Goal: Use online tool/utility: Utilize a website feature to perform a specific function

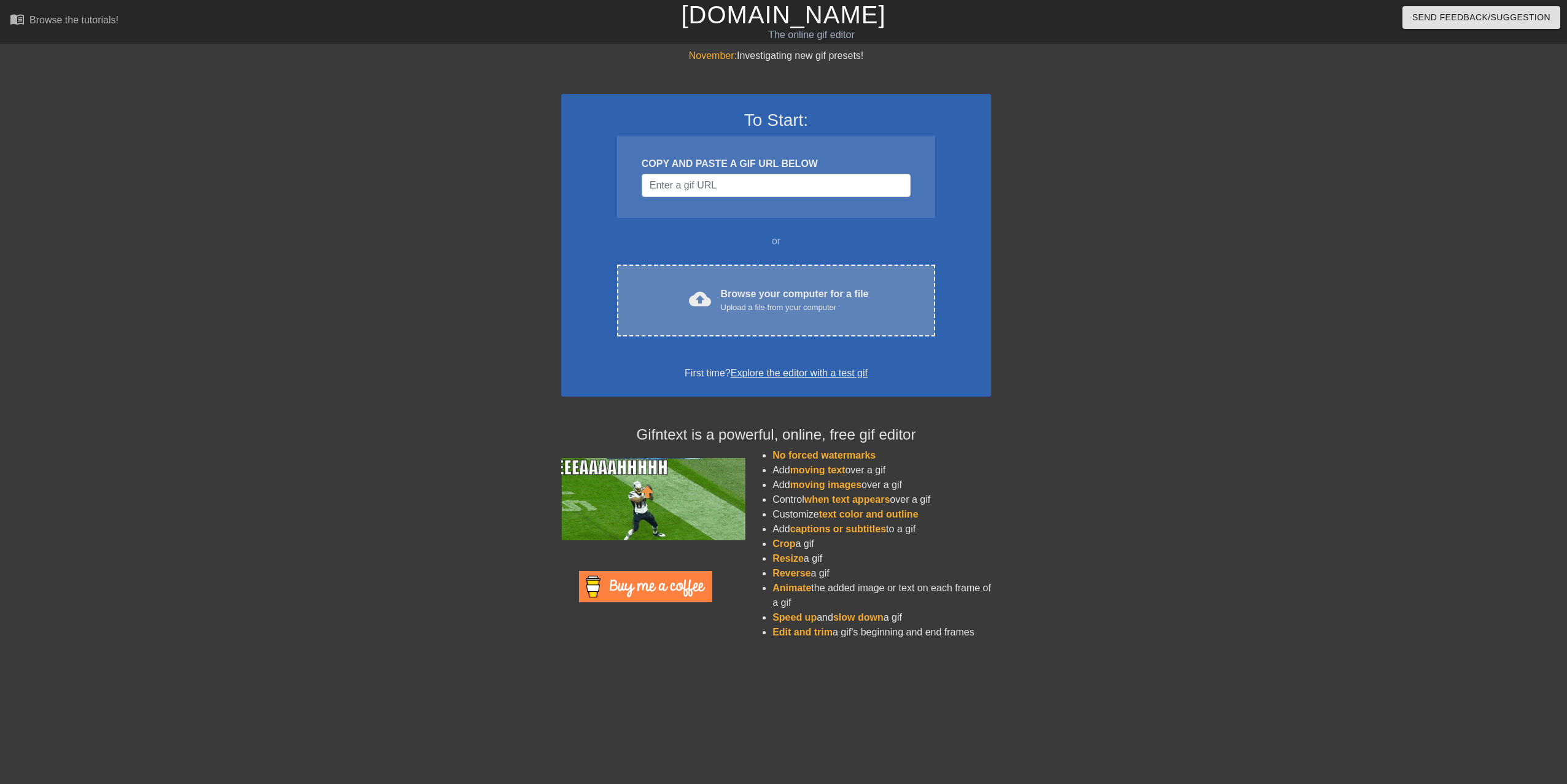
click at [796, 284] on div "cloud_upload Browse your computer for a file Upload a file from your computer C…" at bounding box center [776, 300] width 318 height 72
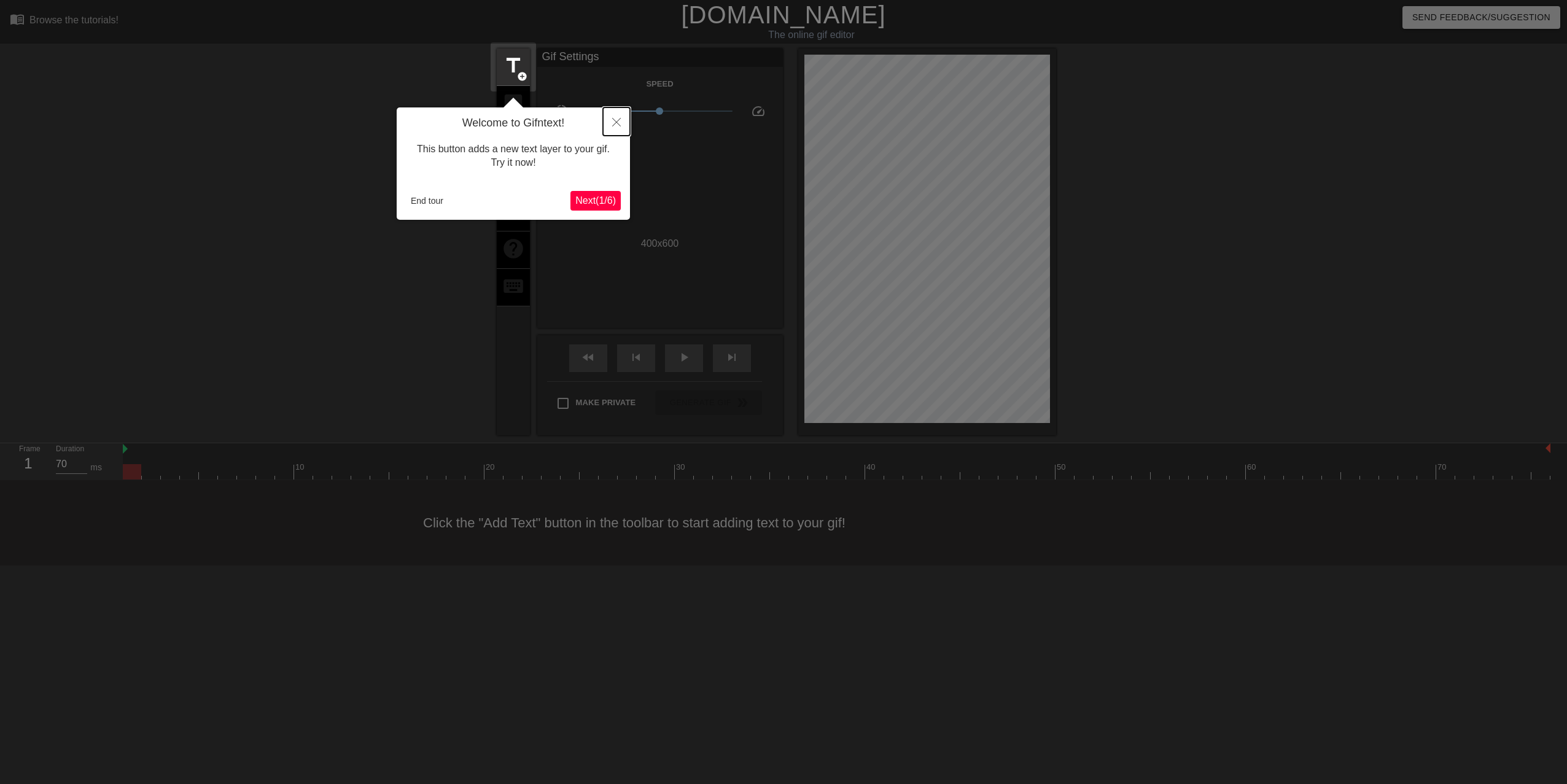
click at [622, 121] on button "Close" at bounding box center [617, 122] width 27 height 28
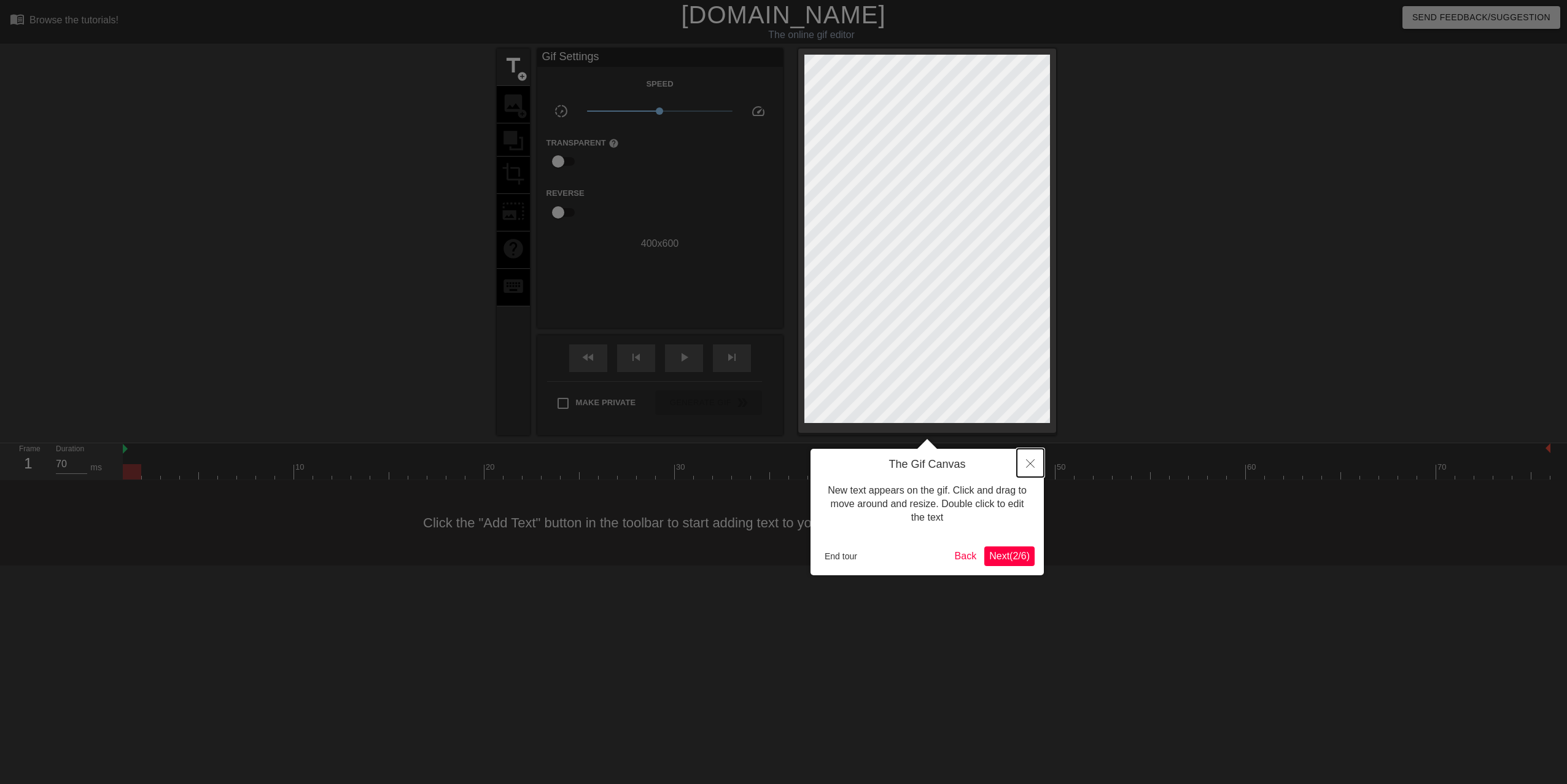
click at [1029, 464] on icon "Close" at bounding box center [1030, 463] width 9 height 9
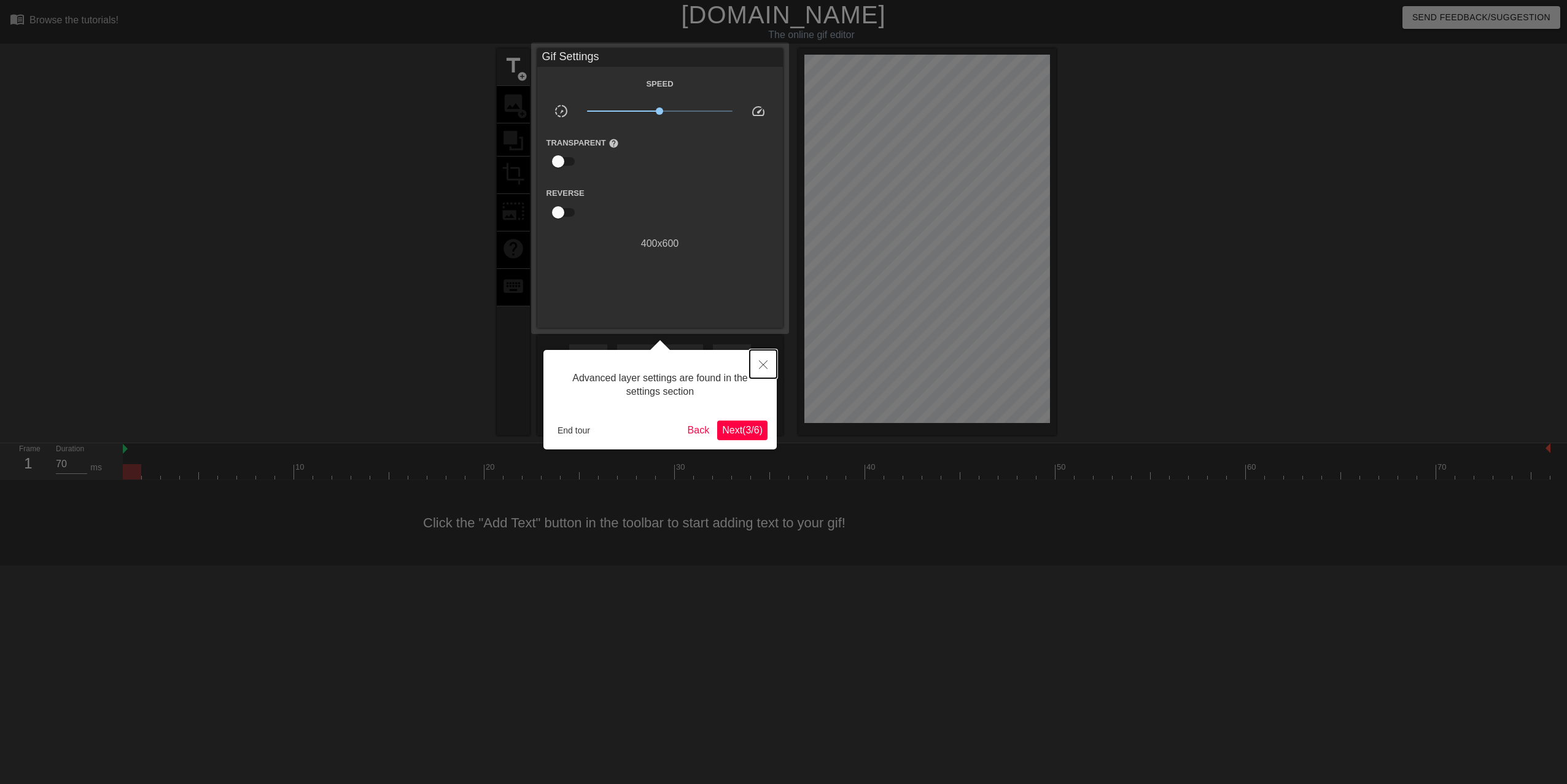
click at [760, 360] on button "Close" at bounding box center [764, 364] width 27 height 28
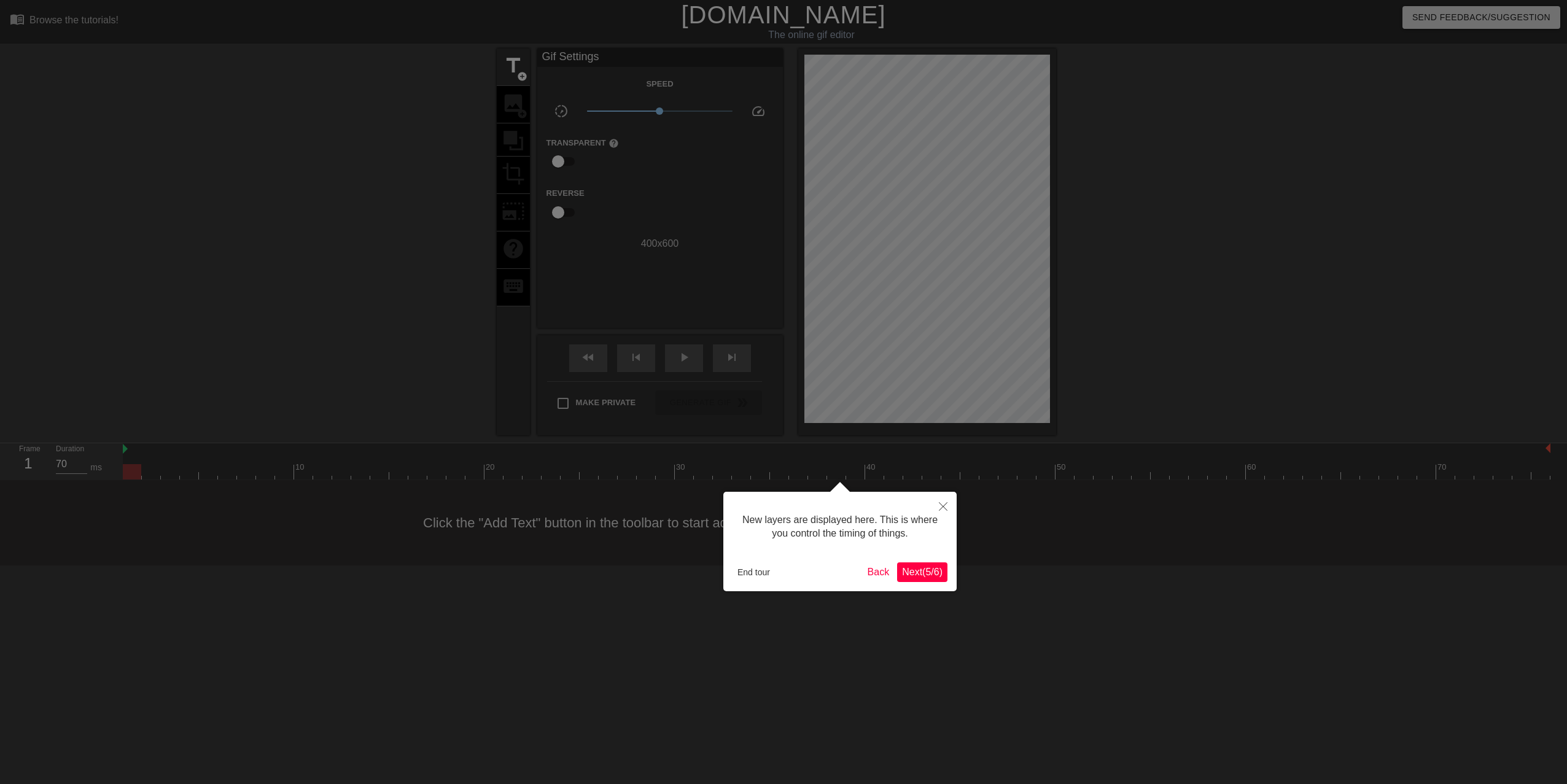
scroll to position [11, 0]
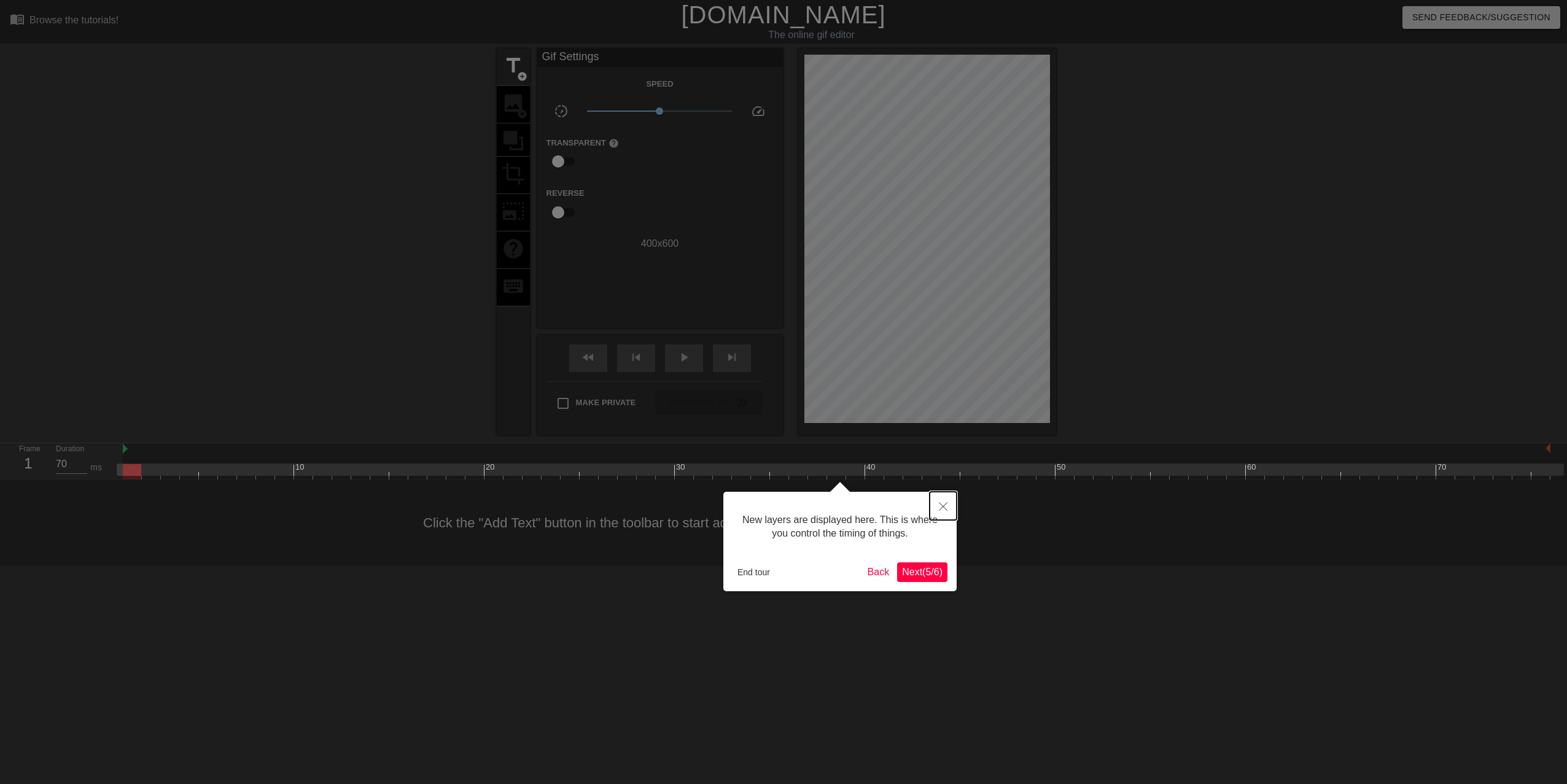
click at [943, 505] on icon "Close" at bounding box center [942, 506] width 9 height 9
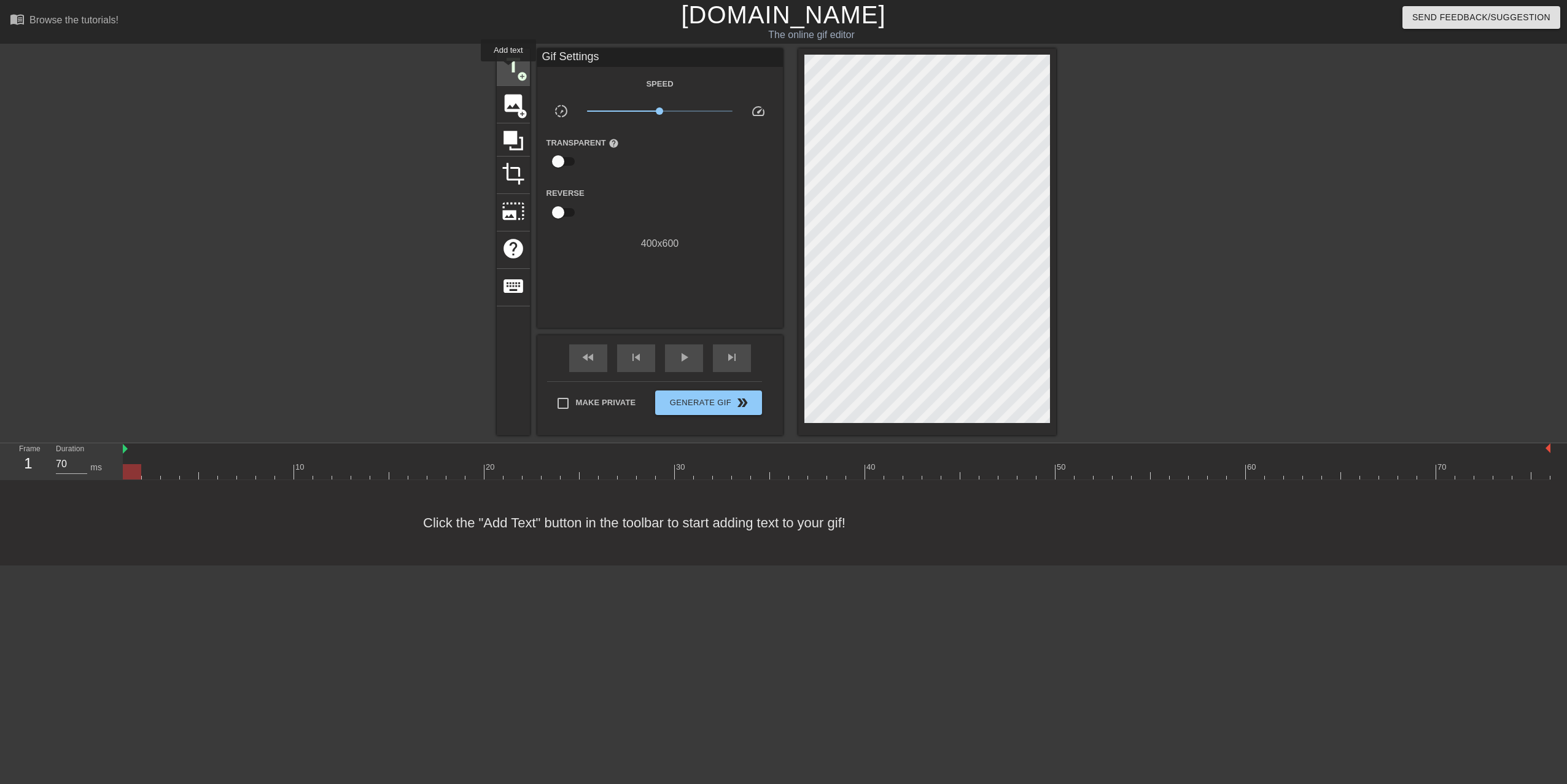
click at [508, 70] on span "title" at bounding box center [514, 66] width 24 height 24
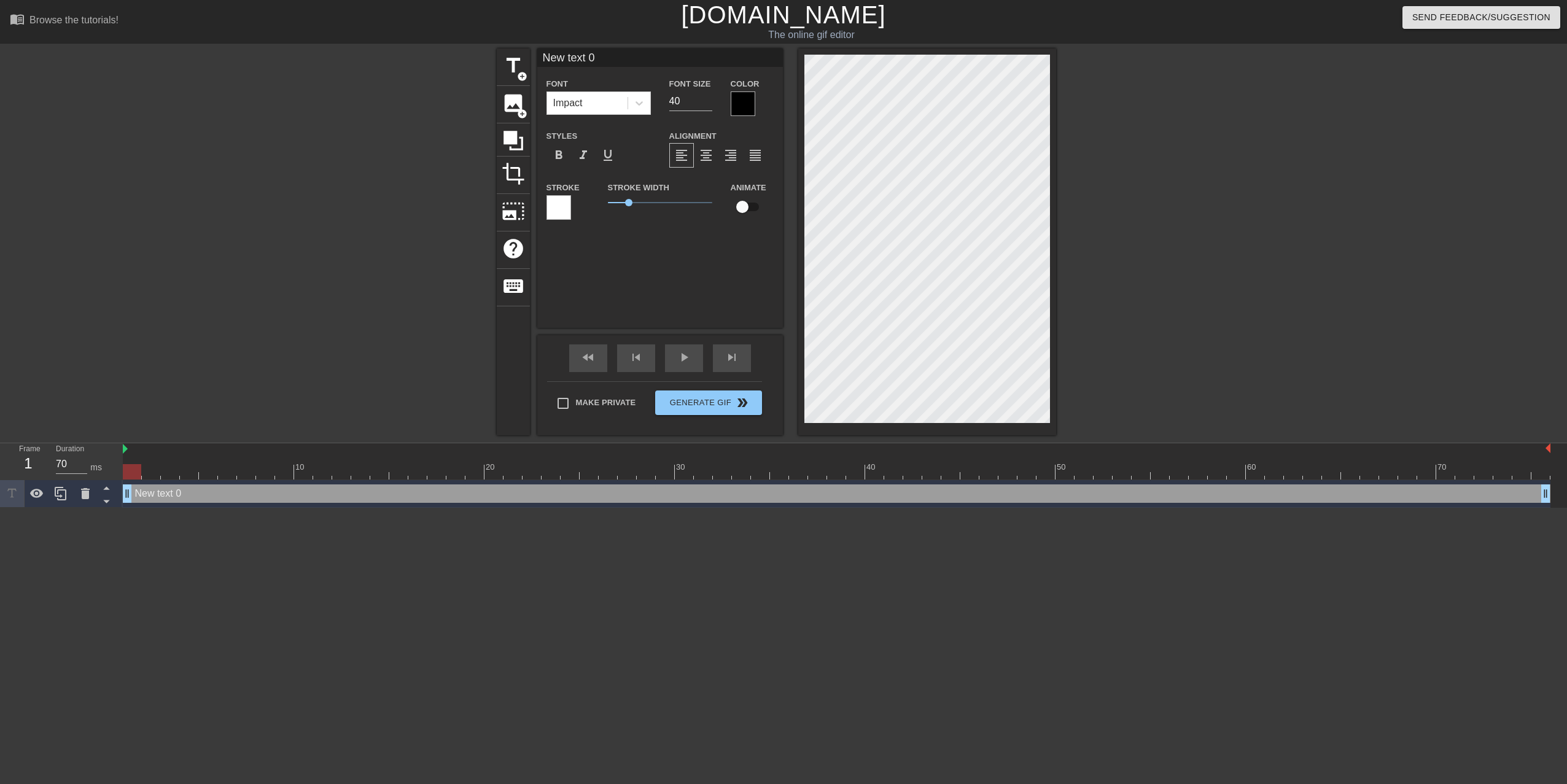
scroll to position [2, 2]
type input "Ne text 0"
type textarea "Ne text 0"
type input "Netext 0"
type textarea "Netext 0"
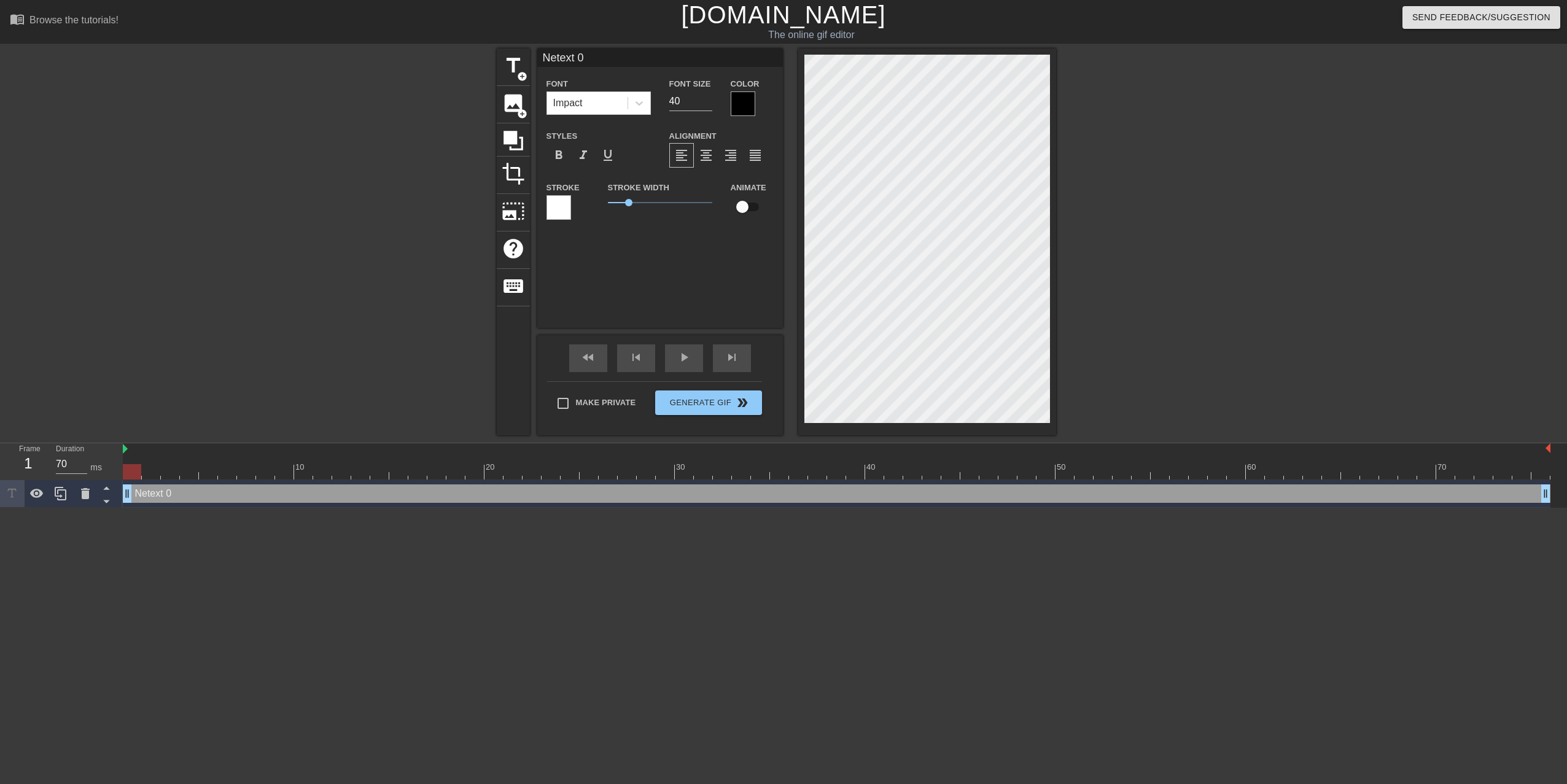
type input "Neext 0"
type textarea "Neext 0"
type input "Next 0"
type textarea "Next 0"
type input "Net 0"
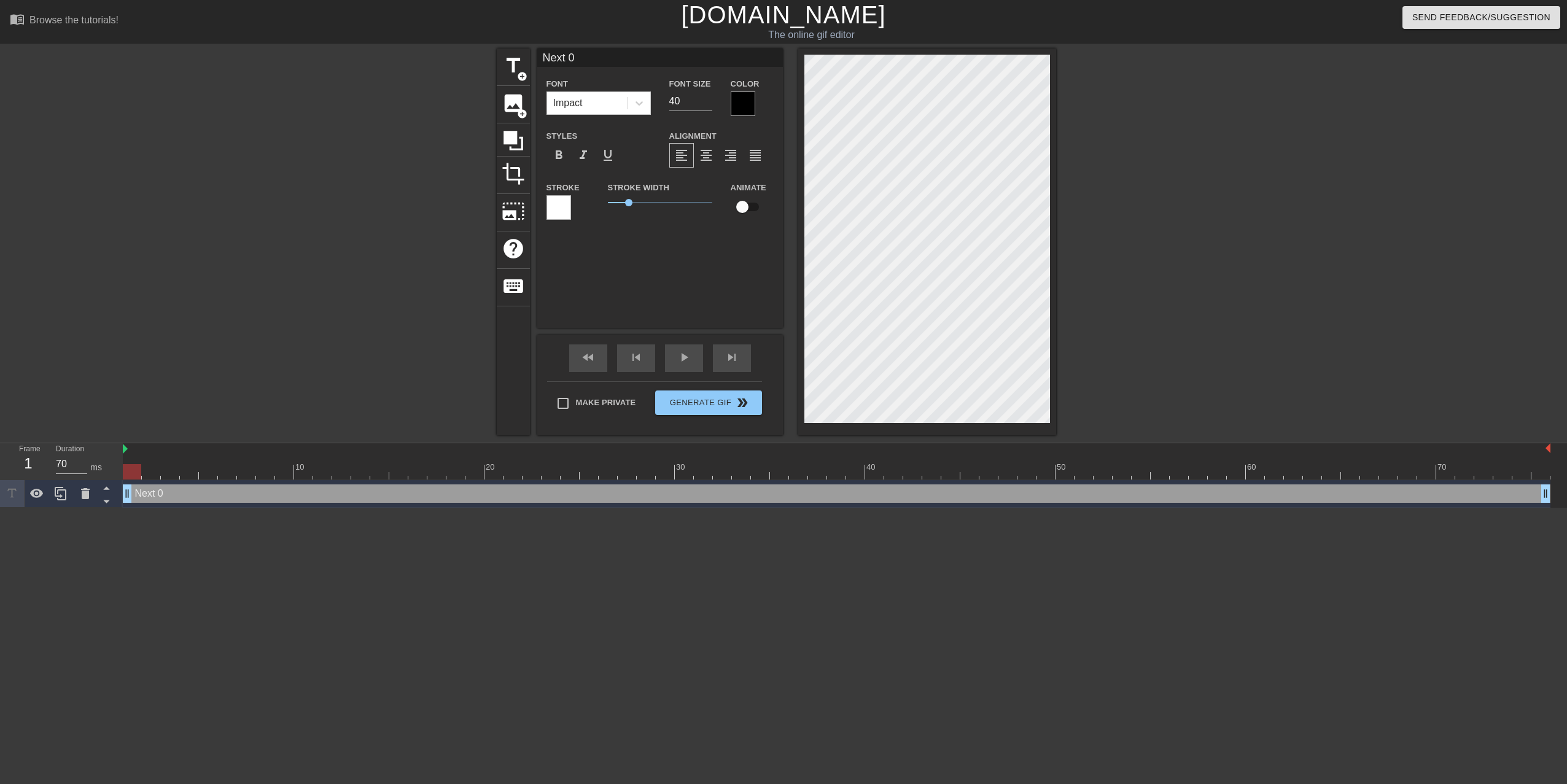
type textarea "Net 0"
type input "Ne 0"
type textarea "Ne 0"
type input "Ne0"
type textarea "Ne0"
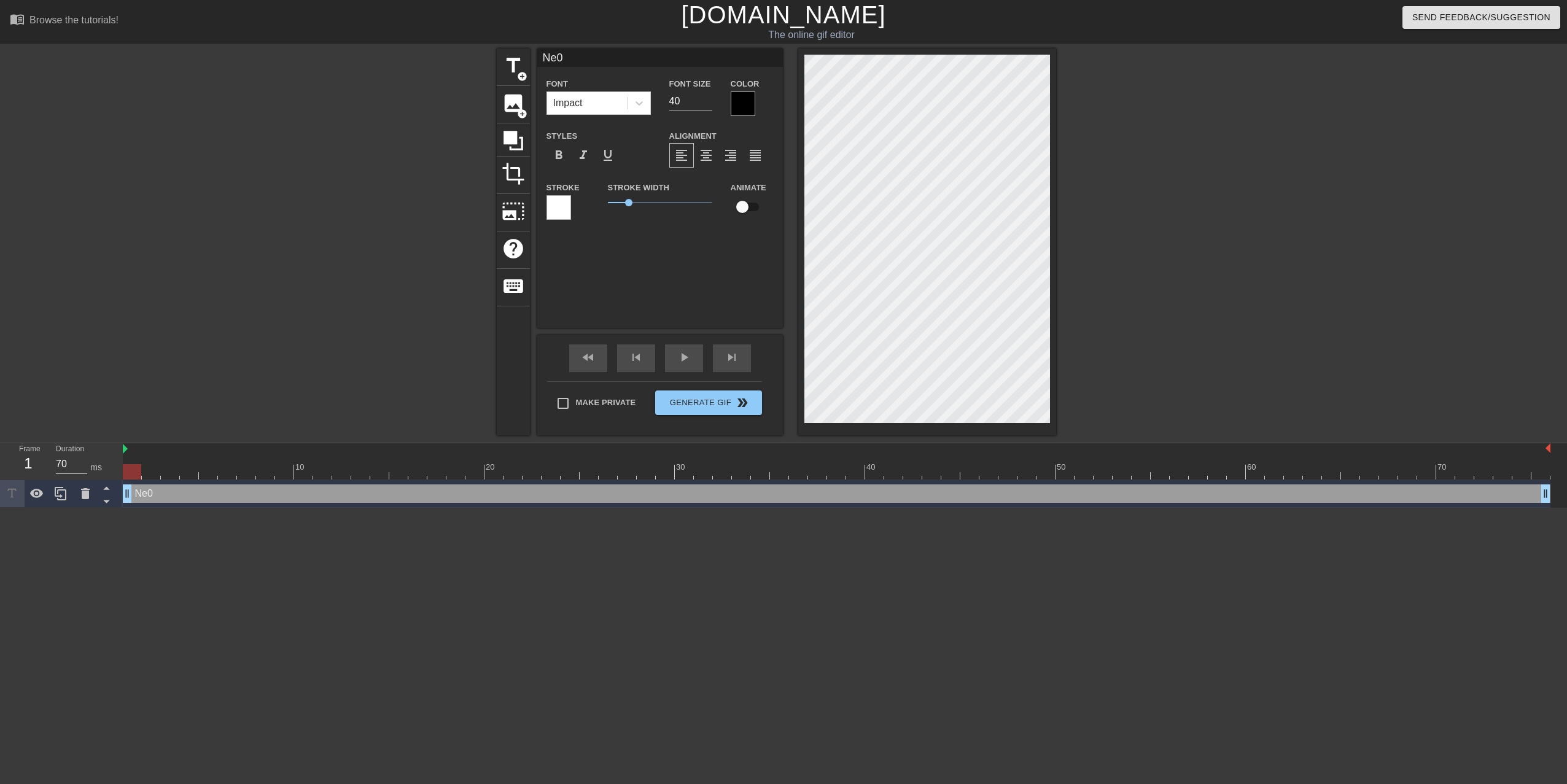
type input "N0"
type textarea "N0"
type input "N"
type textarea "N"
type input "I"
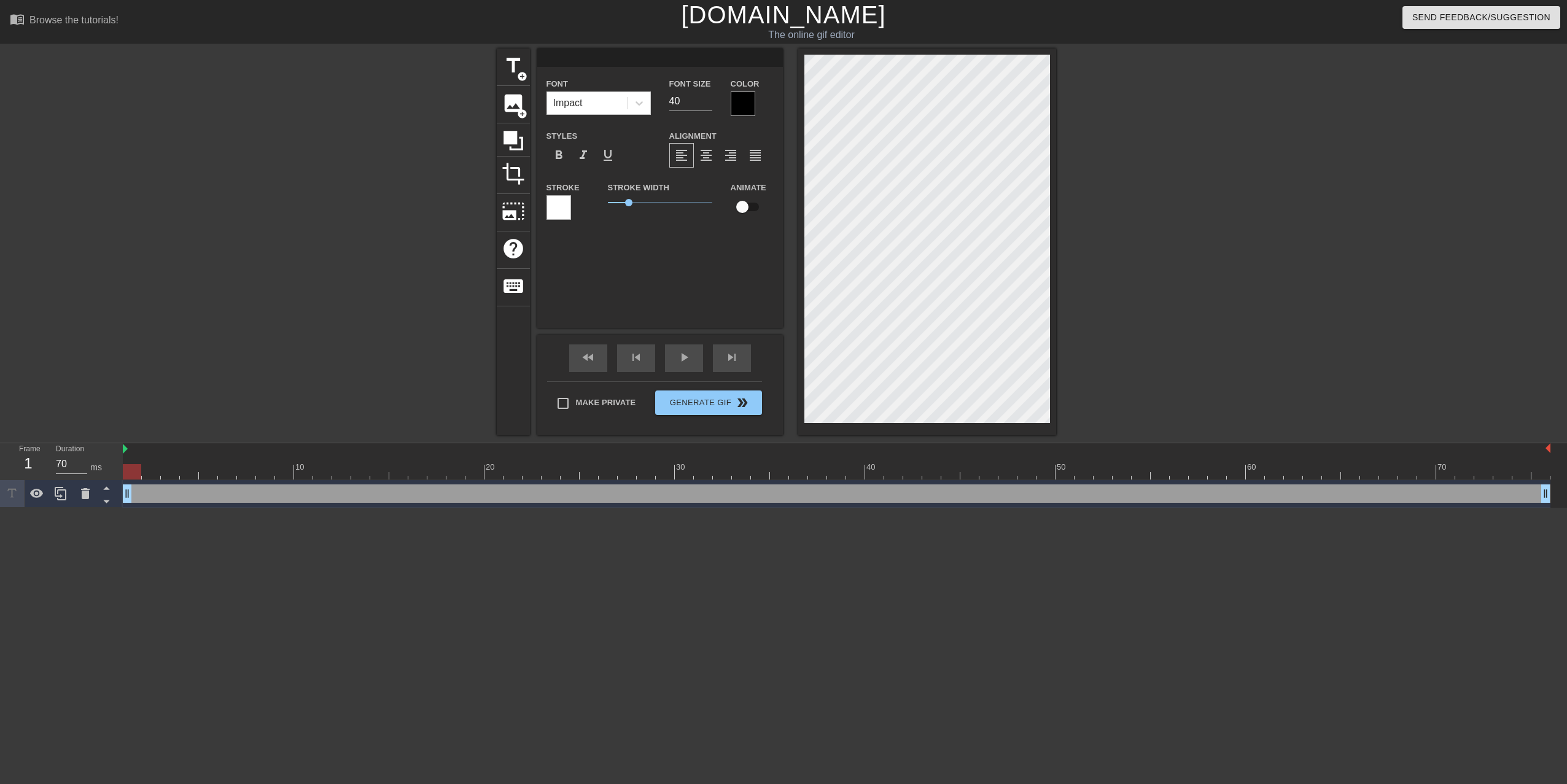
type textarea "I"
type input "IO"
type textarea "IO"
click at [636, 108] on icon at bounding box center [639, 103] width 13 height 13
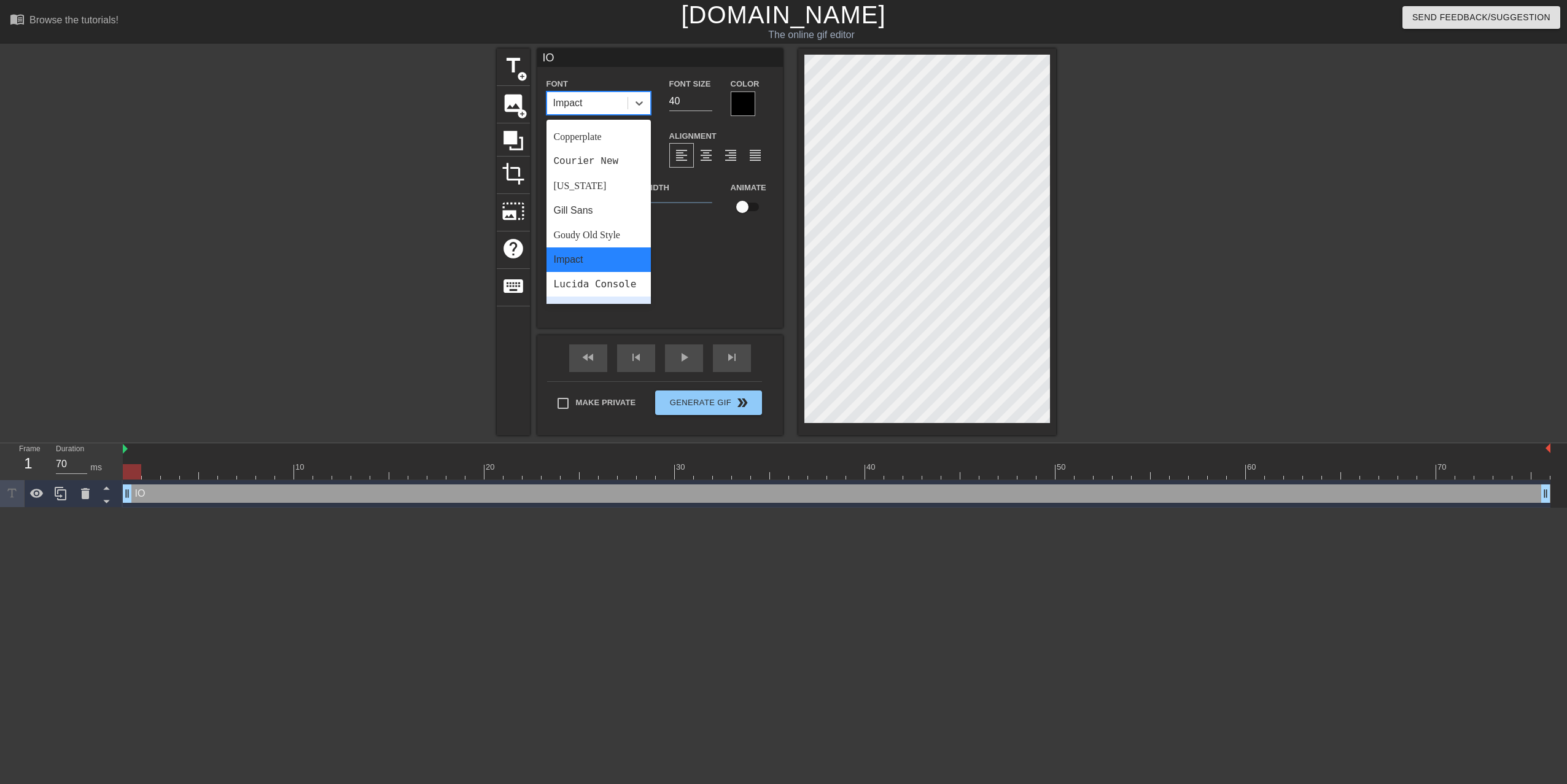
scroll to position [72, 0]
click at [620, 208] on div "Comic Sans MS" at bounding box center [598, 210] width 104 height 24
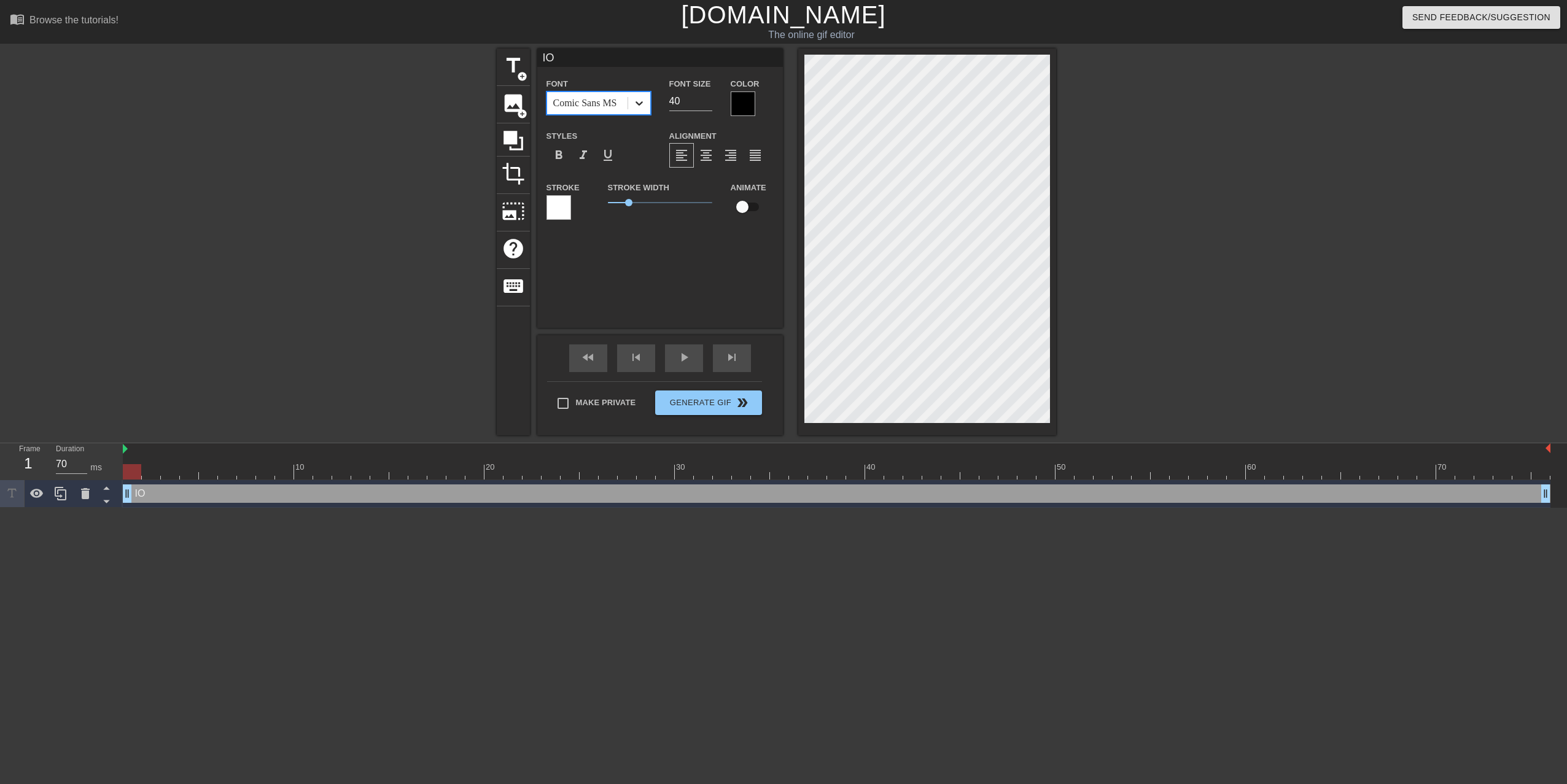
click at [642, 97] on icon at bounding box center [639, 103] width 13 height 13
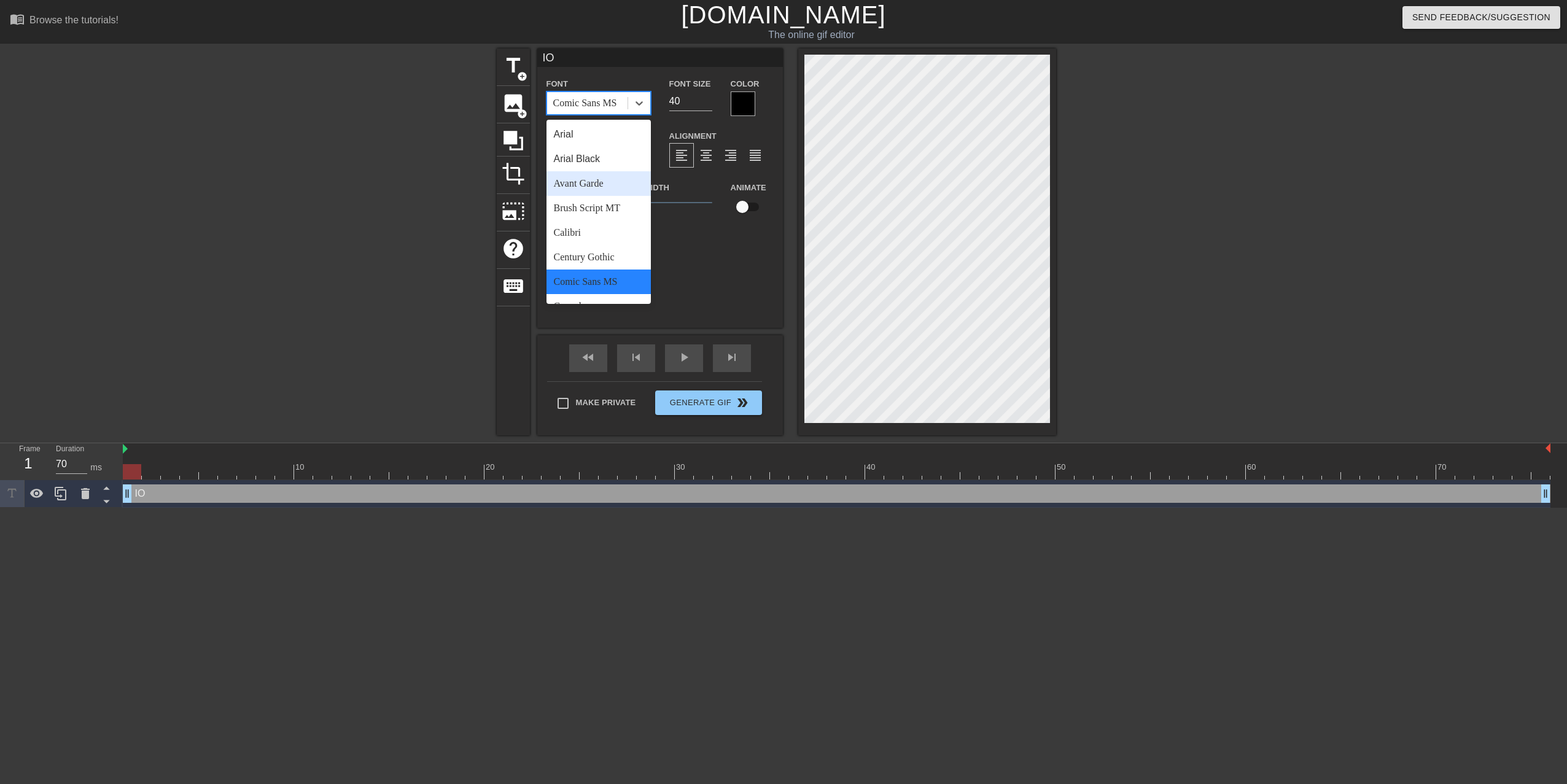
click at [620, 177] on div "Avant Garde" at bounding box center [598, 183] width 104 height 24
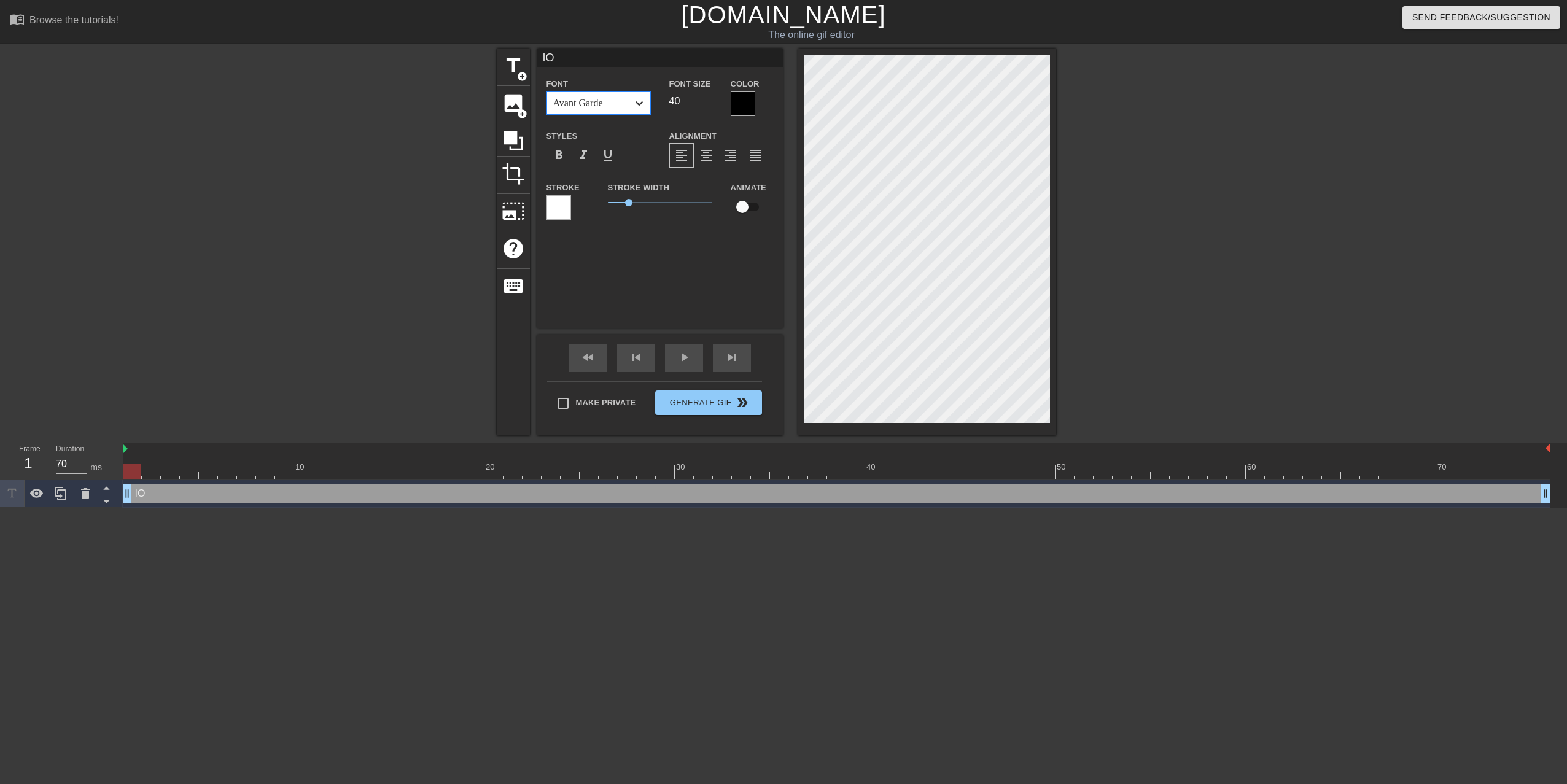
click at [643, 94] on div at bounding box center [639, 103] width 23 height 23
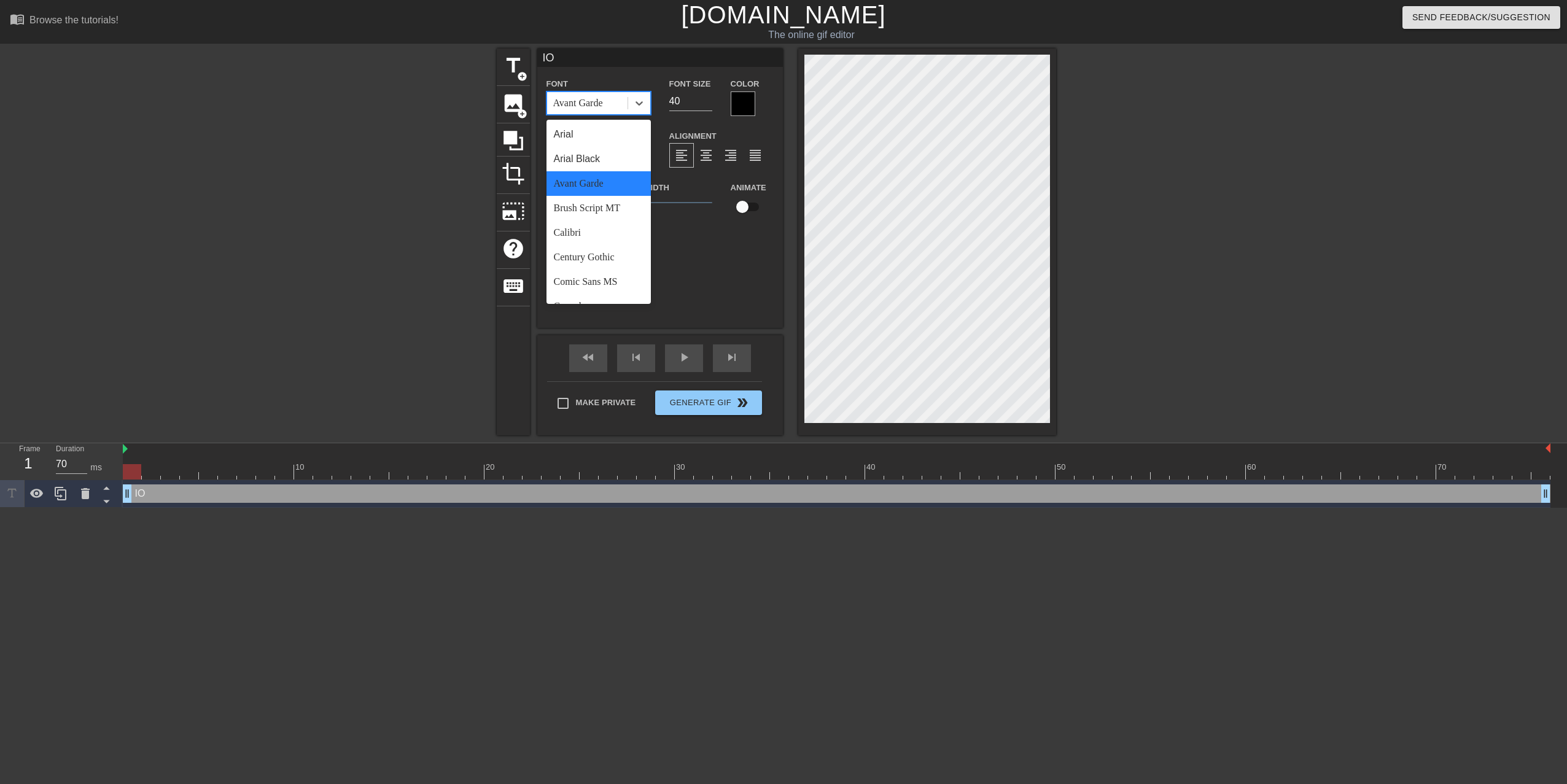
scroll to position [122, 0]
click at [625, 196] on div "Copperplate" at bounding box center [598, 208] width 104 height 24
click at [625, 196] on span "1" at bounding box center [660, 202] width 104 height 15
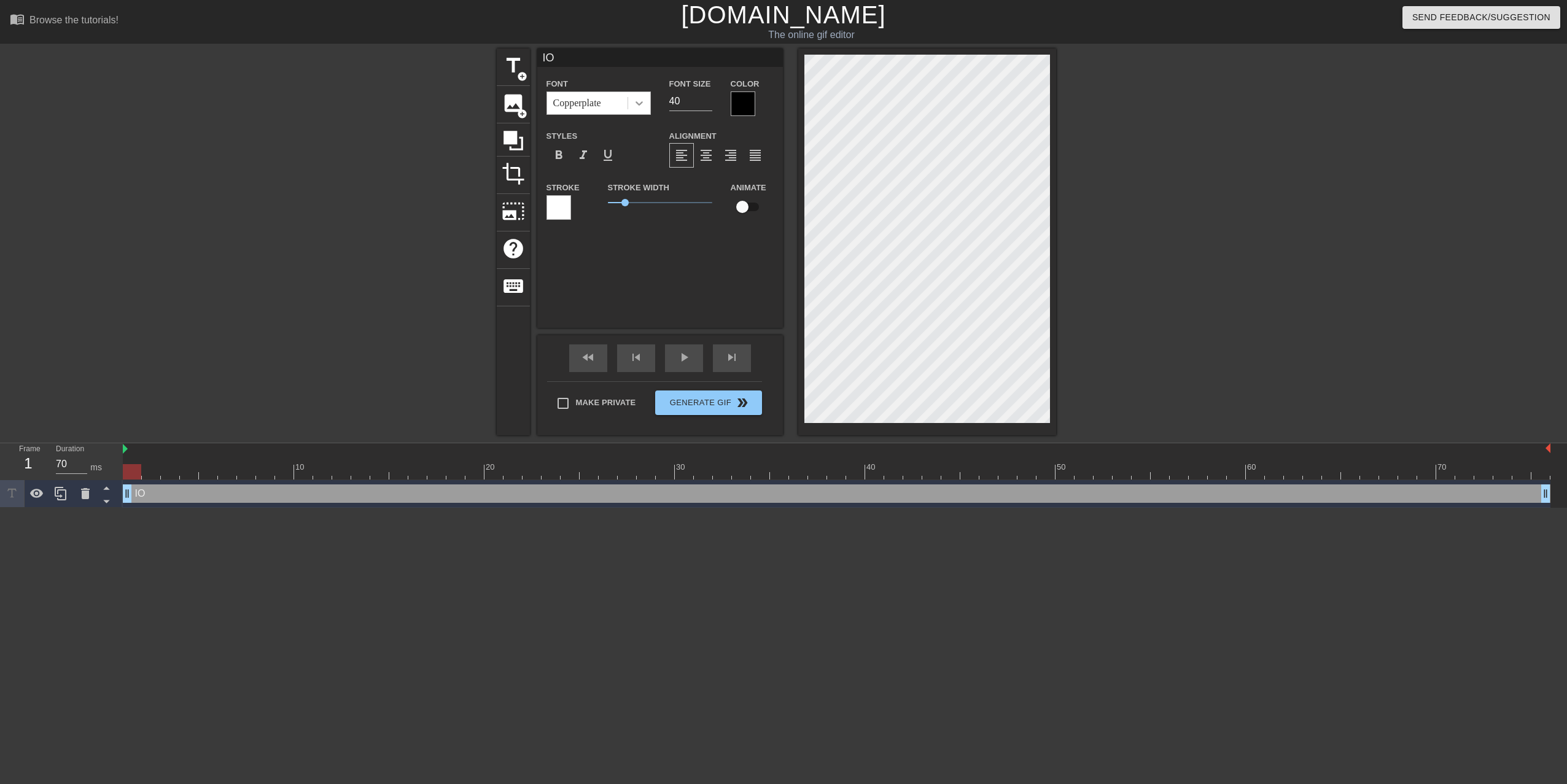
click at [643, 108] on icon at bounding box center [639, 103] width 13 height 13
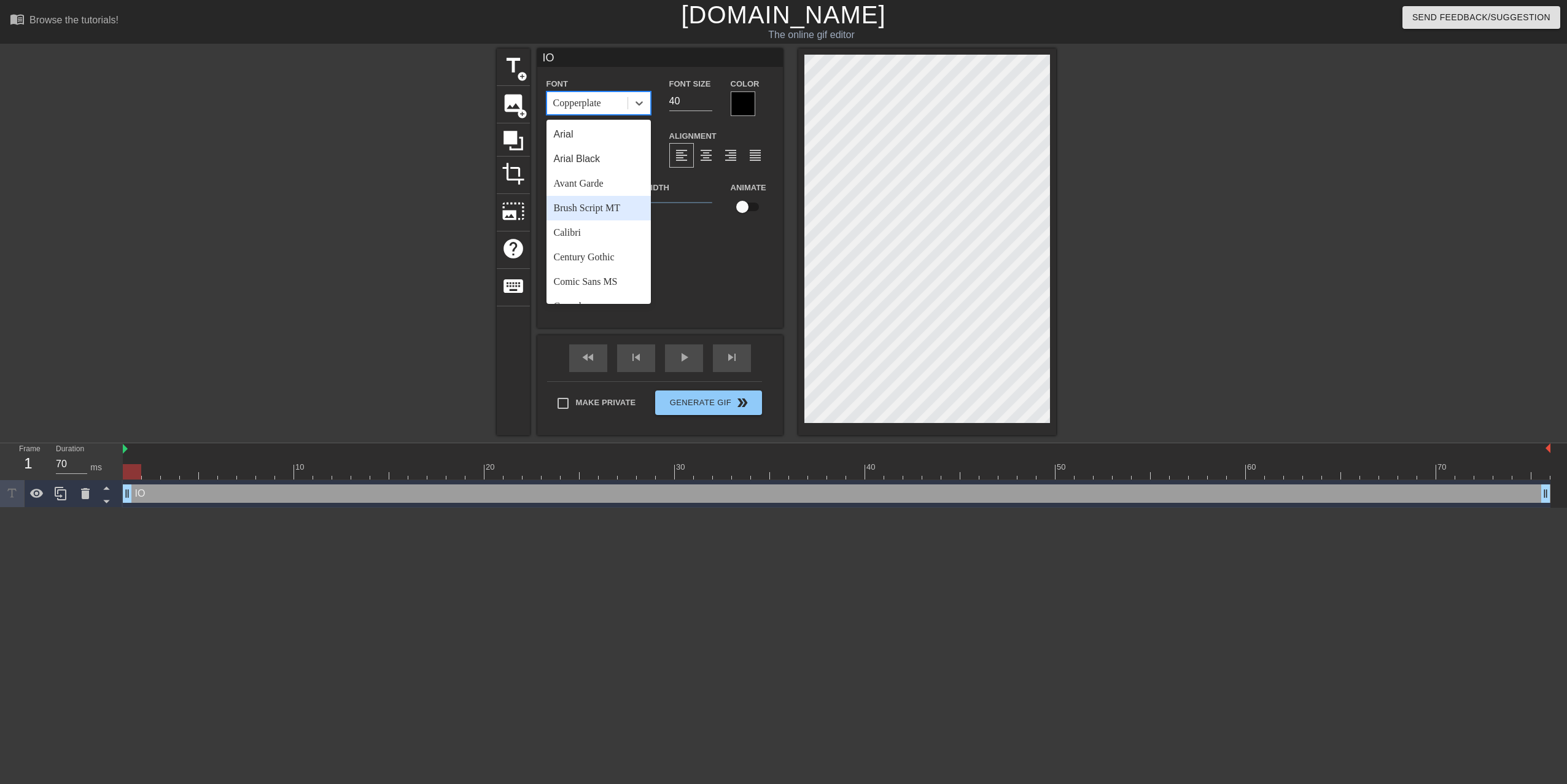
click at [602, 208] on div "Brush Script MT" at bounding box center [598, 208] width 104 height 24
click at [641, 108] on icon at bounding box center [639, 103] width 13 height 13
click at [609, 270] on div "Comic Sans MS" at bounding box center [598, 281] width 104 height 24
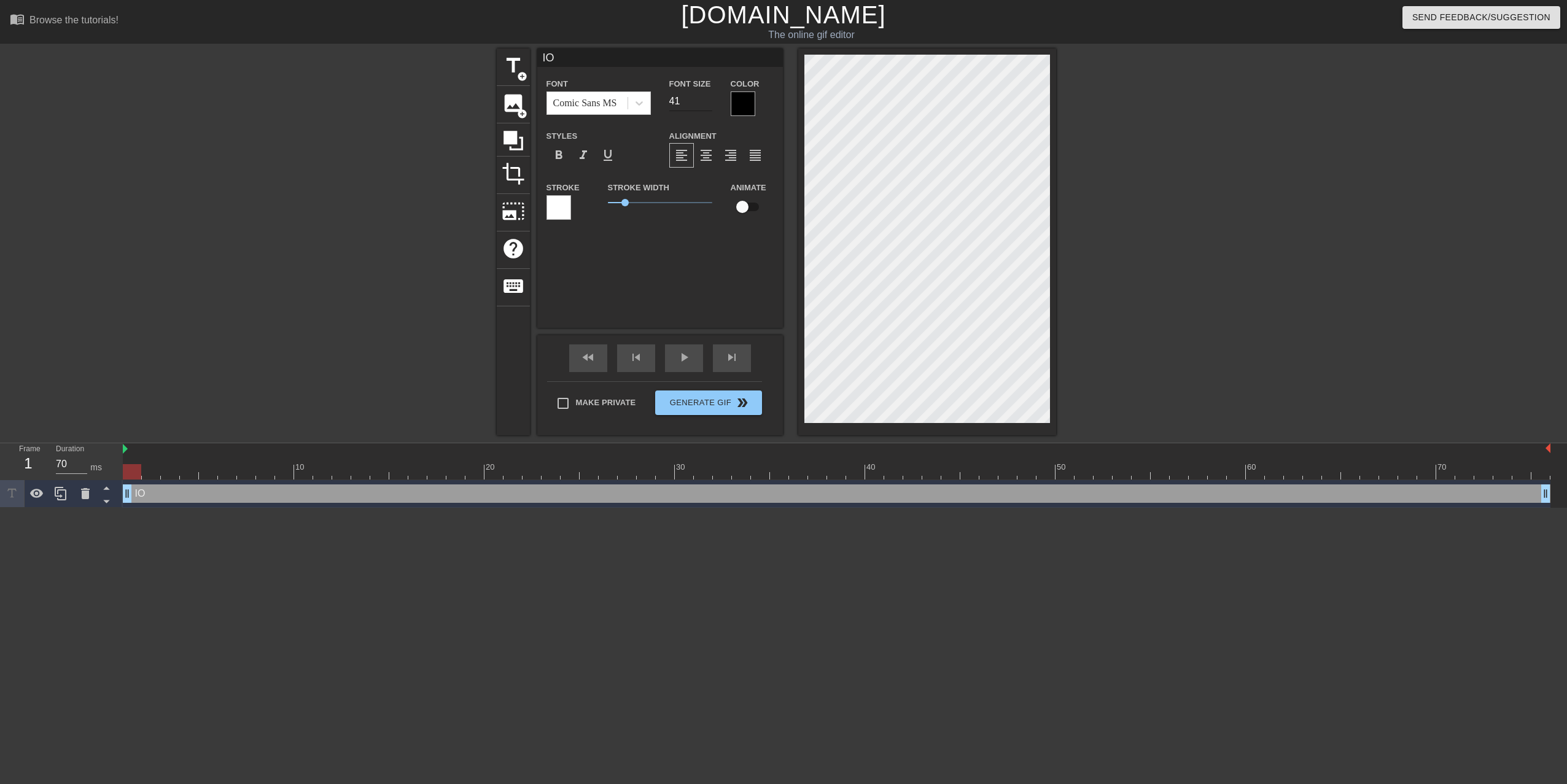
click at [709, 96] on input "41" at bounding box center [690, 101] width 43 height 20
type input "18"
click at [708, 105] on input "18" at bounding box center [690, 101] width 43 height 20
click at [708, 99] on input "19" at bounding box center [690, 101] width 43 height 20
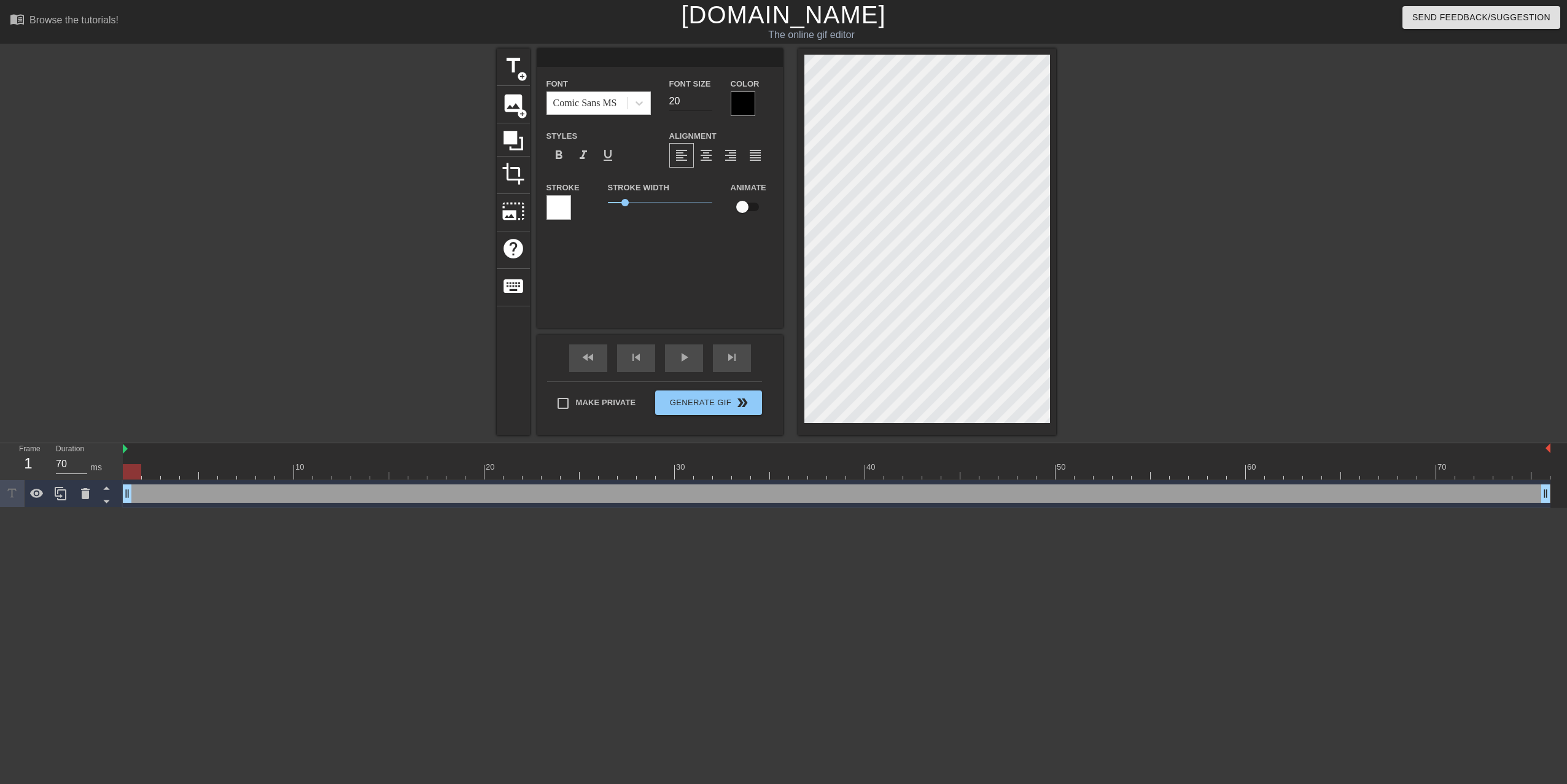
click at [708, 99] on input "20" at bounding box center [690, 101] width 43 height 20
click at [708, 99] on input "21" at bounding box center [690, 101] width 43 height 20
type input "22"
click at [708, 99] on input "22" at bounding box center [690, 101] width 43 height 20
click at [760, 167] on div "format_align_justify" at bounding box center [755, 155] width 25 height 24
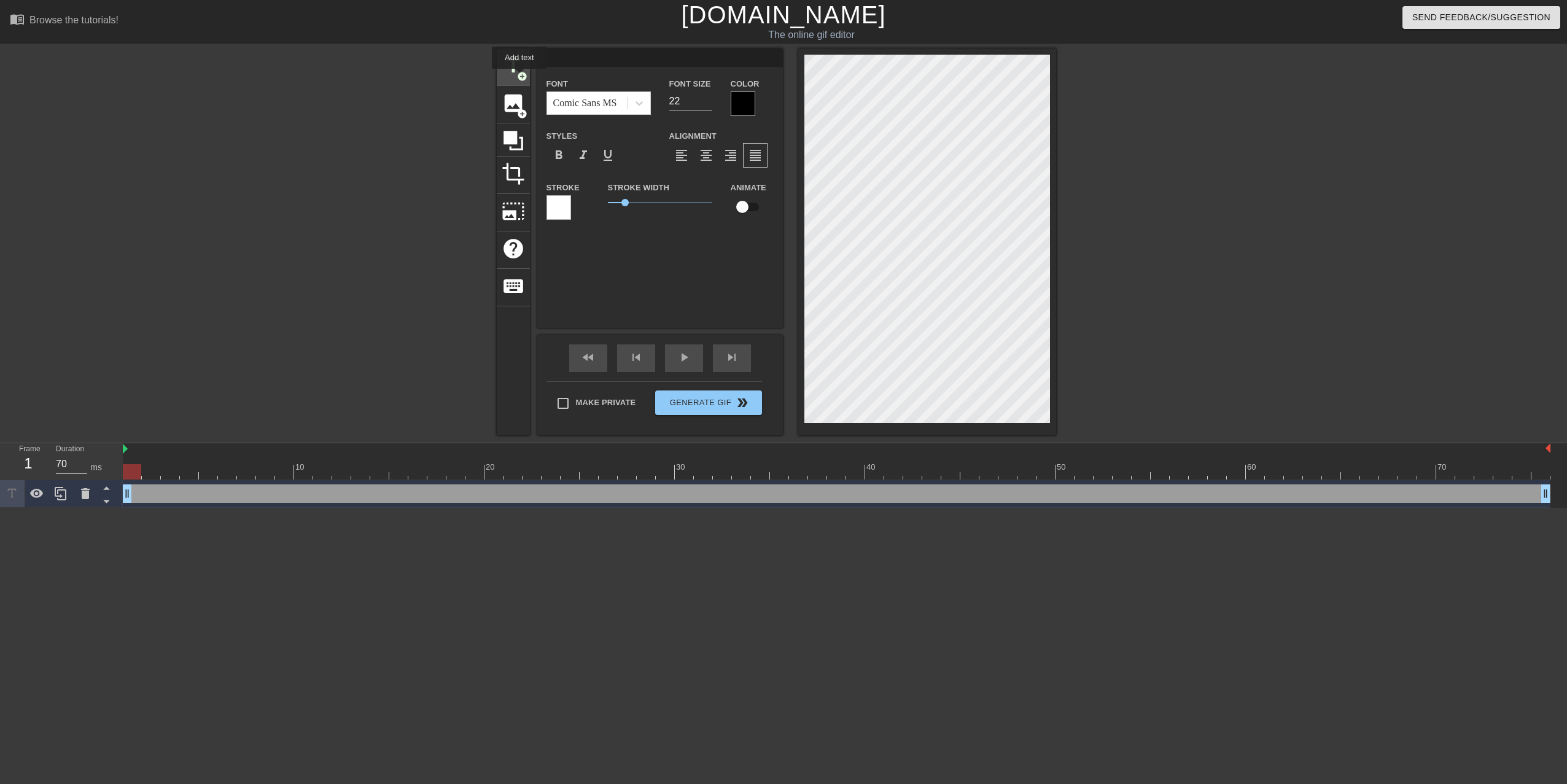
click at [520, 77] on span "add_circle" at bounding box center [522, 76] width 11 height 11
type input "New text 1"
type input "40"
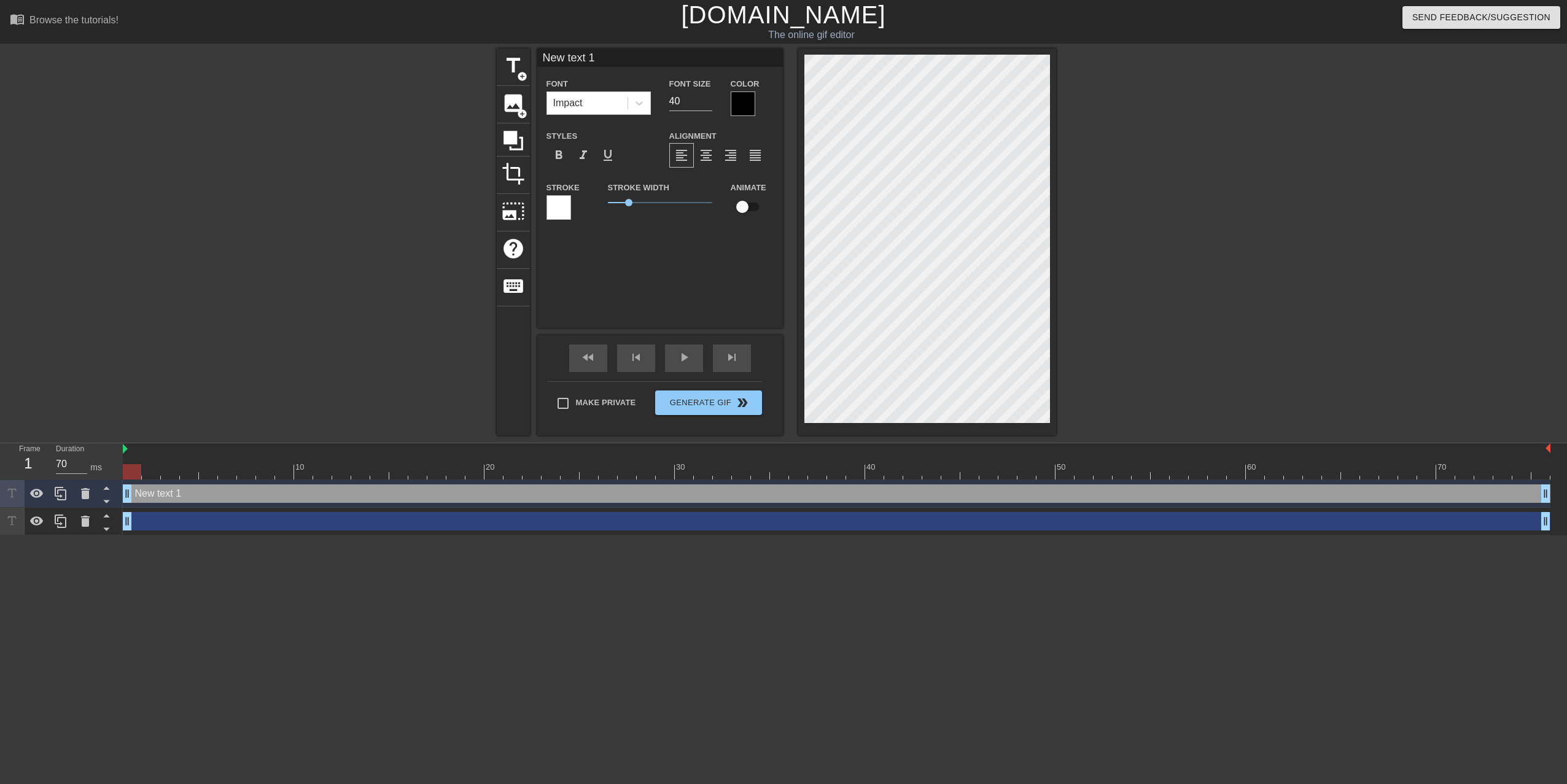
scroll to position [2, 2]
type input "Newtext 1"
type textarea "Newtext 1"
type input "Newext 1"
type textarea "Newext 1"
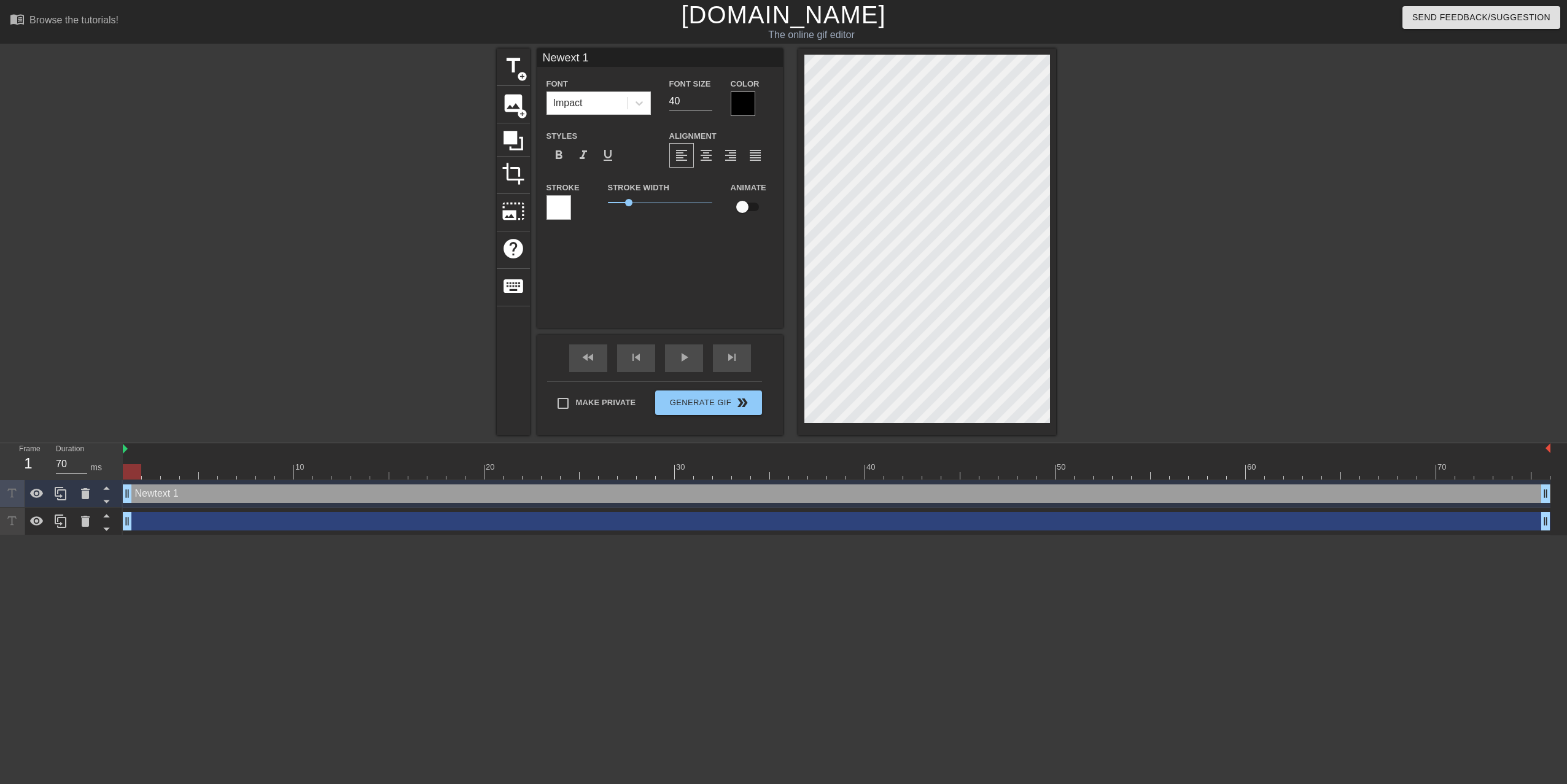
type input "Newxt 1"
type textarea "Newxt 1"
type input "Newt 1"
type textarea "Newt 1"
type input "New 1"
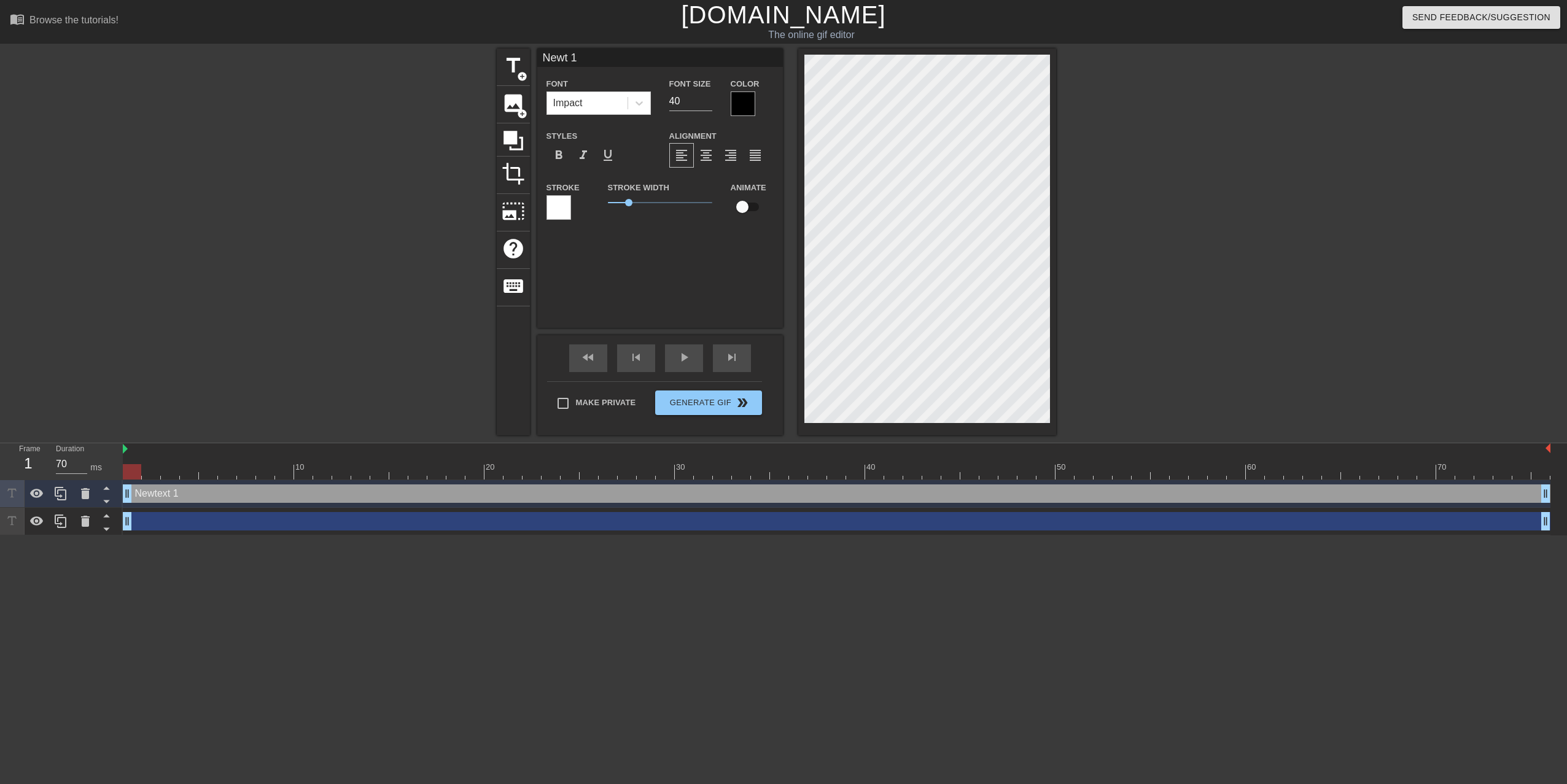
type textarea "New 1"
type input "New1"
type textarea "New1"
type input "New"
type textarea "New"
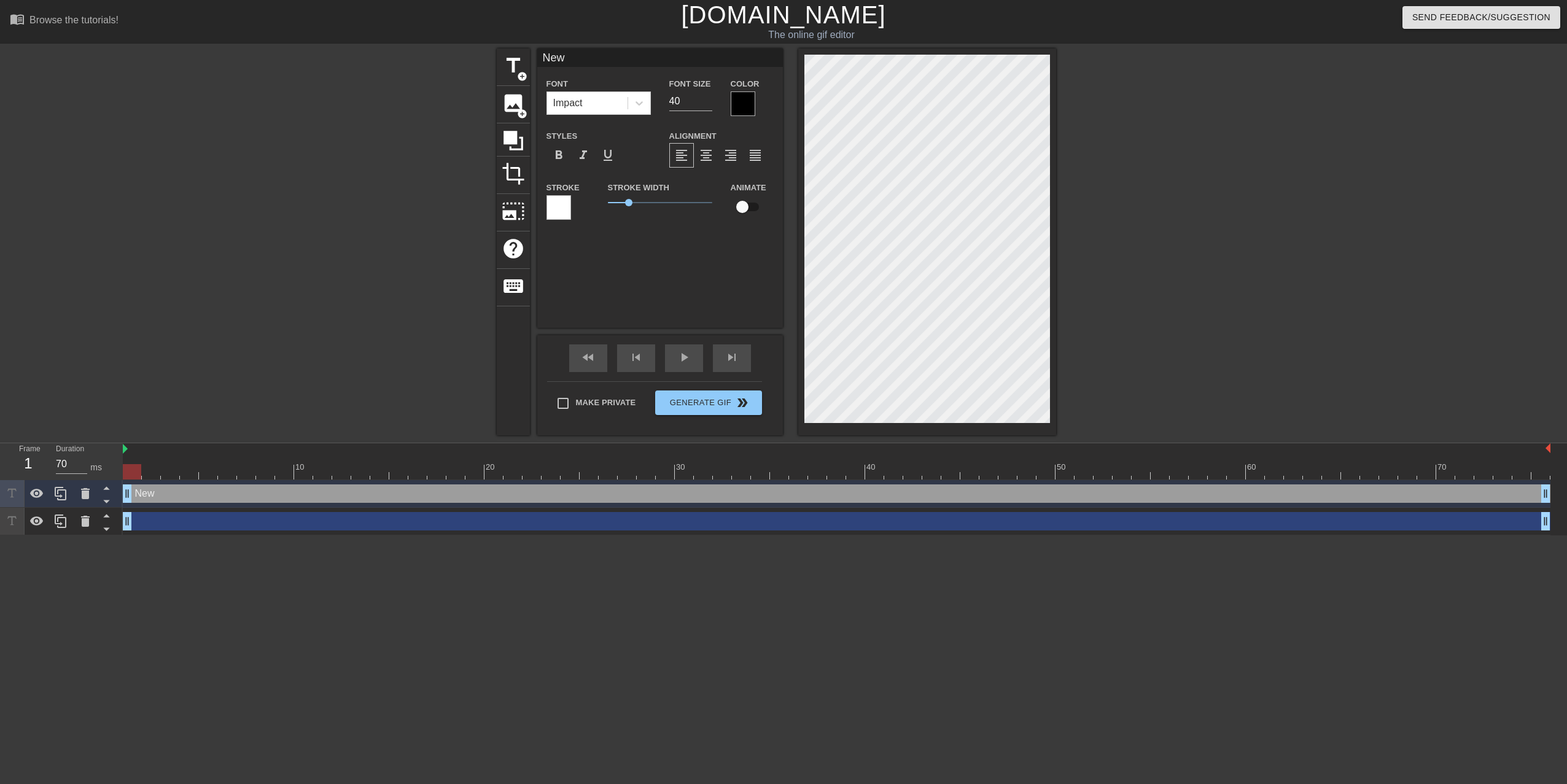
type input "Ne"
type textarea "Ne"
type input "N"
type textarea "N"
type input "I"
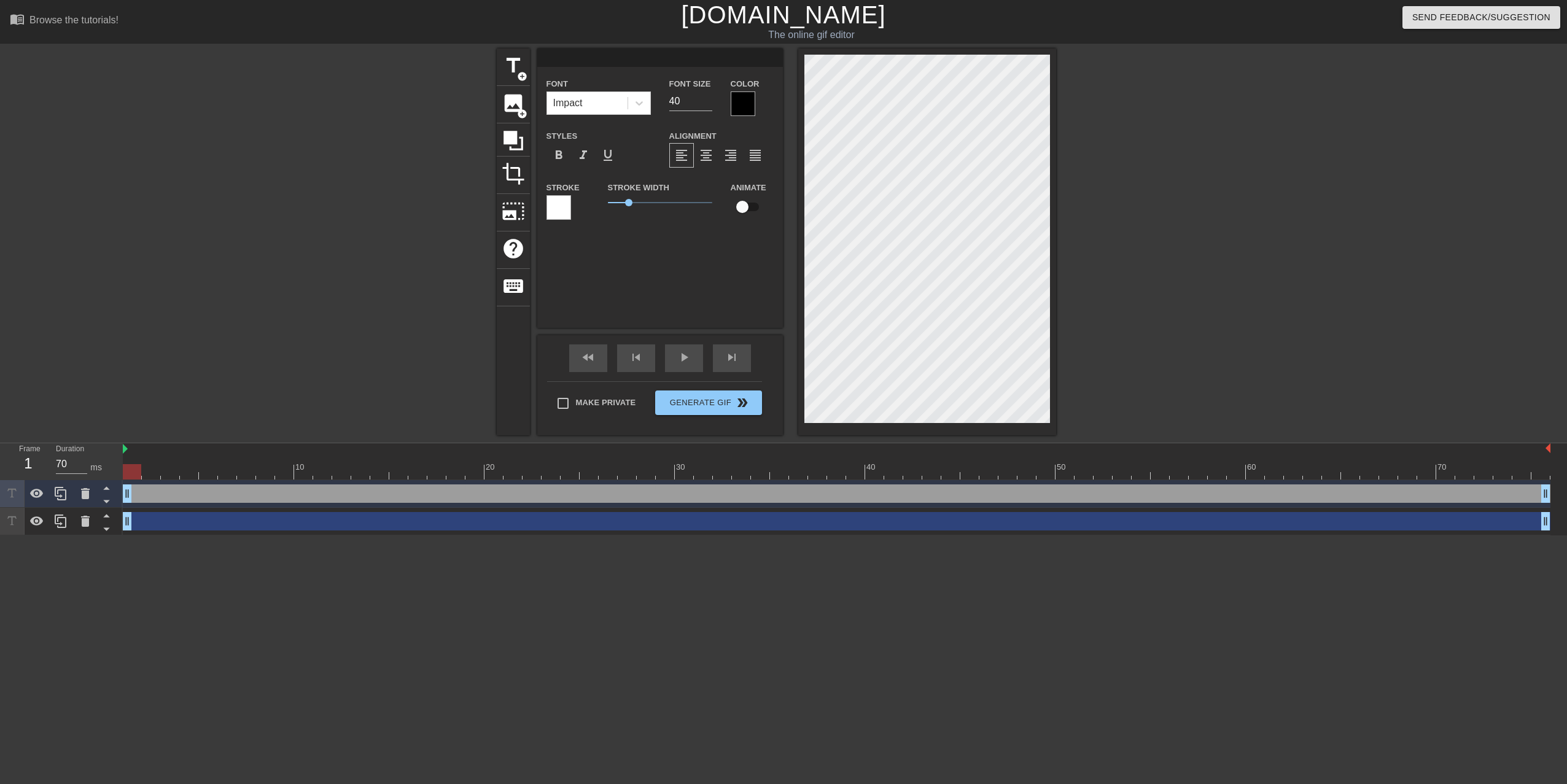
type textarea "I"
type input "IO"
type textarea "IO"
type input "IO"
type textarea "IO"
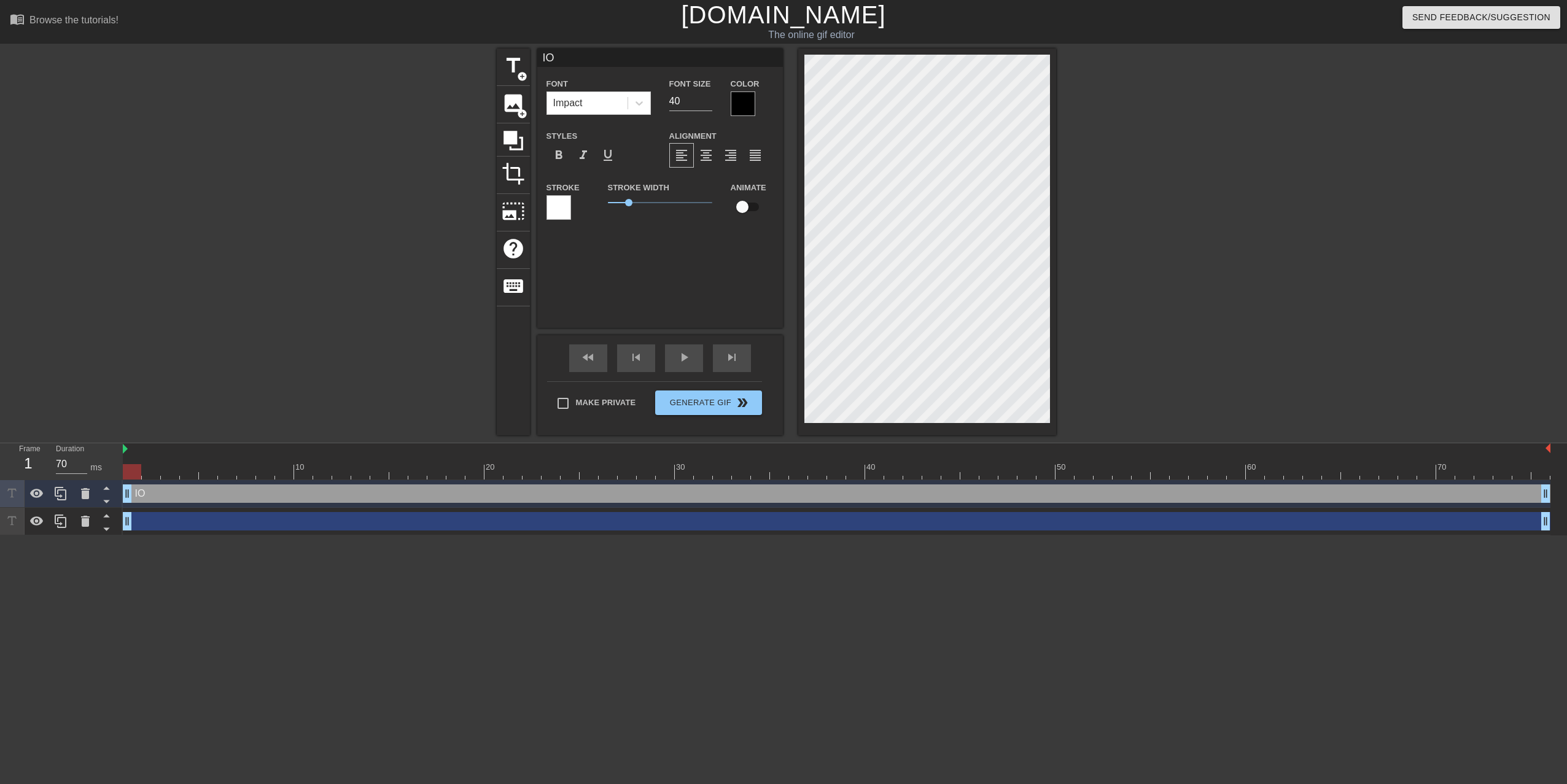
type input "IO E"
type textarea "IO E"
type input "IO E"
type textarea "IO E"
type input "IO E M"
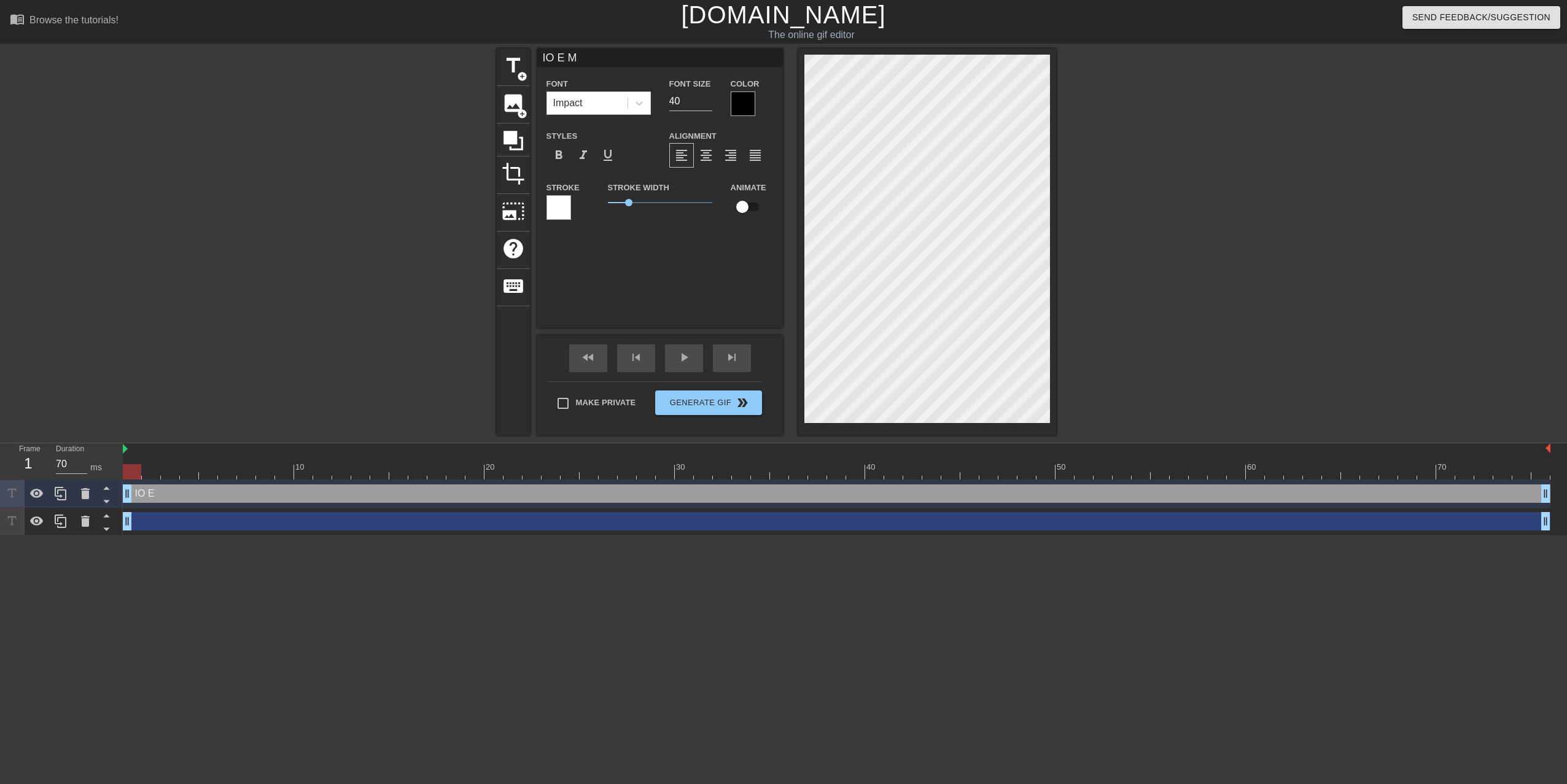
type textarea "IO E M"
type input "IO E [GEOGRAPHIC_DATA]"
type textarea "IO E [GEOGRAPHIC_DATA]"
type input "IO E MIA"
type textarea "IO E MIA"
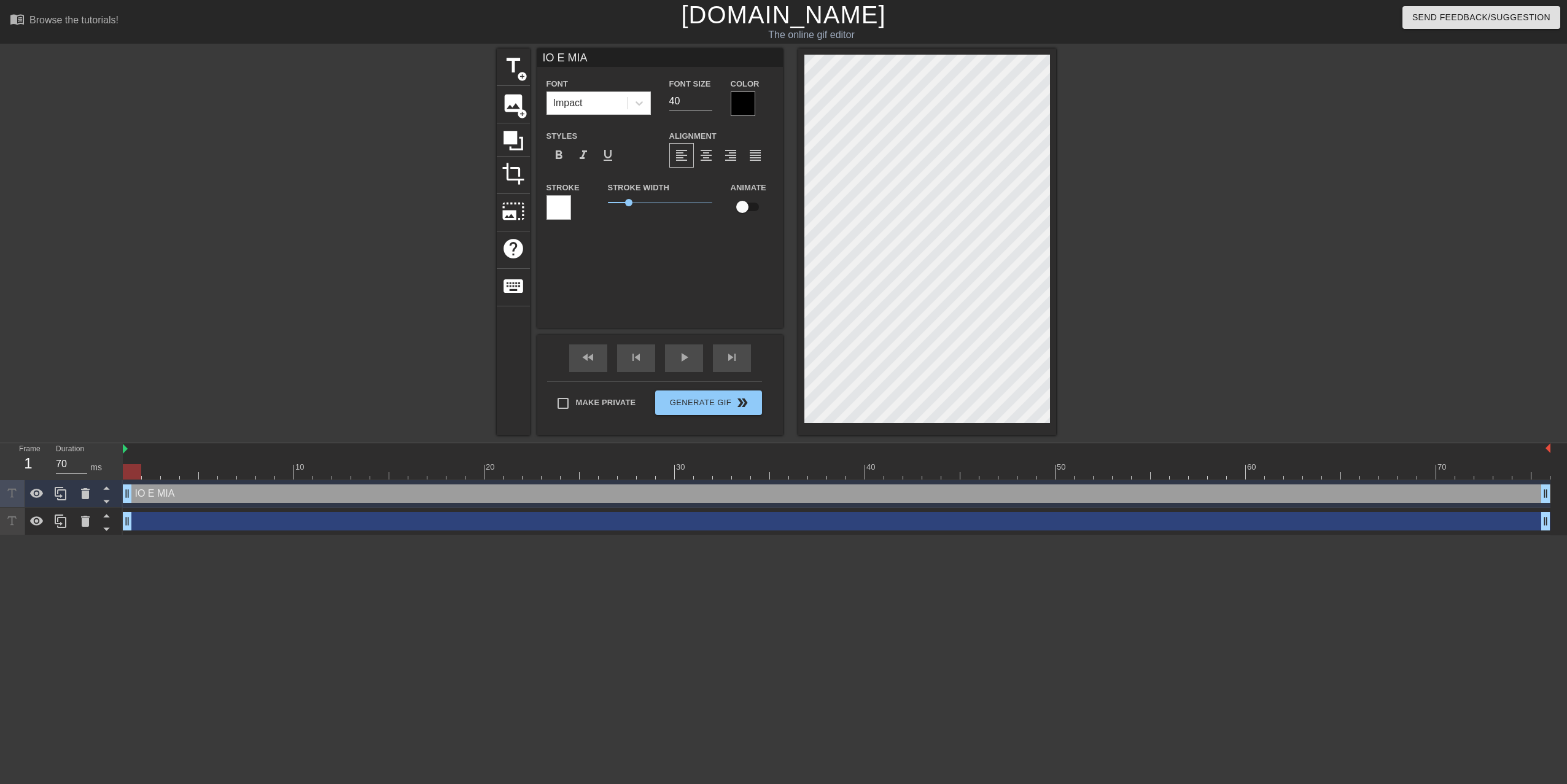
type input "IO E MIA"
type textarea "IO E MIA"
type input "IO E [PERSON_NAME]"
type textarea "IO E [PERSON_NAME]"
type input "IO E MIA MA"
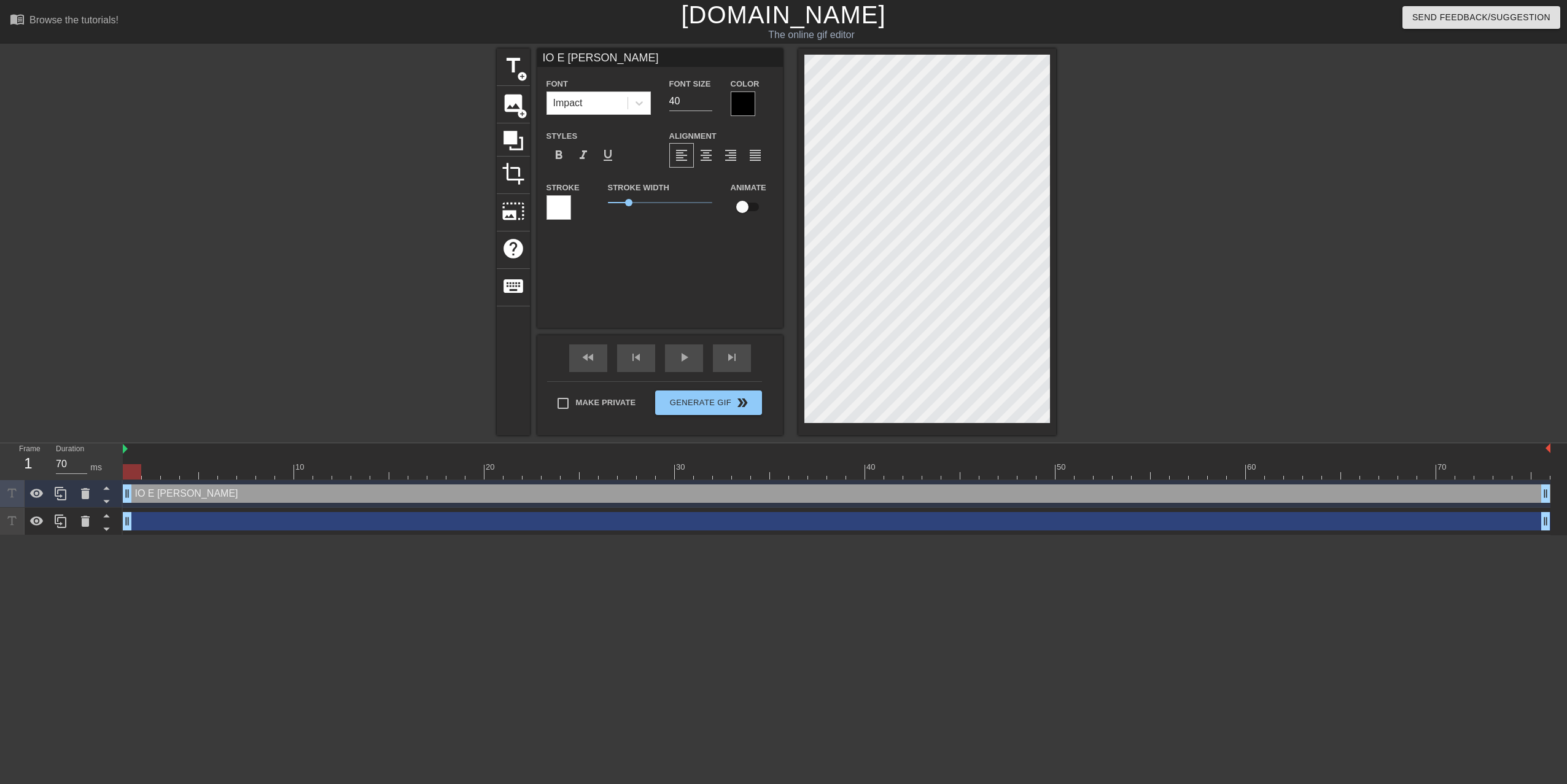
type textarea "IO E MIA MA"
type input "IO E MIA MAM"
type textarea "IO E MIA MAM"
type input "IO E MIA MAMM"
type textarea "IO E MIA MAMM"
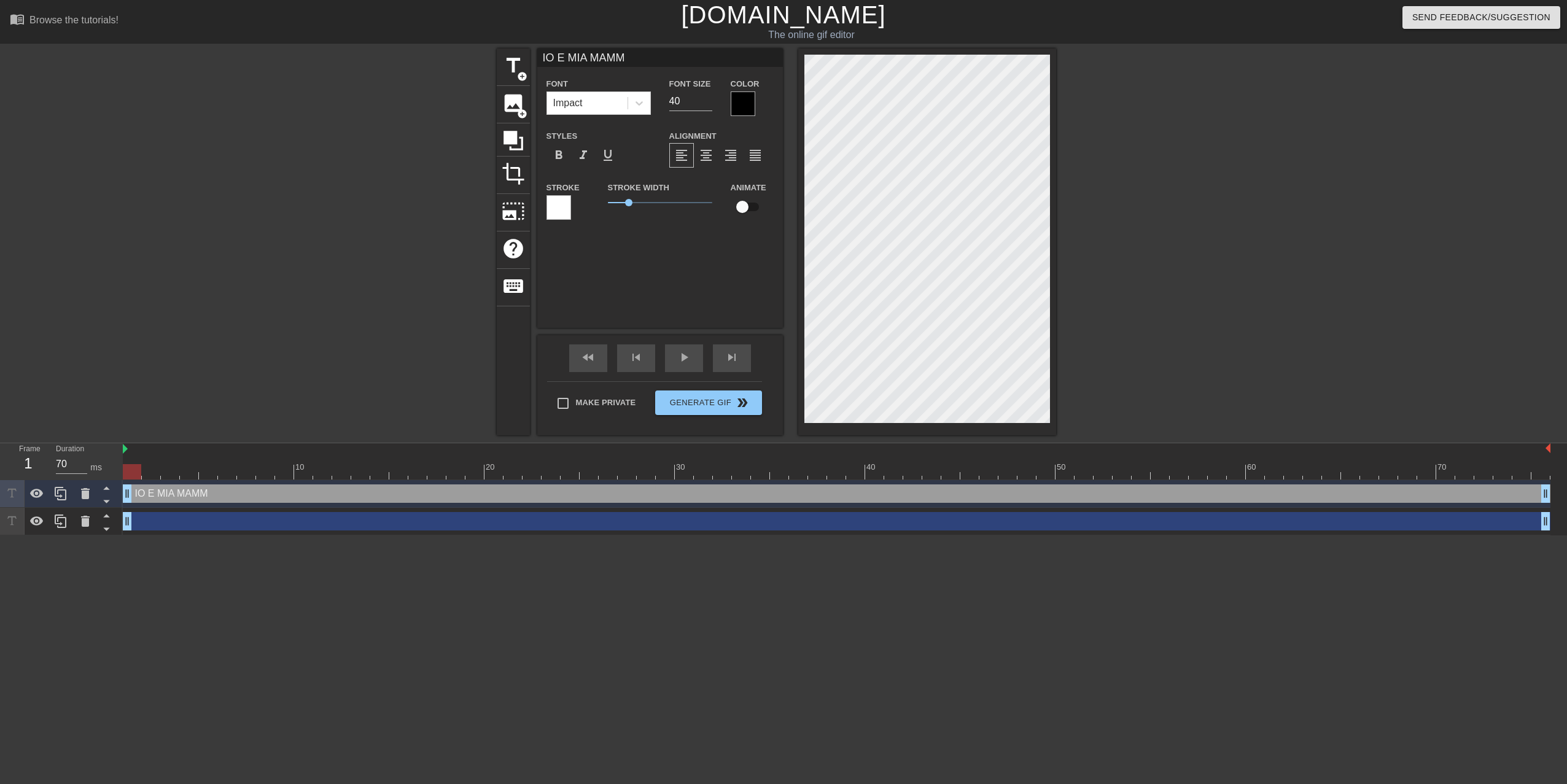
scroll to position [2, 5]
type input "IO E MIA MAMMA"
type textarea "IO E MIA MAMMA"
type input "IO E MIA MAMMA"
type textarea "IO E MIA MAMMA"
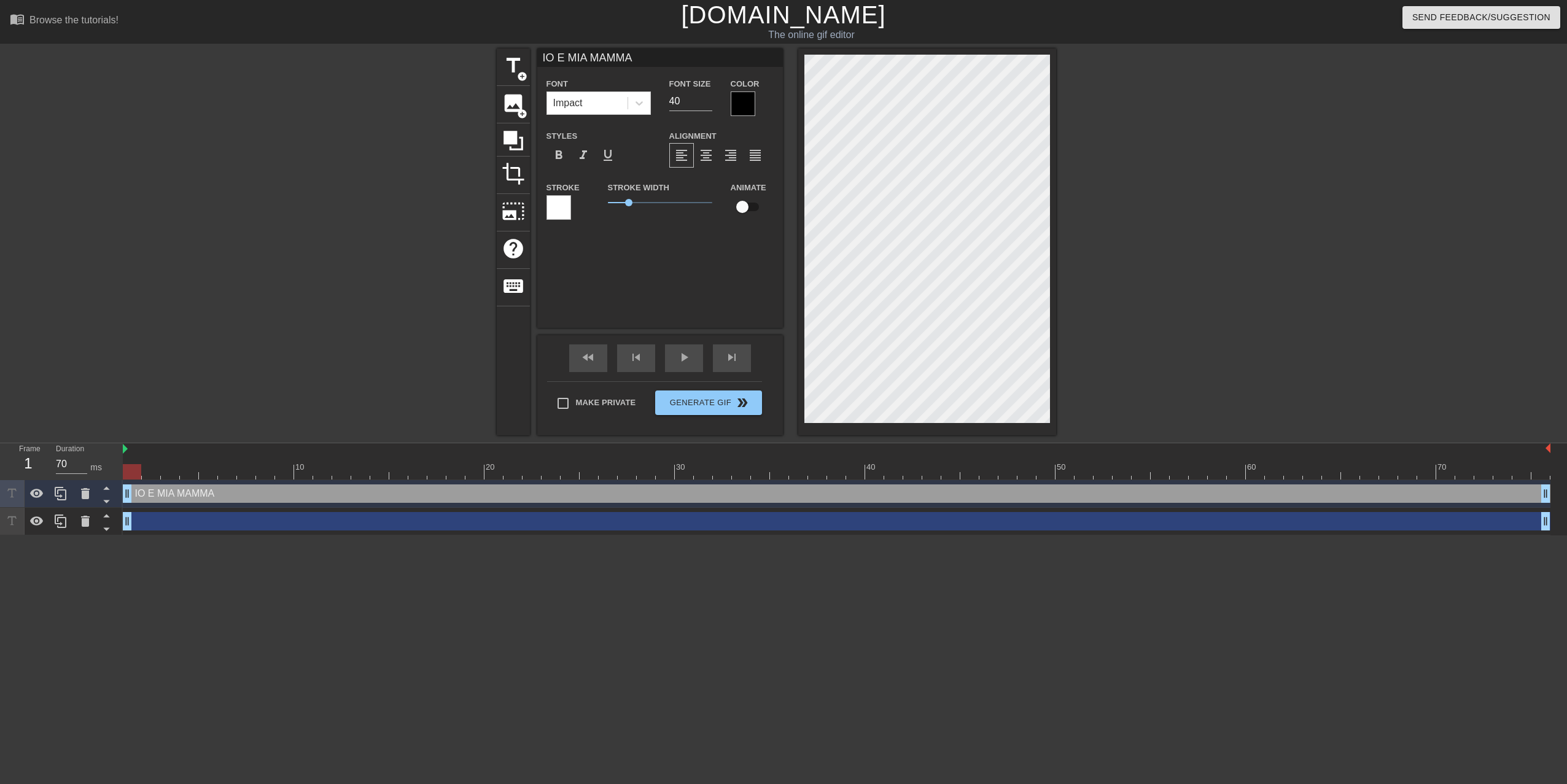
type input "IO E MIA MAMMA A"
type textarea "IO E MIA MAMMA A"
type input "IO E MIA MAMMA AP"
type textarea "IO E MIA MAMMA AP"
type input "IO E [PERSON_NAME] MAMMA APP"
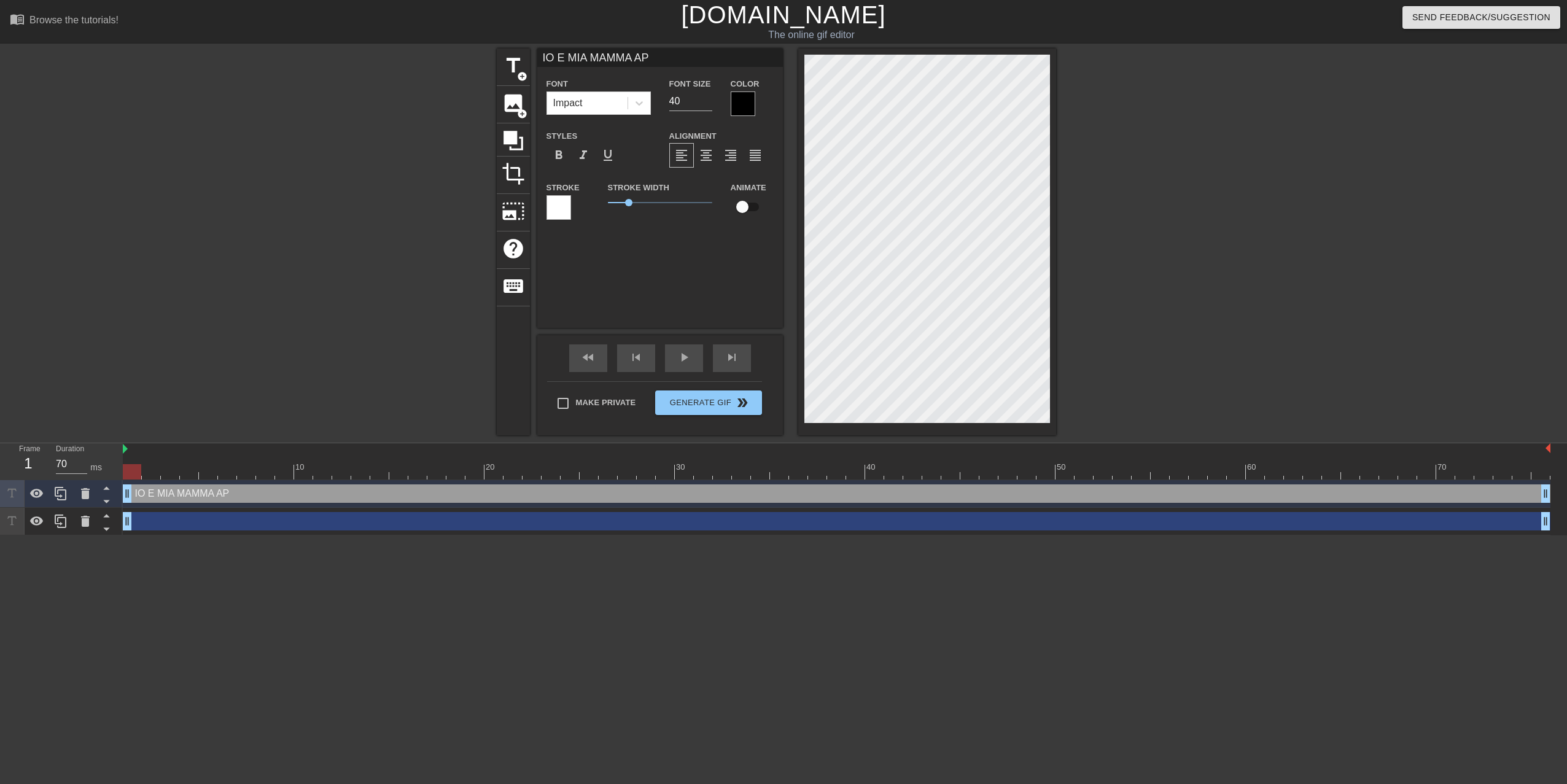
type textarea "IO E [PERSON_NAME] MAMMA APP"
type input "IO E MIA MAMMA APPE"
type textarea "IO E MIA MAMMA APPE"
type input "IO E MIA MAMMA APPEN"
type textarea "IO E MIA MAMMA APPEN"
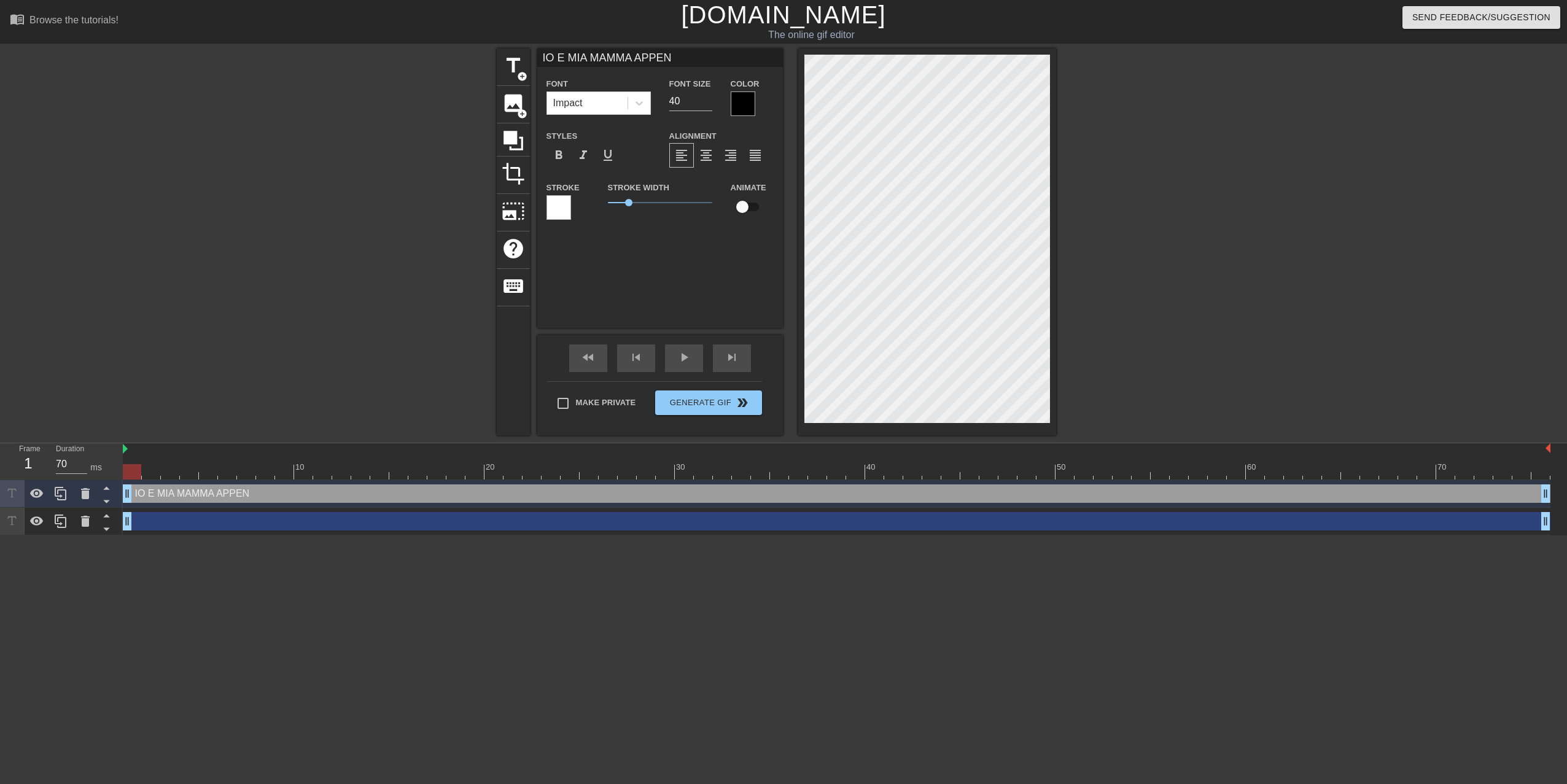
type input "IO E MIA MAMMA APPENA"
type textarea "IO E MIA MAMMA APPENA"
type input "IO E MIA MAMMA APPENA"
type textarea "IO E MIA MAMMA APPENA"
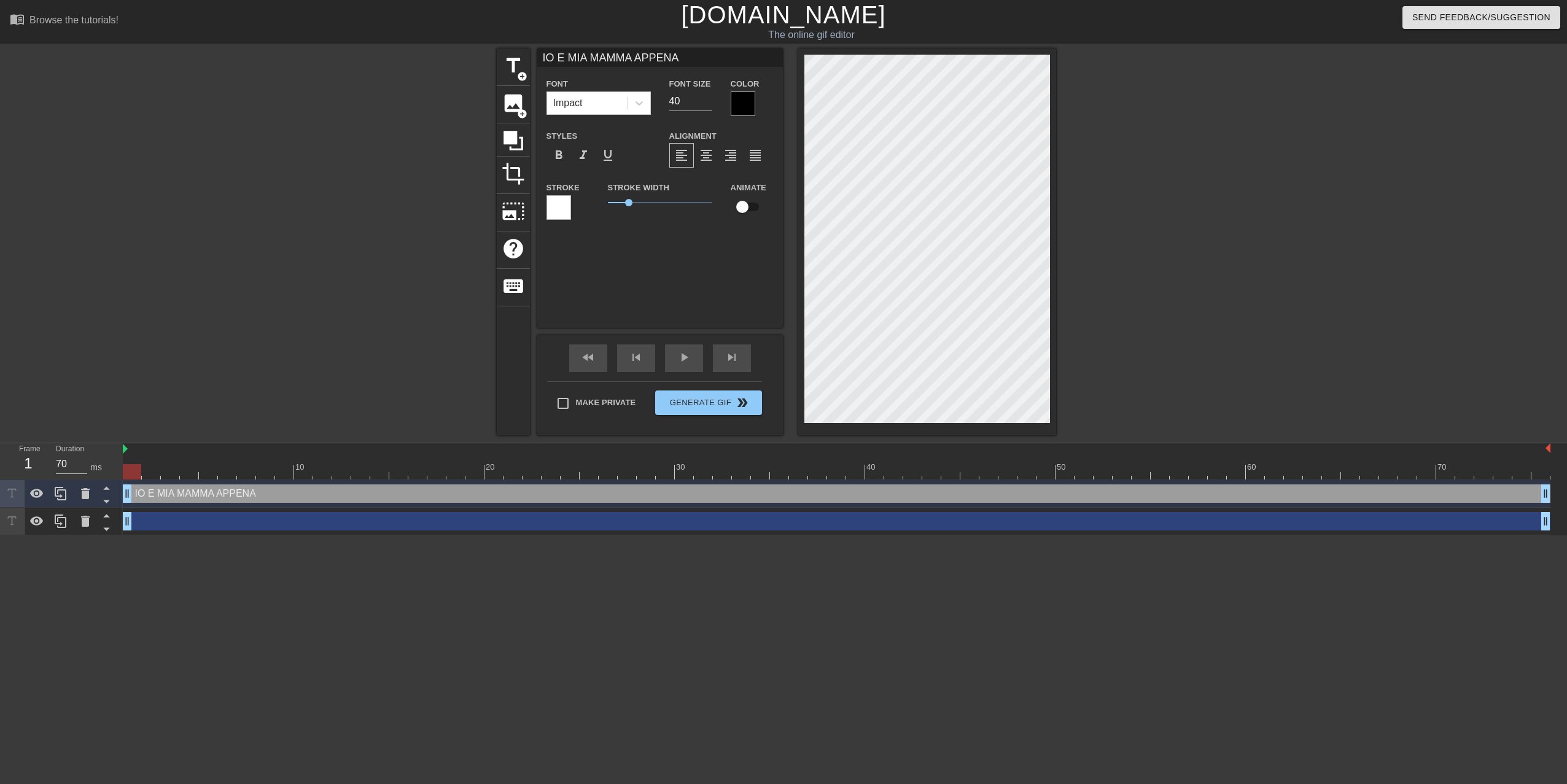
type input "IO E MIA MAMMA APPENA M"
type textarea "IO E MIA MAMMA APPENA M"
type input "IO E MIA MAMMA APPENA MI"
type textarea "IO E MIA MAMMA APPENA MI"
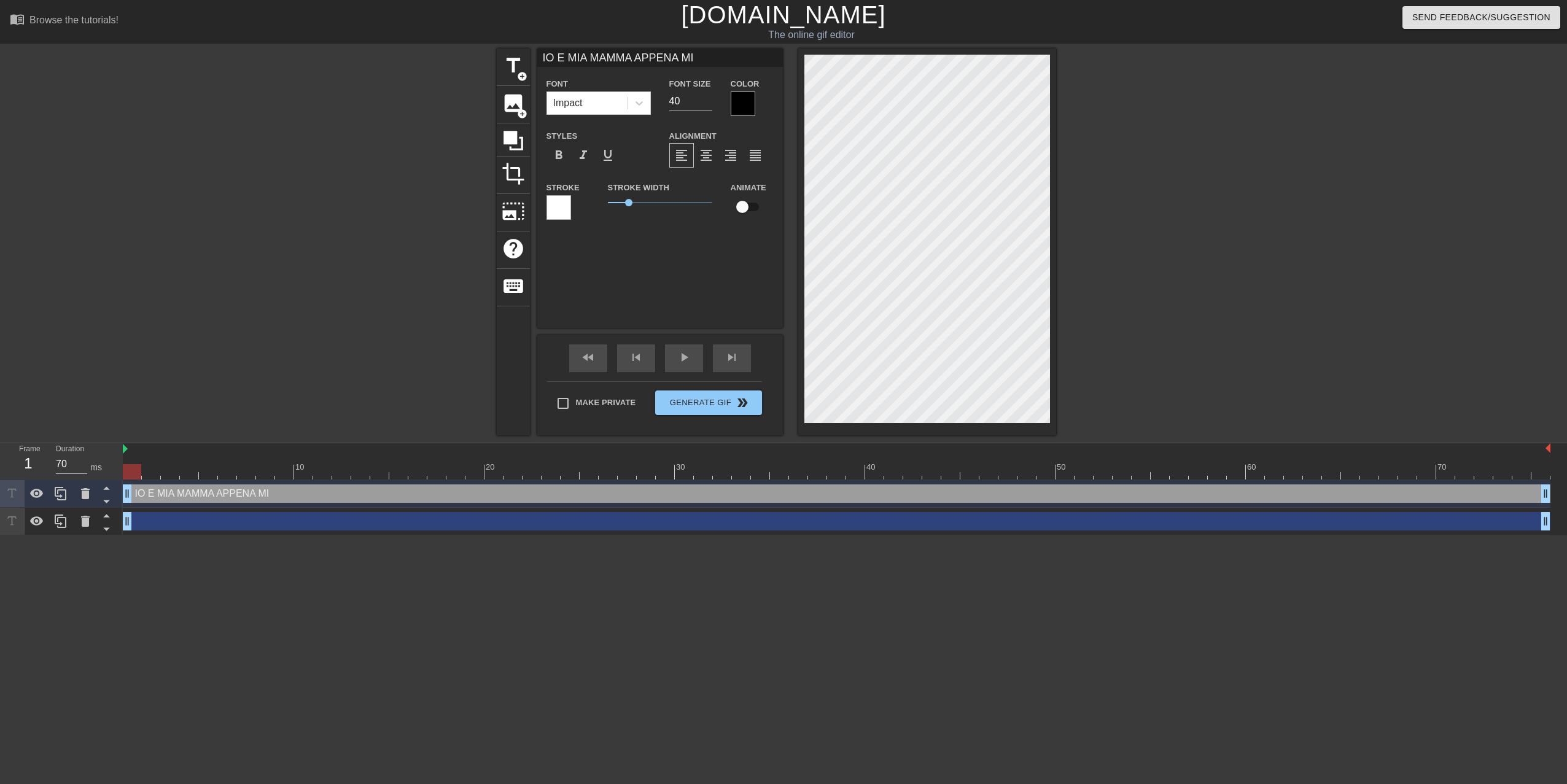
type input "IO E MIA MAMMA APPENA MIO"
type textarea "IO E MIA MAMMA APPENA MIO"
type input "IO E MIA MAMMA APPENA MIO"
type textarea "IO E MIA MAMMA APPENA MIO"
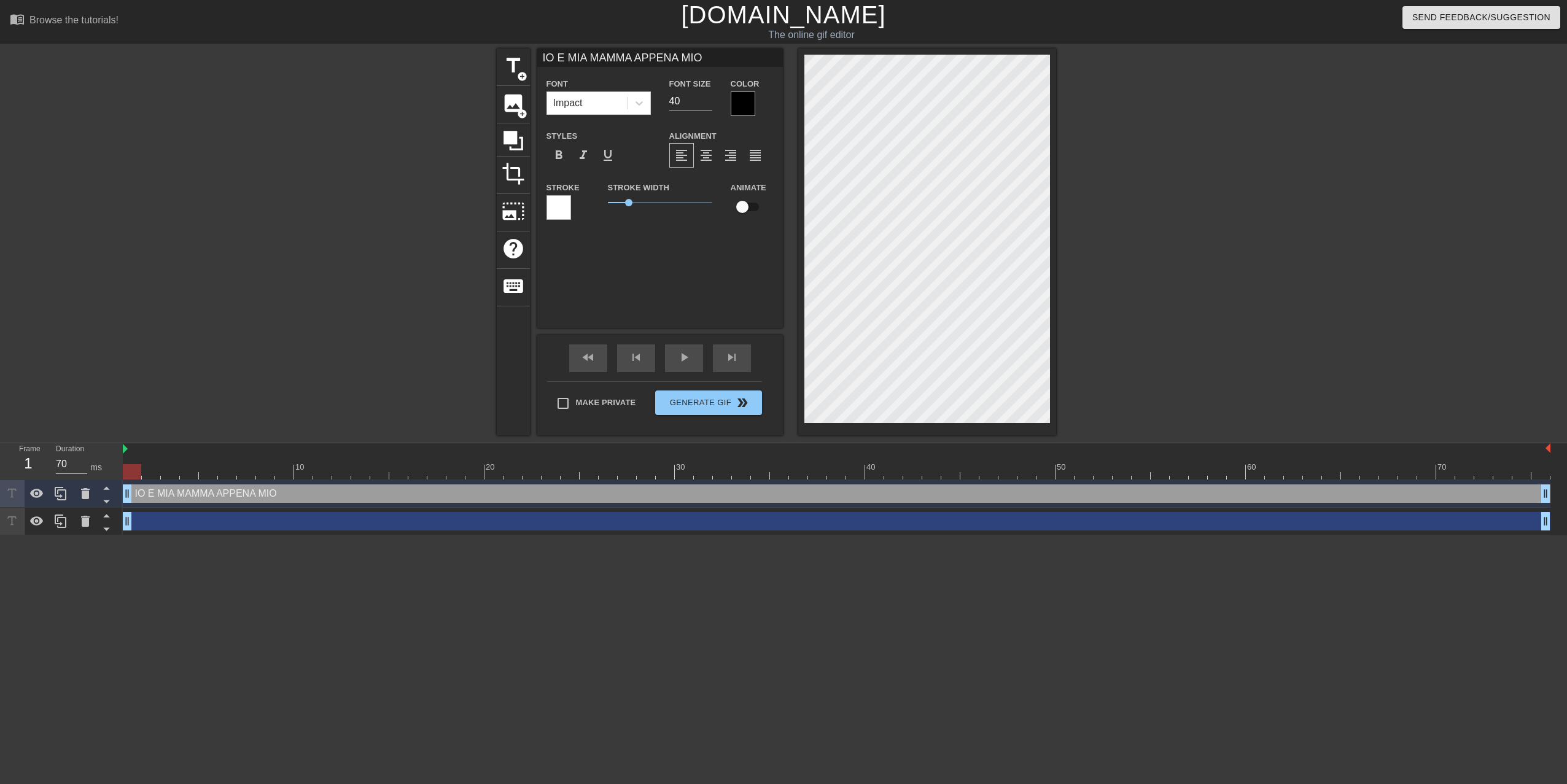
type input "IO E MIA MAMMA APPENA MIO A"
type textarea "IO E MIA MAMMA APPENA MIO A"
type input "IO E MIA MAMMA APPENA MIO"
type textarea "IO E MIA MAMMA APPENA MIO"
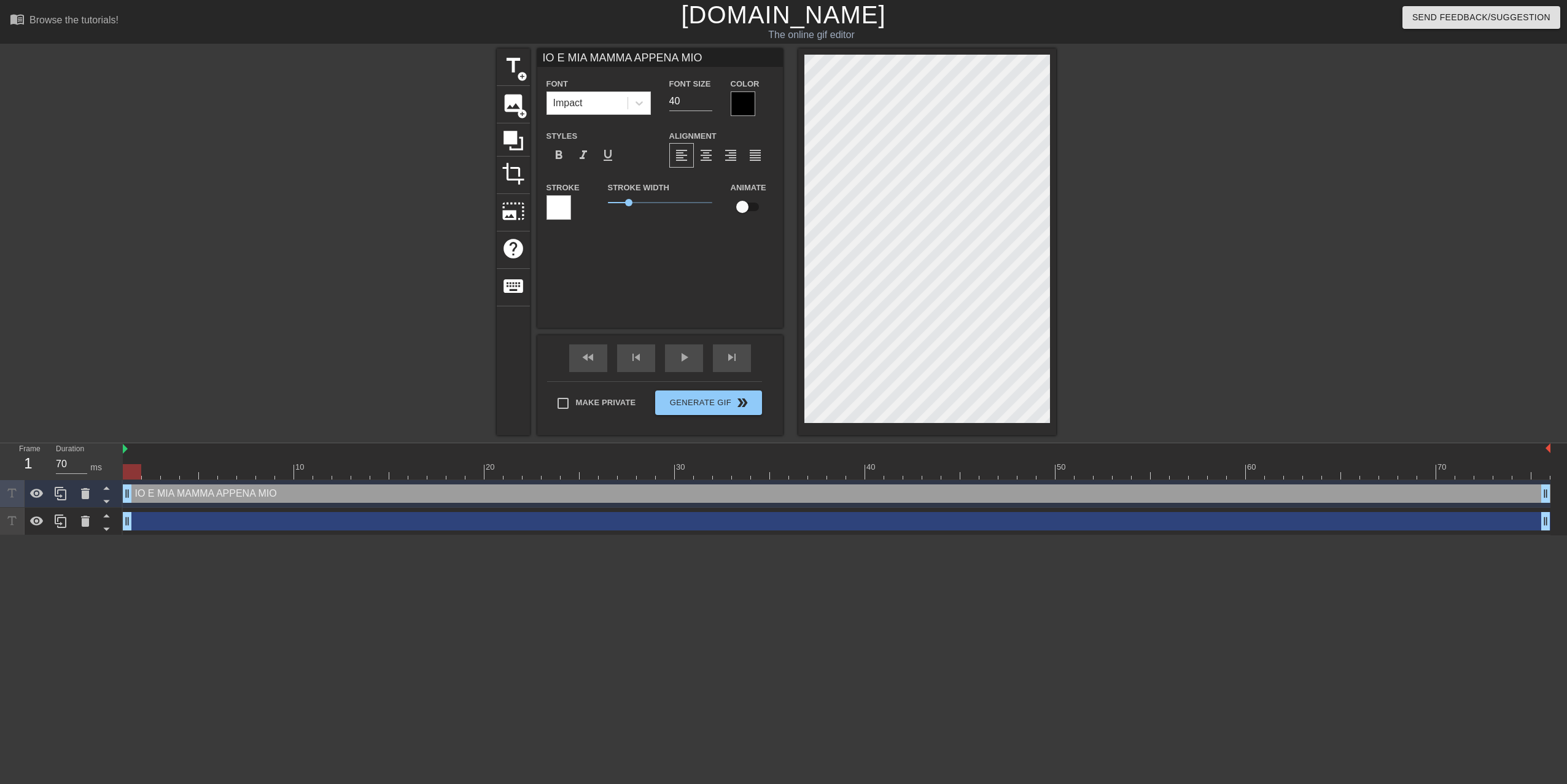
type input "IO E MIA MAMMA APPENA MIO"
type textarea "IO E MIA MAMMA APPENA MIO"
type input "IO E MIA MAMMA APPENA MIO P"
type textarea "IO E MIA MAMMA APPENA MIO P"
type input "IO E MIA MAMMA APPENA MIO PA"
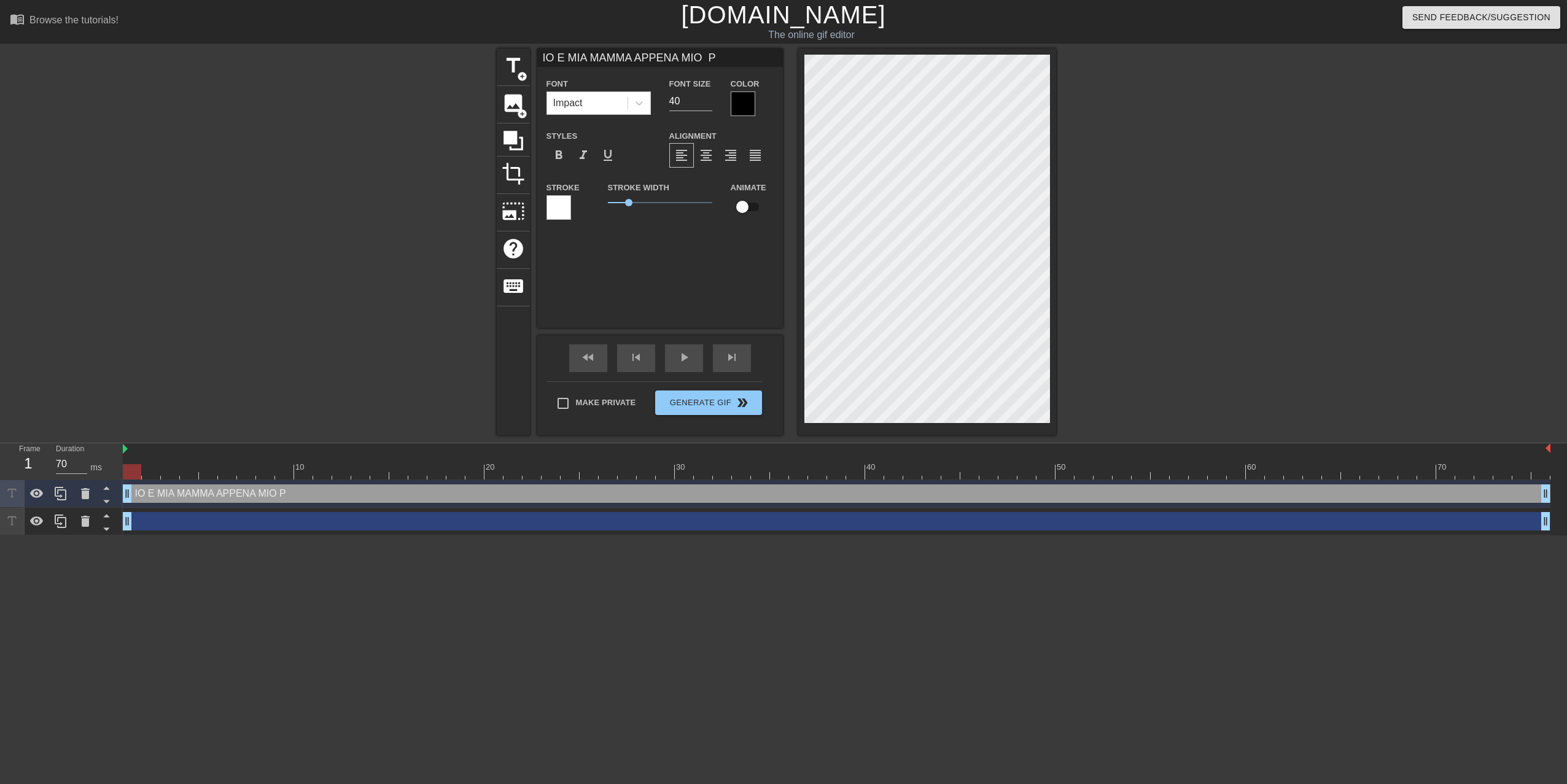
type textarea "IO E MIA MAMMA APPENA MIO PA"
type input "IO E MIA MAMMA APPENA MIO PAD"
type textarea "IO E MIA MAMMA APPENA MIO PAD"
type input "IO E MIA MAMMA APPENA MIO PADR"
type textarea "IO E MIA MAMMA APPENA MIO PADR"
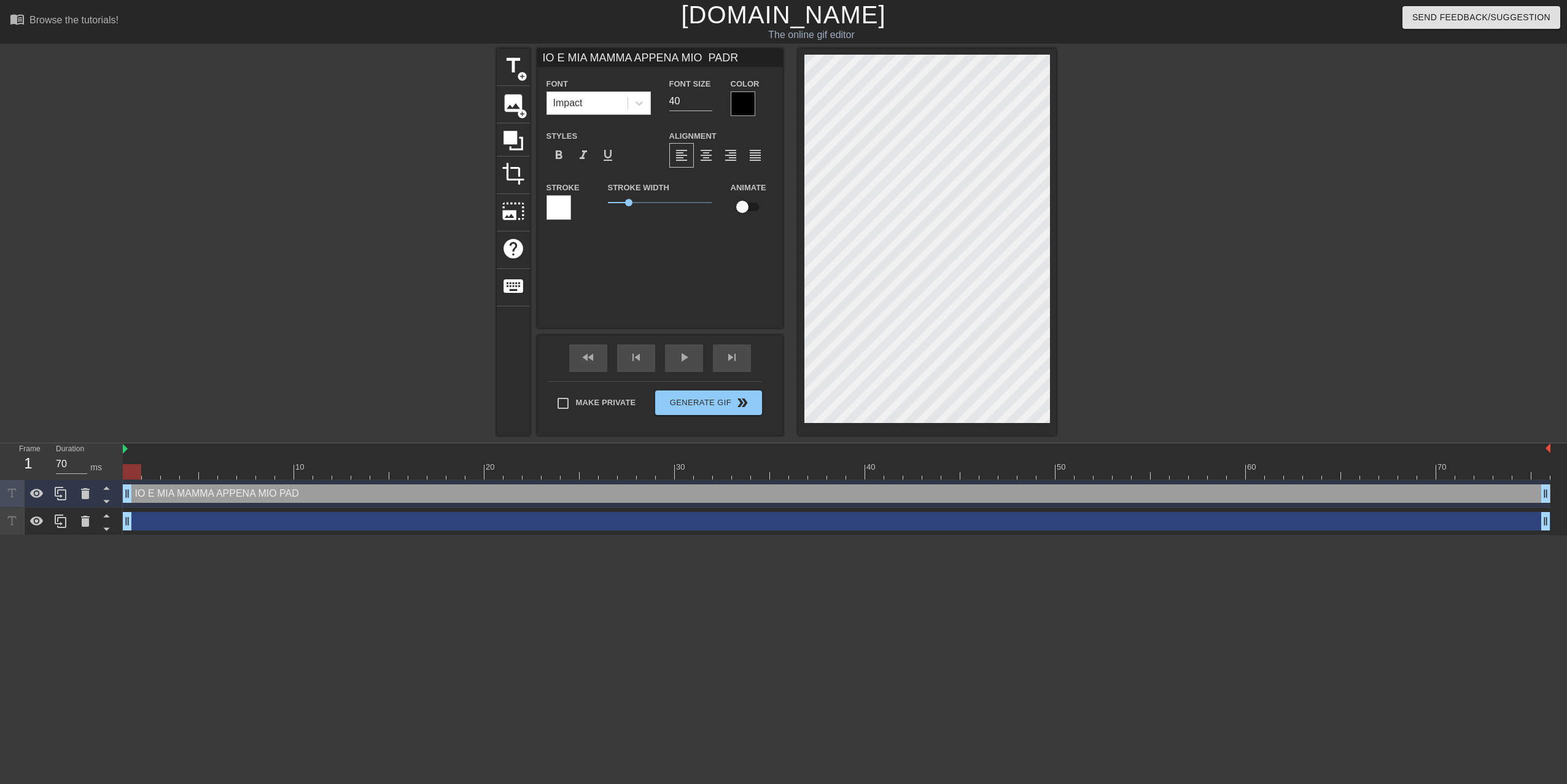
scroll to position [2, 11]
type input "IO E MIA MAMMA APPENA MIO PADRE"
type textarea "IO E MIA MAMMA APPENA MIO PADRE"
type input "IO E MIA MAMMA APPENA MIO PADRE"
type textarea "IO E MIA MAMMA APPENA MIO PADRE"
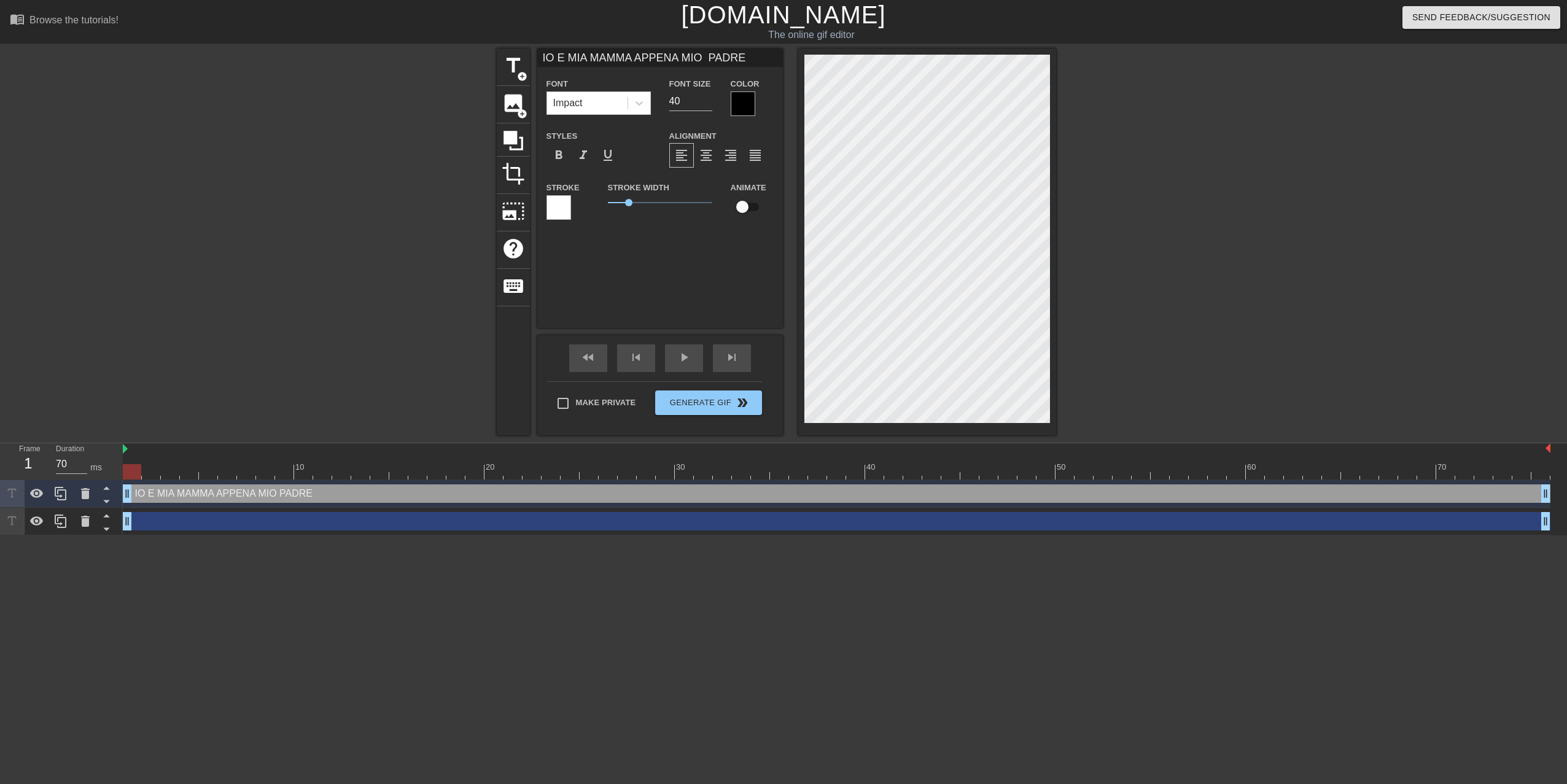
scroll to position [2, 12]
type input "IO E MIA MAMMA APPENA MIO PADRE C"
type textarea "IO E MIA MAMMA APPENA MIO PADRE C"
type input "IO E [PERSON_NAME] MAMMA APPENA MIO PADRE CH"
type textarea "IO E [PERSON_NAME] MAMMA APPENA MIO PADRE CH"
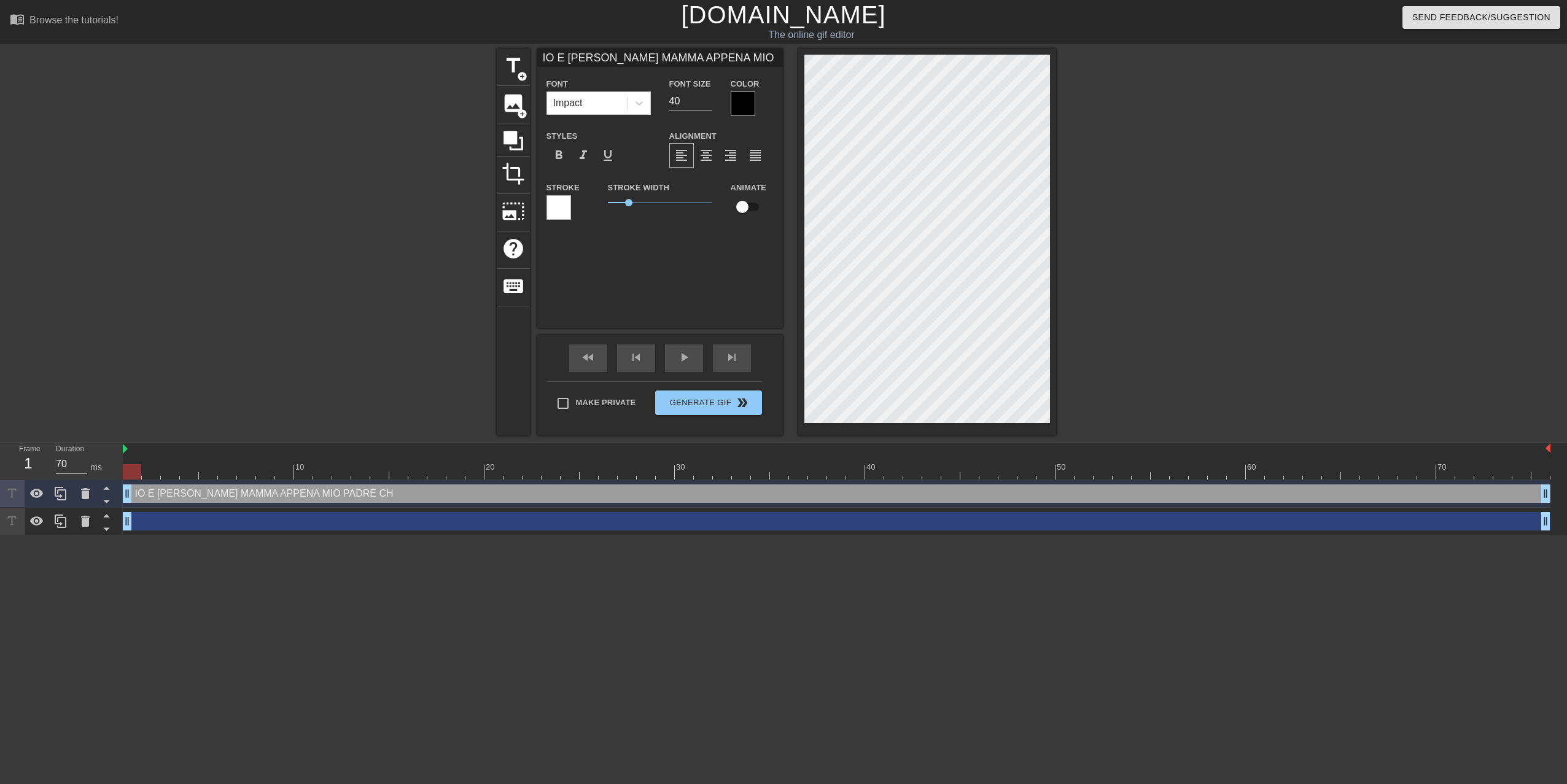
type input "IO E MIA MAMMA APPENA MIO PADRE [PERSON_NAME]"
type textarea "IO E MIA MAMMA APPENA MIO PADRE [PERSON_NAME]"
type input "IO E MIA MAMMA APPENA MIO PADRE CHIU"
type textarea "IO E MIA MAMMA APPENA MIO PADRE CHIU"
type input "IO E MIA MAMMA APPENA MIO PADRE [PERSON_NAME]"
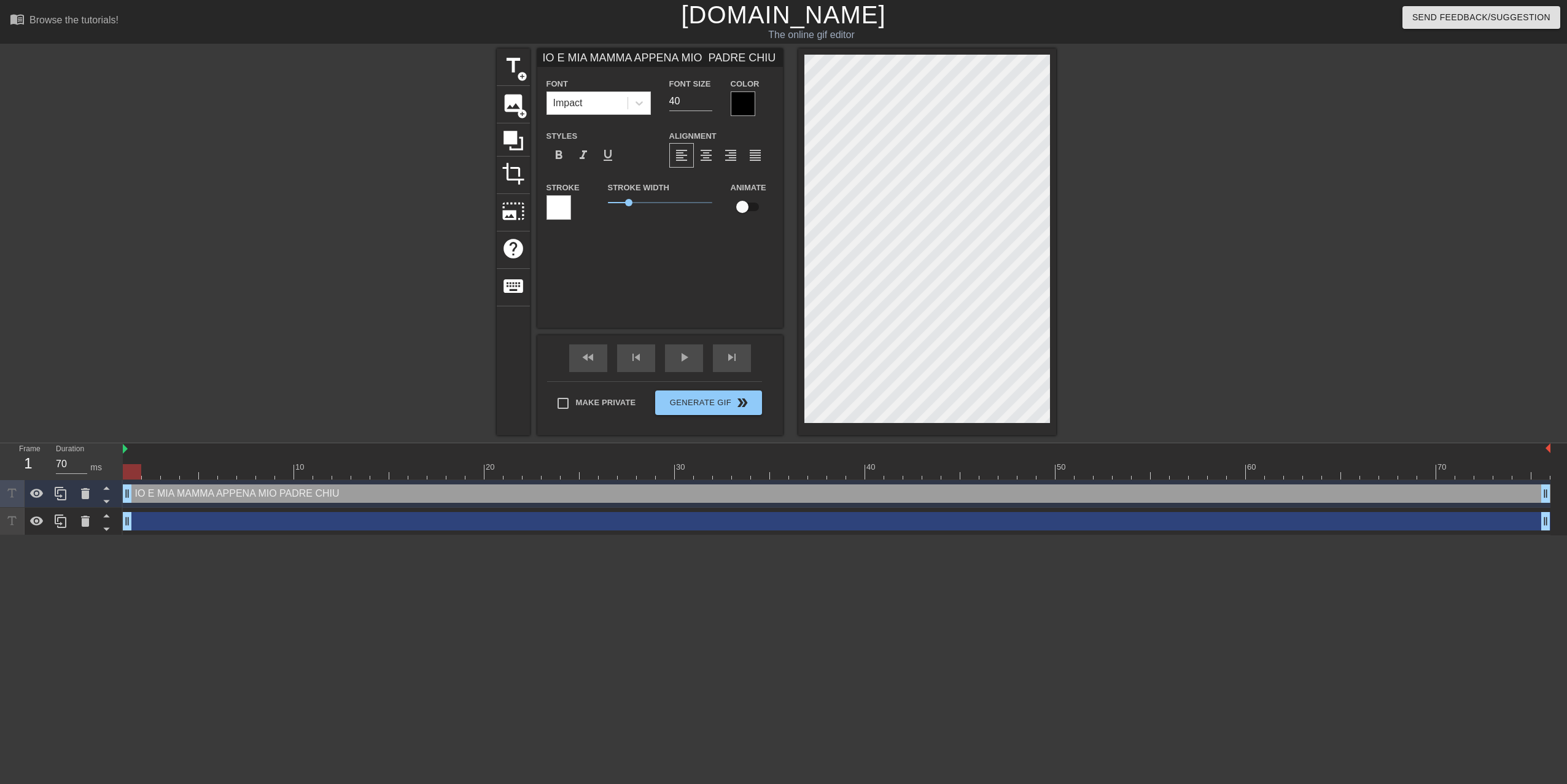
type textarea "IO E MIA MAMMA APPENA MIO PADRE [PERSON_NAME]"
type input "IO E [PERSON_NAME] MAMMA APPENA MIO PADRE CHIUDE"
type textarea "IO E [PERSON_NAME] MAMMA APPENA MIO PADRE CHIUDE"
type input "IO E [PERSON_NAME] MAMMA APPENA MIO PADRE CHIUDE"
type textarea "IO E [PERSON_NAME] MAMMA APPENA MIO PADRE CHIUDE"
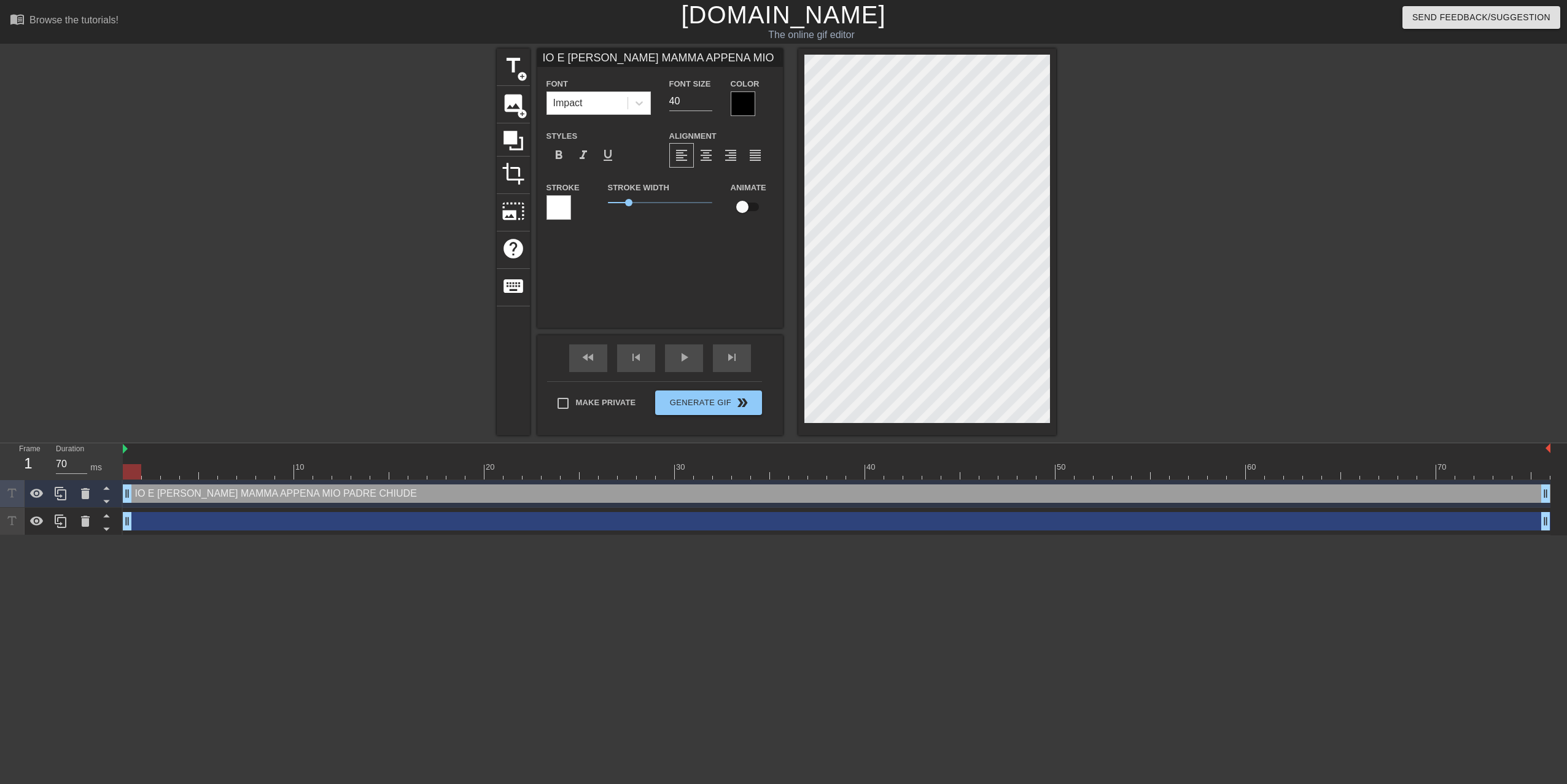
type input "IO E MIA MAMMA APPENA MIO PADRE CHIUDE L"
type textarea "IO E MIA MAMMA APPENA MIO PADRE CHIUDE L"
type input "IO E MIA MAMMA APPENA MIO PADRE CHIUDE LA"
type textarea "IO E MIA MAMMA APPENA MIO PADRE CHIUDE LA"
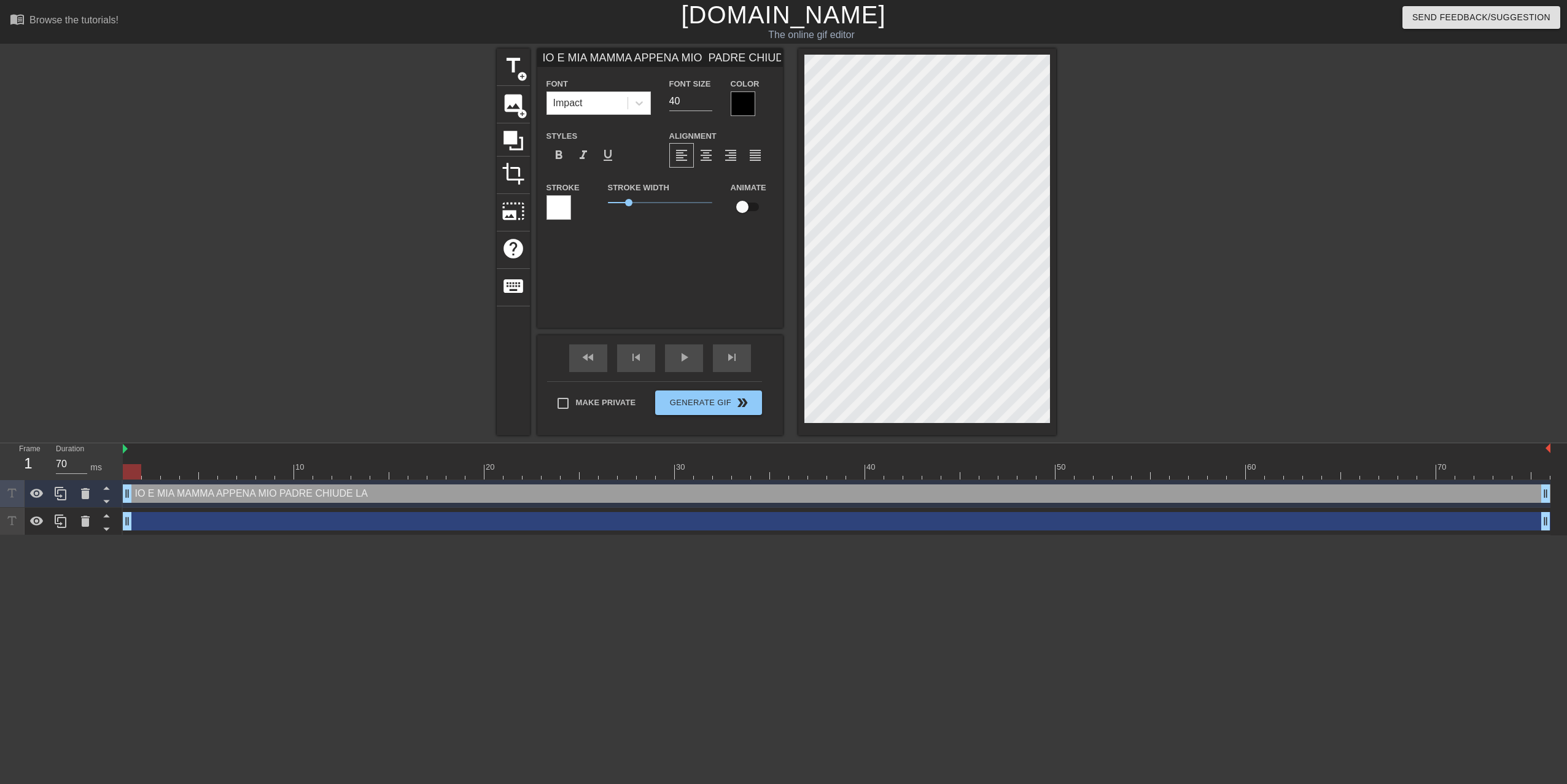
type input "IO E MIA MAMMA APPENA MIO PADRE CHIUDE LA"
type textarea "IO E MIA MAMMA APPENA MIO PADRE CHIUDE LA"
type input "IO E [PERSON_NAME] MAMMA APPENA MIO PADRE CHIUDE LA P"
type textarea "IO E [PERSON_NAME] MAMMA APPENA MIO PADRE CHIUDE LA P"
type input "IO E [PERSON_NAME] MAMMA APPENA MIO PADRE CHIUDE LA PO"
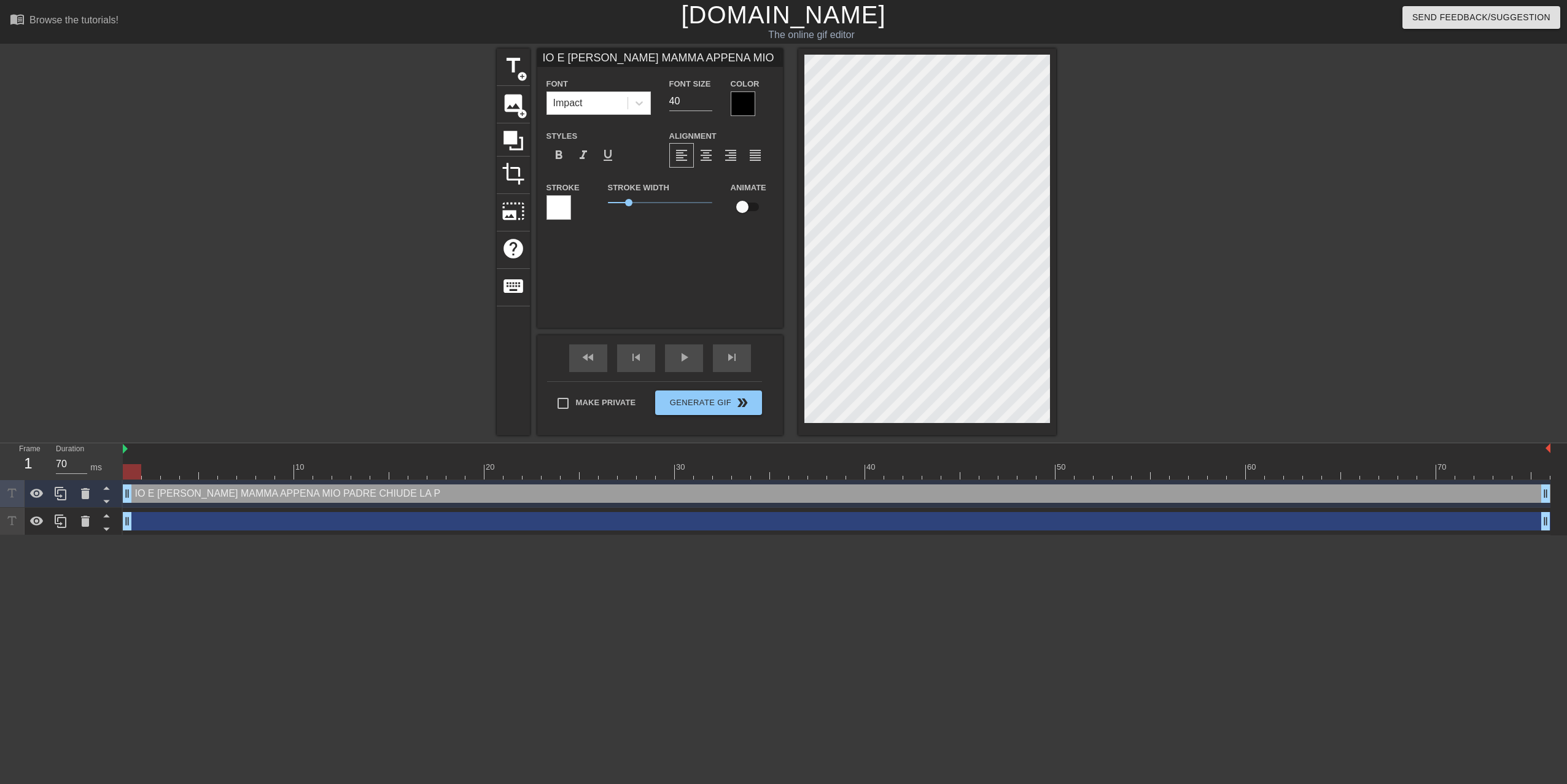
type textarea "IO E [PERSON_NAME] MAMMA APPENA MIO PADRE CHIUDE LA PO"
type input "IO E [PERSON_NAME] MAMMA APPENA MIO PADRE CHIUDE LA POR"
type textarea "IO E [PERSON_NAME] MAMMA APPENA MIO PADRE CHIUDE LA POR"
type input "IO E [PERSON_NAME] MAMMA APPENA MIO PADRE CHIUDE LA PORT"
type textarea "IO E [PERSON_NAME] MAMMA APPENA MIO PADRE CHIUDE LA PORT"
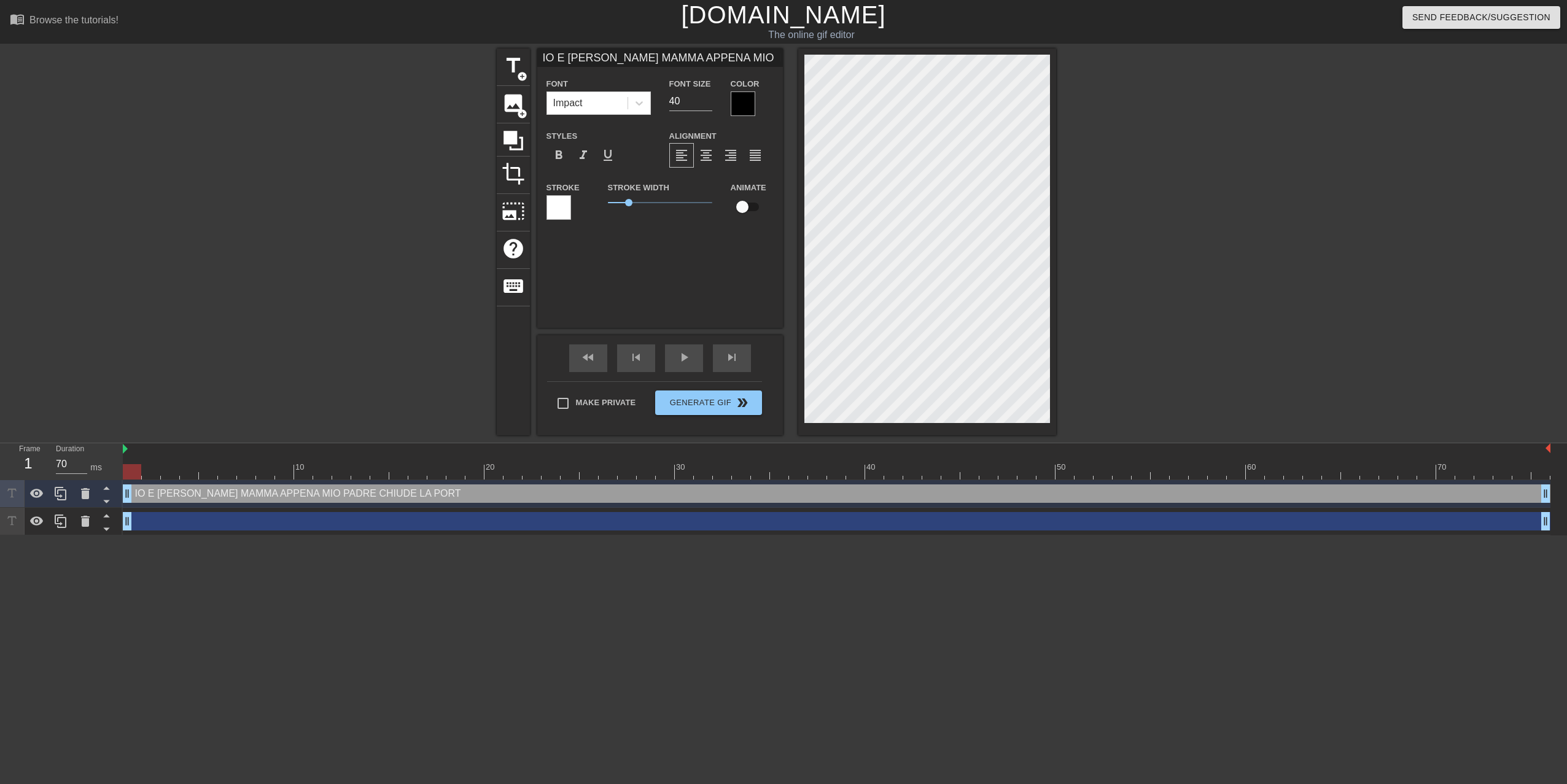
type input "IO E MIA MAMMA APPENA MIO PADRE CHIUDE LA PORTA"
type textarea "IO E MIA MAMMA APPENA MIO PADRE CHIUDE LA PORTA"
type input "IO E MIA MAMMA APPENA MIO PADRE CHIUDE LA PORTA"
type textarea "IO E MIA MAMMA APPENA MIO PADRE CHIUDE LA PORTA"
type input "IO E MIA MAMMA APPENA MIO PADRE CHIUDE LA PORTA D"
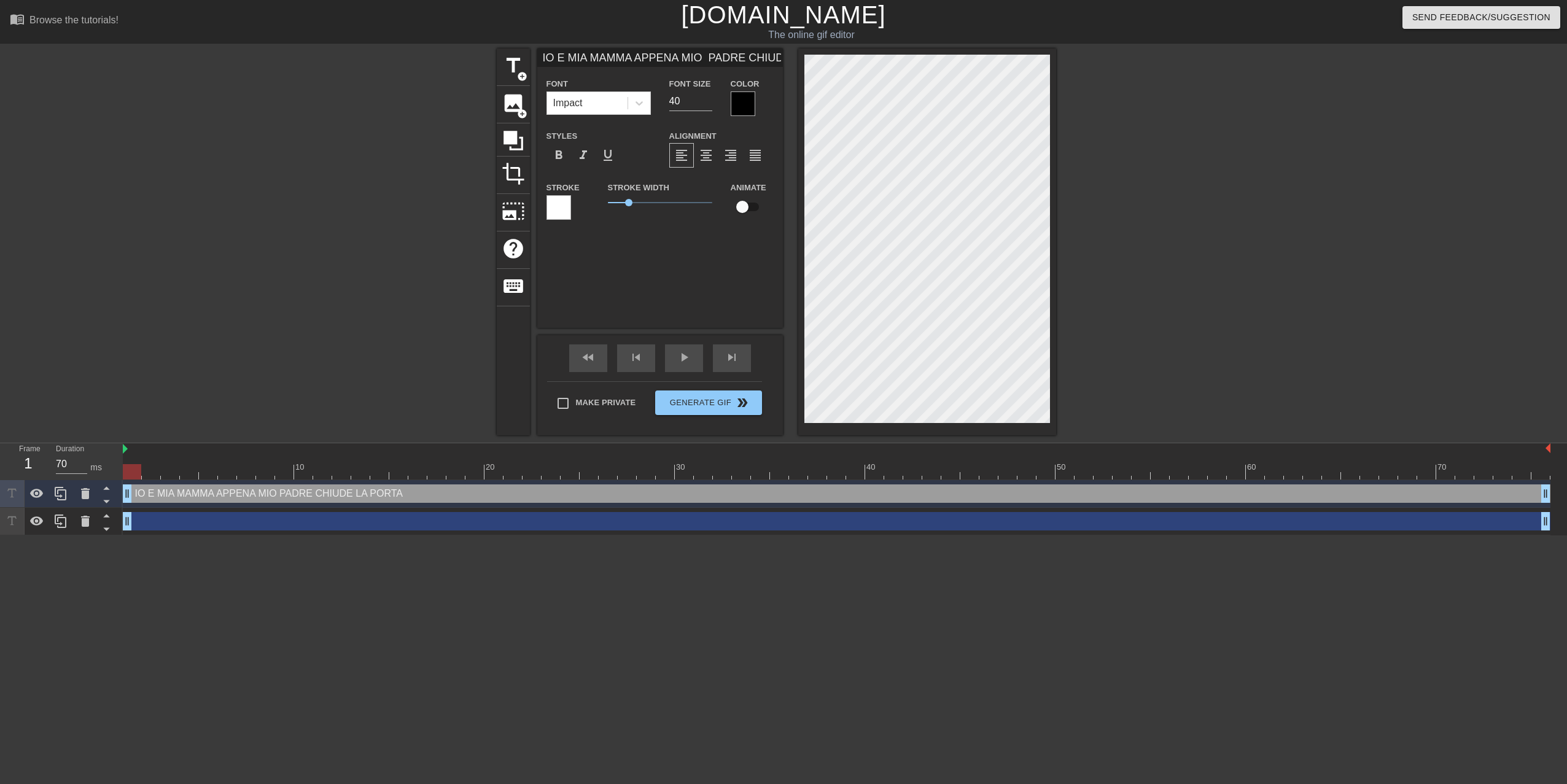
type textarea "IO E MIA MAMMA APPENA MIO PADRE CHIUDE LA PORTA D"
type input "IO E MIA MAMMA APPENA MIO PADRE CHIUDE LA PORTA DI"
type textarea "IO E MIA MAMMA APPENA MIO PADRE CHIUDE LA PORTA DI"
type input "IO E MIA MAMMA APPENA MIO PADRE CHIUDE LA PORTA DI"
type textarea "IO E MIA MAMMA APPENA MIO PADRE CHIUDE LA PORTA DI"
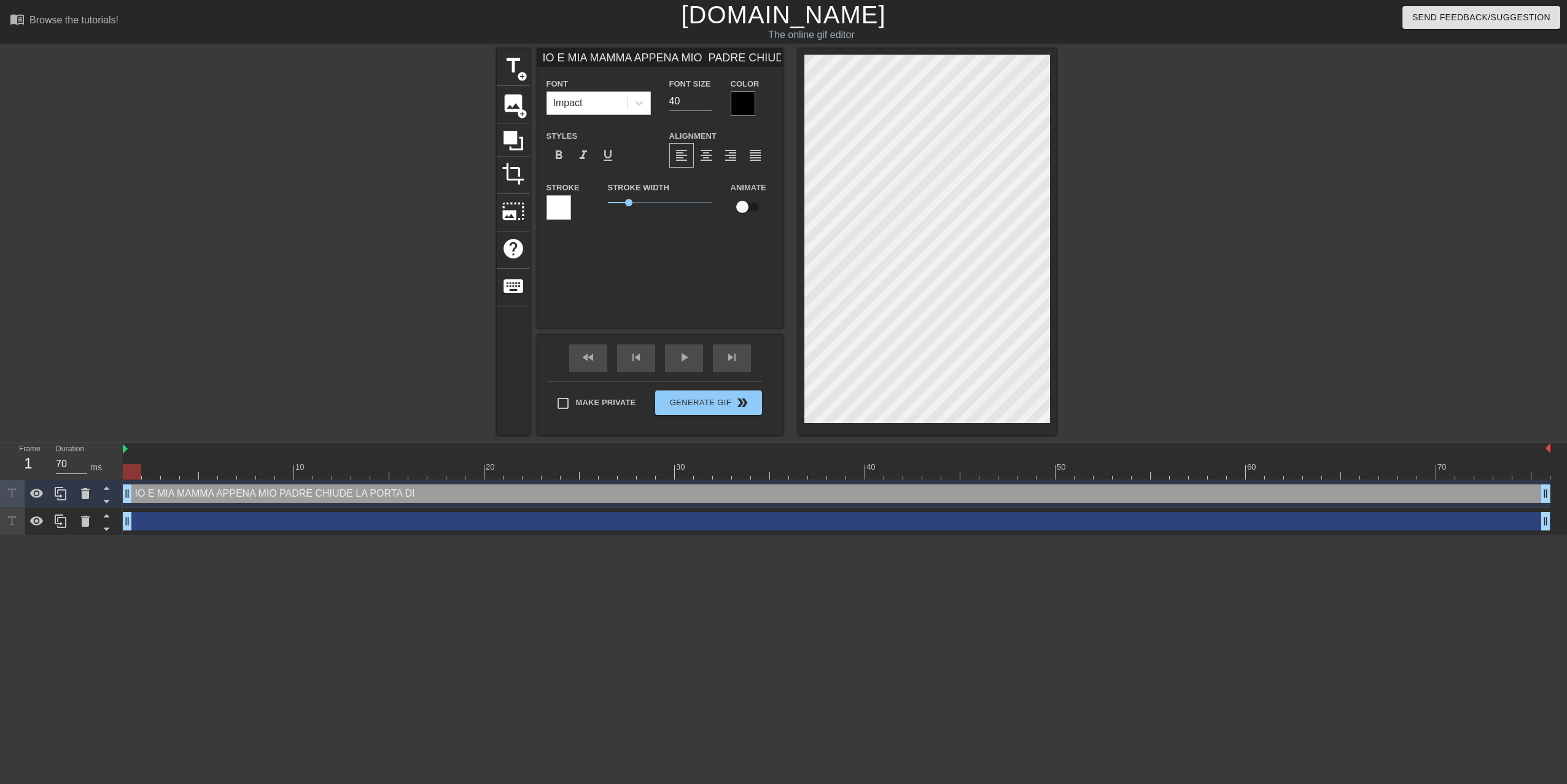
type input "IO E [PERSON_NAME] MAMMA APPENA MIO PADRE CHIUDE LA PORTA DI C"
type textarea "IO E [PERSON_NAME] MAMMA APPENA MIO PADRE CHIUDE LA PORTA DI C"
type input "IO E [PERSON_NAME] MAMMA APPENA MIO PADRE CHIUDE LA PORTA DI CA"
type textarea "IO E [PERSON_NAME] MAMMA APPENA MIO PADRE CHIUDE LA PORTA DI CA"
type input "IO E [PERSON_NAME] MAMMA APPENA MIO PADRE CHIUDE LA PORTA DI CAS"
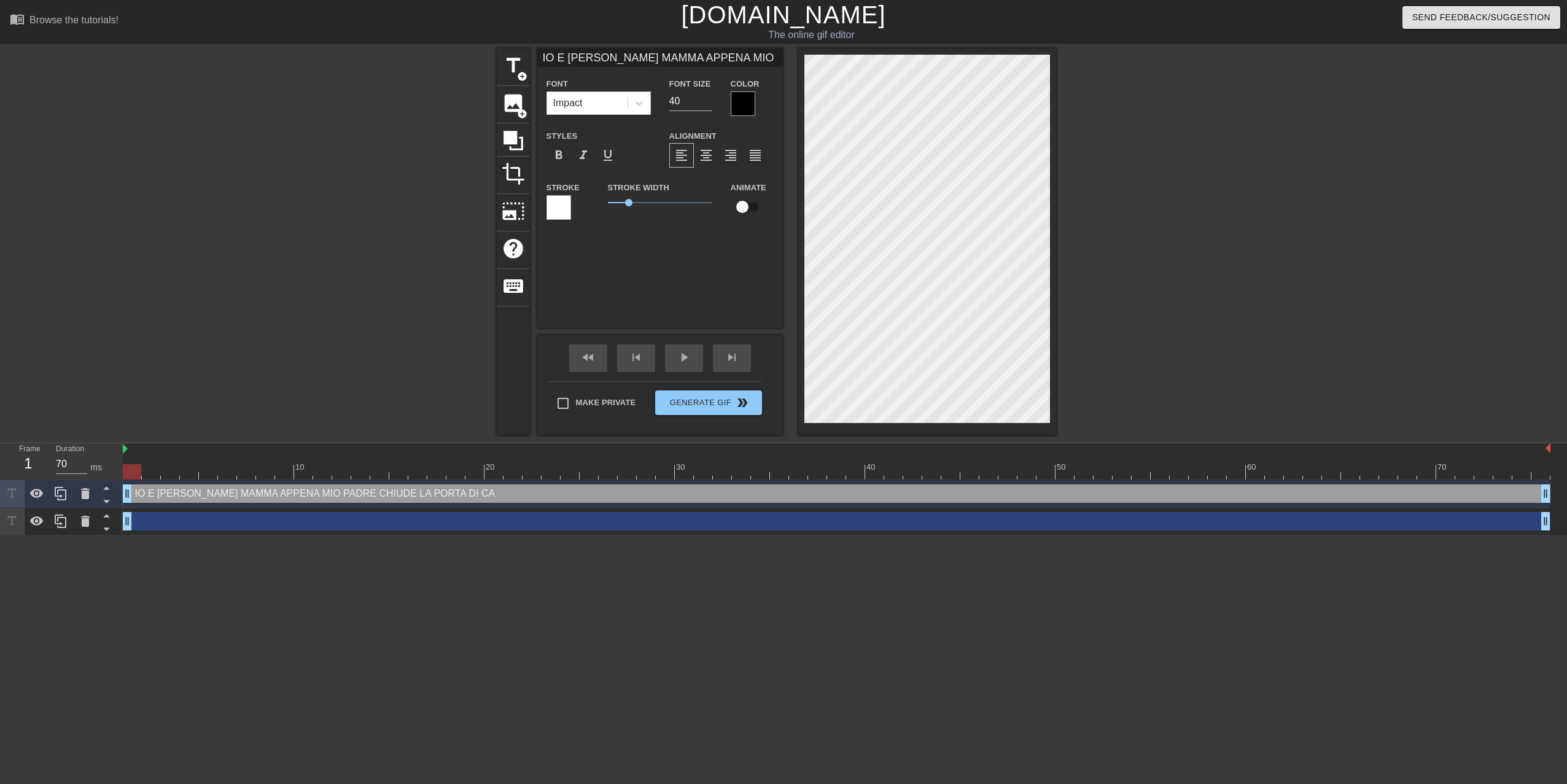
type textarea "IO E [PERSON_NAME] MAMMA APPENA MIO PADRE CHIUDE LA PORTA DI CAS"
type input "IO E [PERSON_NAME] MAMMA APPENA MIO PADRE CHIUDE LA PORTA DI CASA"
type textarea "IO E [PERSON_NAME] MAMMA APPENA MIO PADRE CHIUDE LA PORTA DI CASA"
type input "IO E [PERSON_NAME] MAMMA APPENA MIO PADRE CHIUDE LA PORTA DI CASA!"
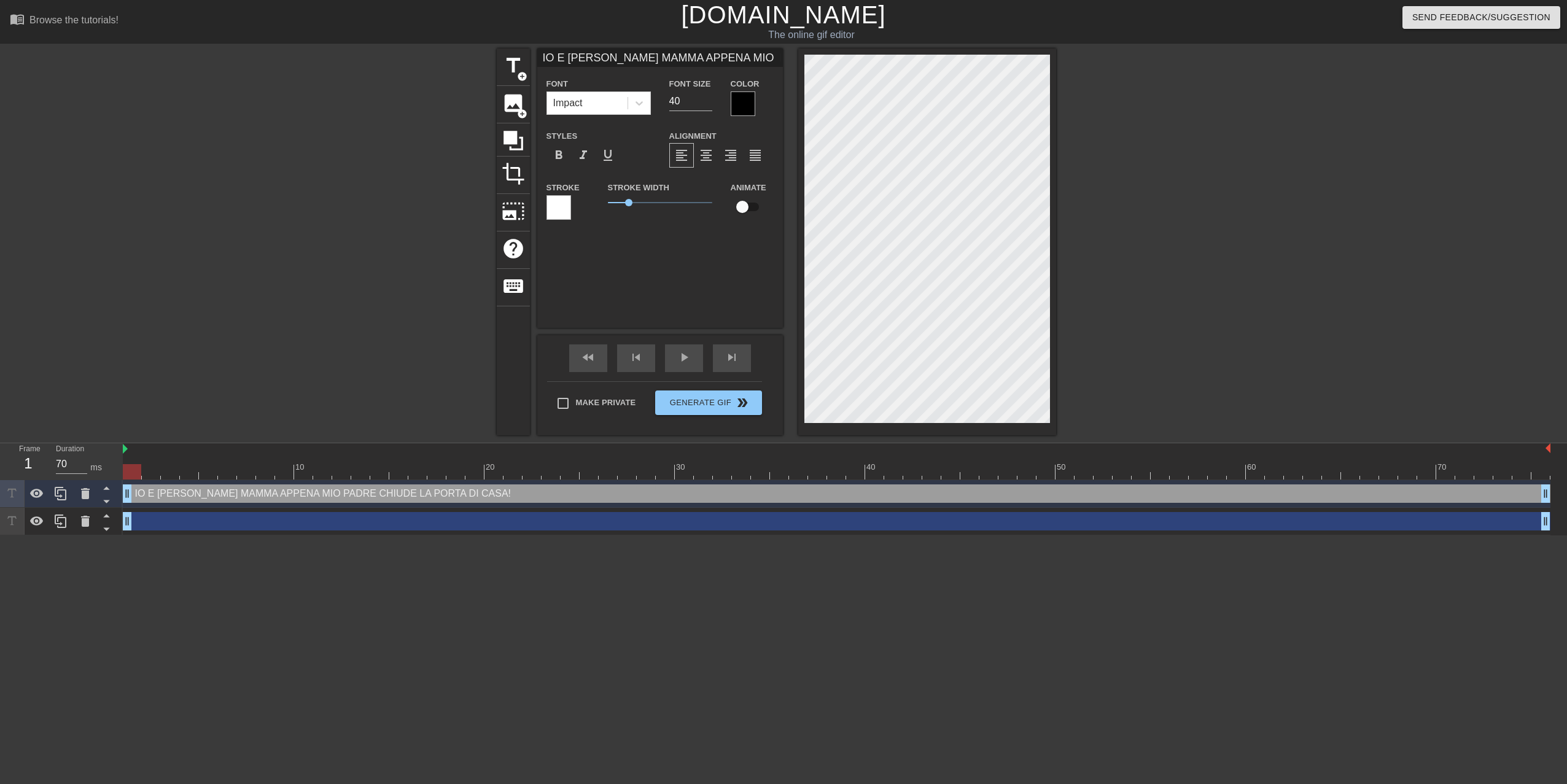
type textarea "IO E [PERSON_NAME] MAMMA APPENA MIO PADRE CHIUDE LA PORTA DI CASA!"
drag, startPoint x: 684, startPoint y: 103, endPoint x: 668, endPoint y: 106, distance: 16.3
click at [668, 106] on div "Font Size 40" at bounding box center [690, 96] width 62 height 40
type input "16"
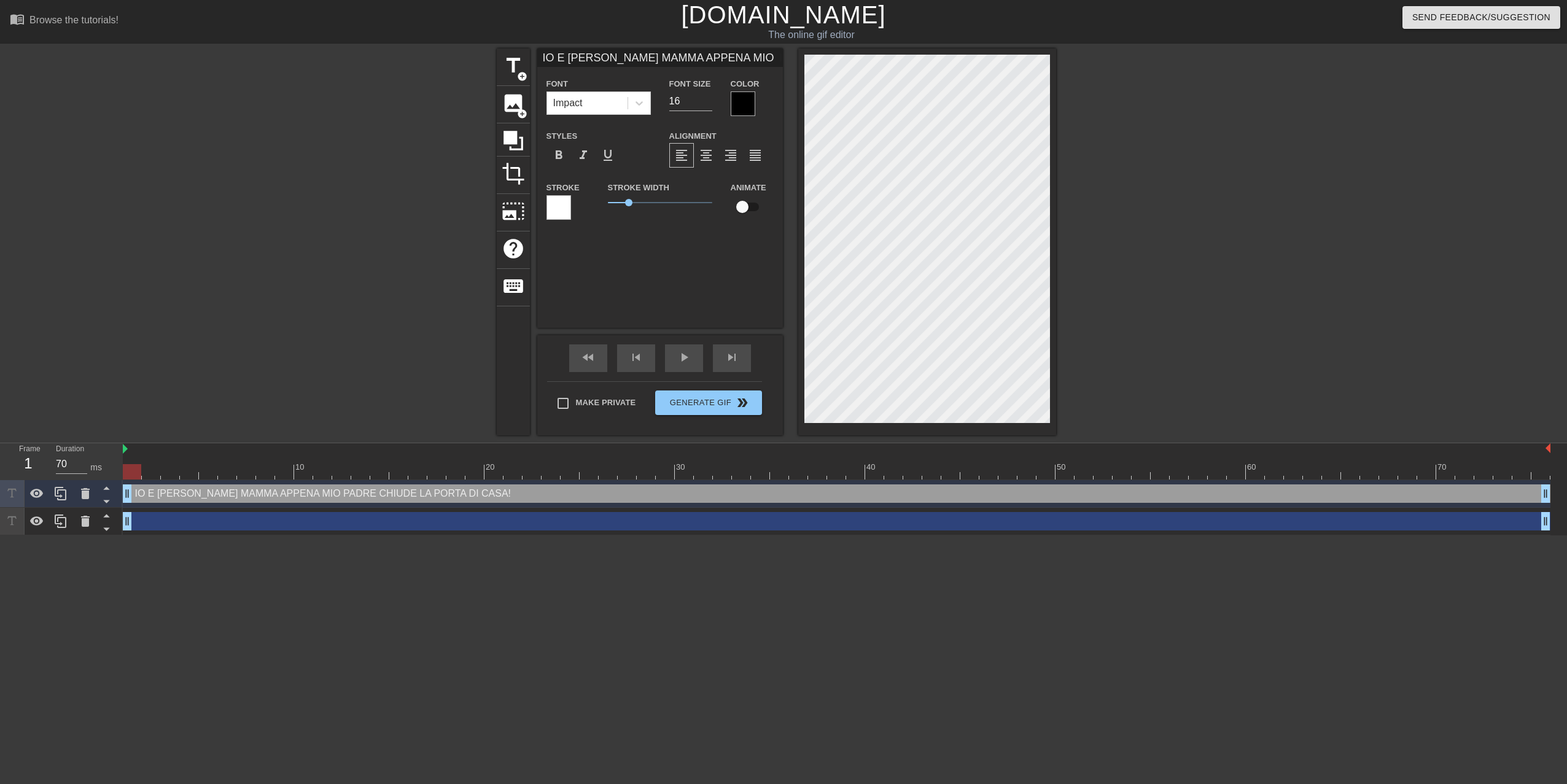
scroll to position [1, 11]
click at [710, 96] on input "17" at bounding box center [690, 101] width 43 height 20
click at [708, 104] on input "16" at bounding box center [690, 101] width 43 height 20
type input "15"
click at [708, 104] on input "15" at bounding box center [690, 101] width 43 height 20
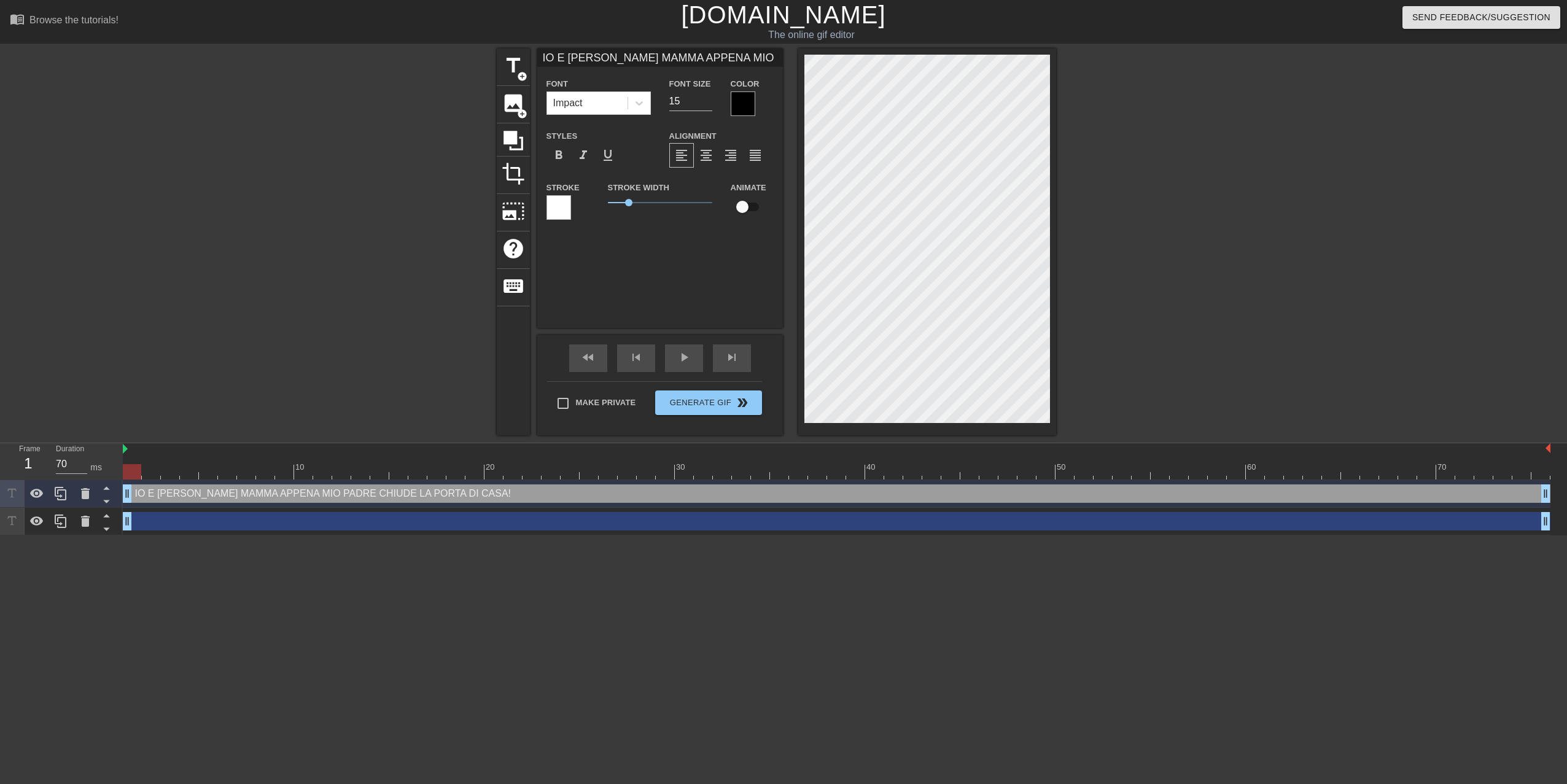
scroll to position [2, 19]
drag, startPoint x: 630, startPoint y: 201, endPoint x: 620, endPoint y: 196, distance: 11.2
click at [620, 196] on span "0.6" at bounding box center [660, 202] width 104 height 15
drag, startPoint x: 624, startPoint y: 202, endPoint x: 617, endPoint y: 203, distance: 7.1
click at [617, 203] on span "0.45" at bounding box center [618, 203] width 8 height 8
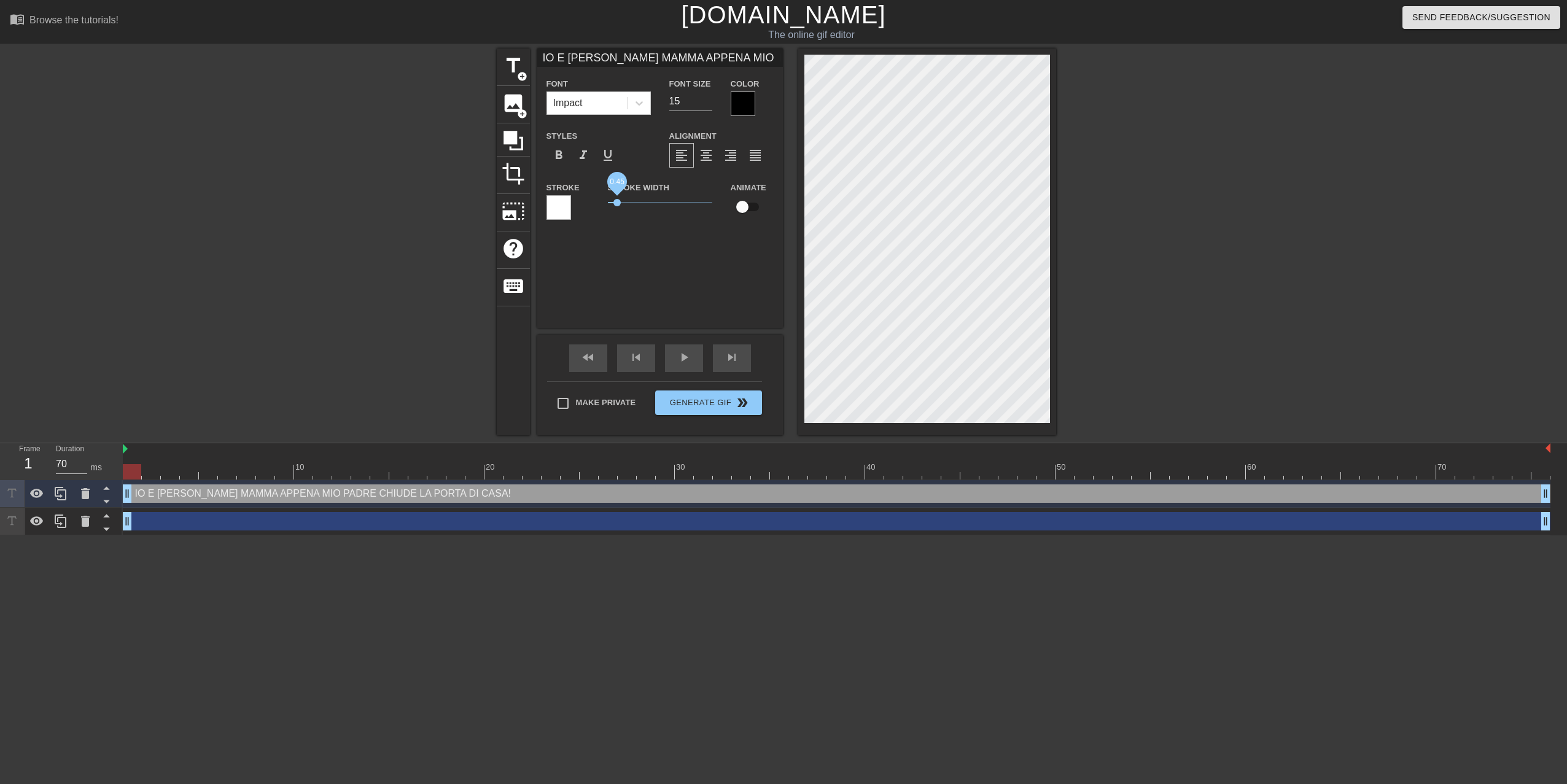
click at [617, 203] on span "0.45" at bounding box center [618, 203] width 8 height 8
click at [564, 199] on div at bounding box center [558, 207] width 25 height 24
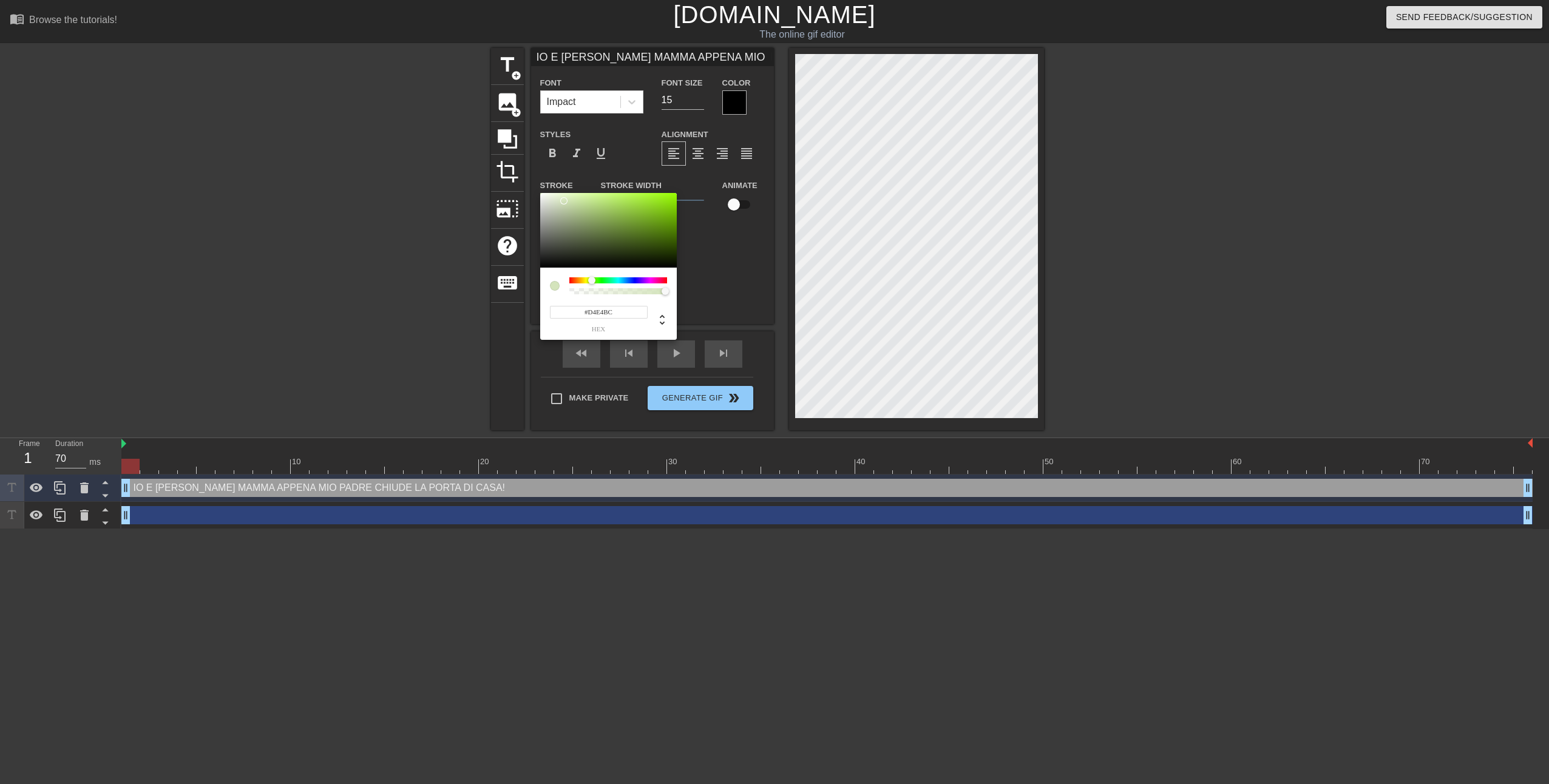
click at [591, 282] on div at bounding box center [617, 280] width 98 height 6
click at [591, 282] on div at bounding box center [592, 281] width 8 height 8
type input "#E4E3BC"
click at [585, 281] on div at bounding box center [617, 280] width 98 height 6
click at [585, 281] on div at bounding box center [585, 281] width 8 height 8
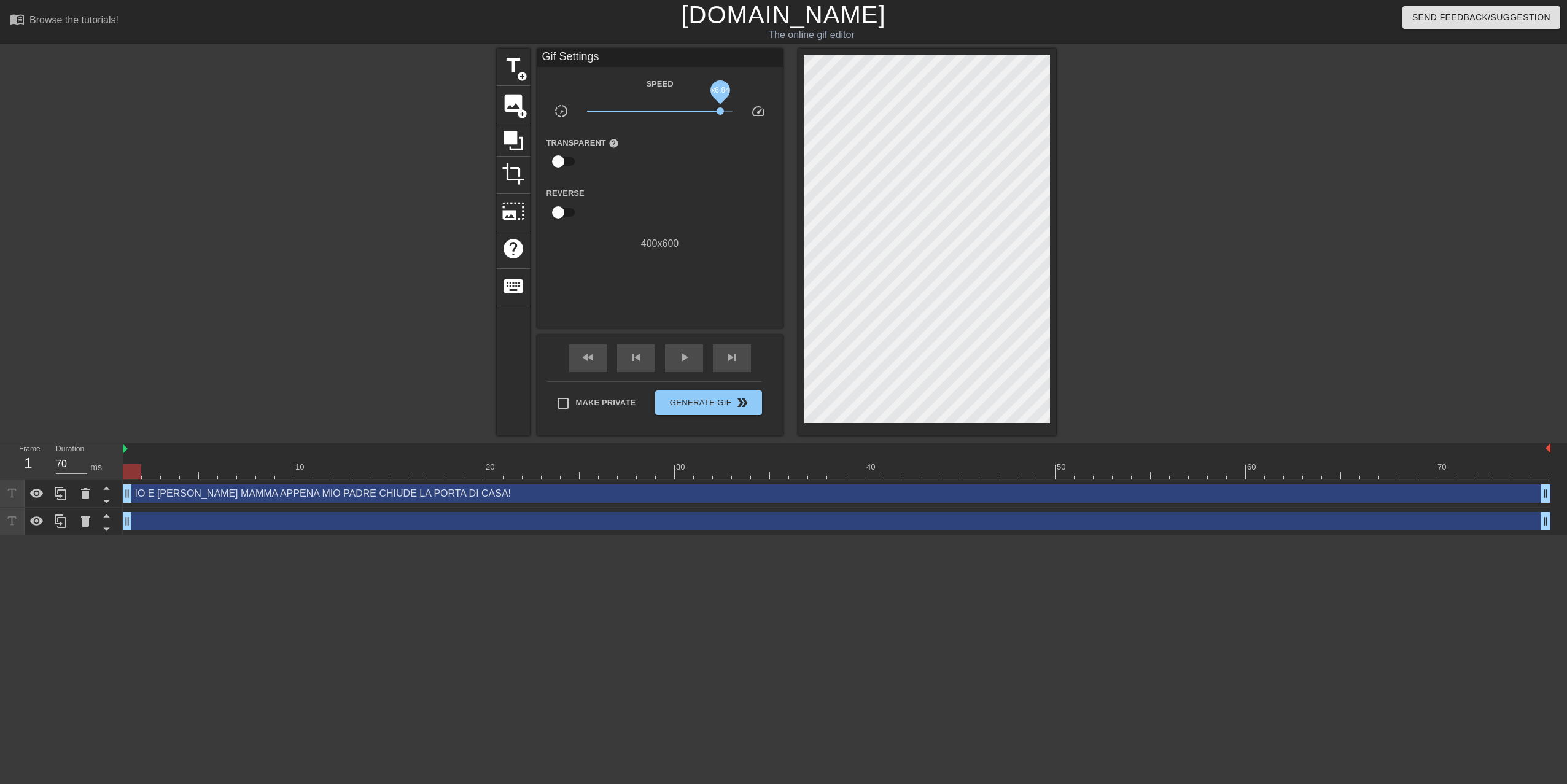
drag, startPoint x: 656, startPoint y: 105, endPoint x: 720, endPoint y: 114, distance: 64.6
click at [720, 114] on span "x6.84" at bounding box center [660, 111] width 145 height 15
click at [720, 114] on span "x6.84" at bounding box center [721, 112] width 8 height 8
drag, startPoint x: 720, startPoint y: 114, endPoint x: 656, endPoint y: 124, distance: 64.8
click at [656, 124] on div "Speed slow_motion_video x0.902 speed Transparent help Reverse 400 x 600" at bounding box center [660, 164] width 227 height 174
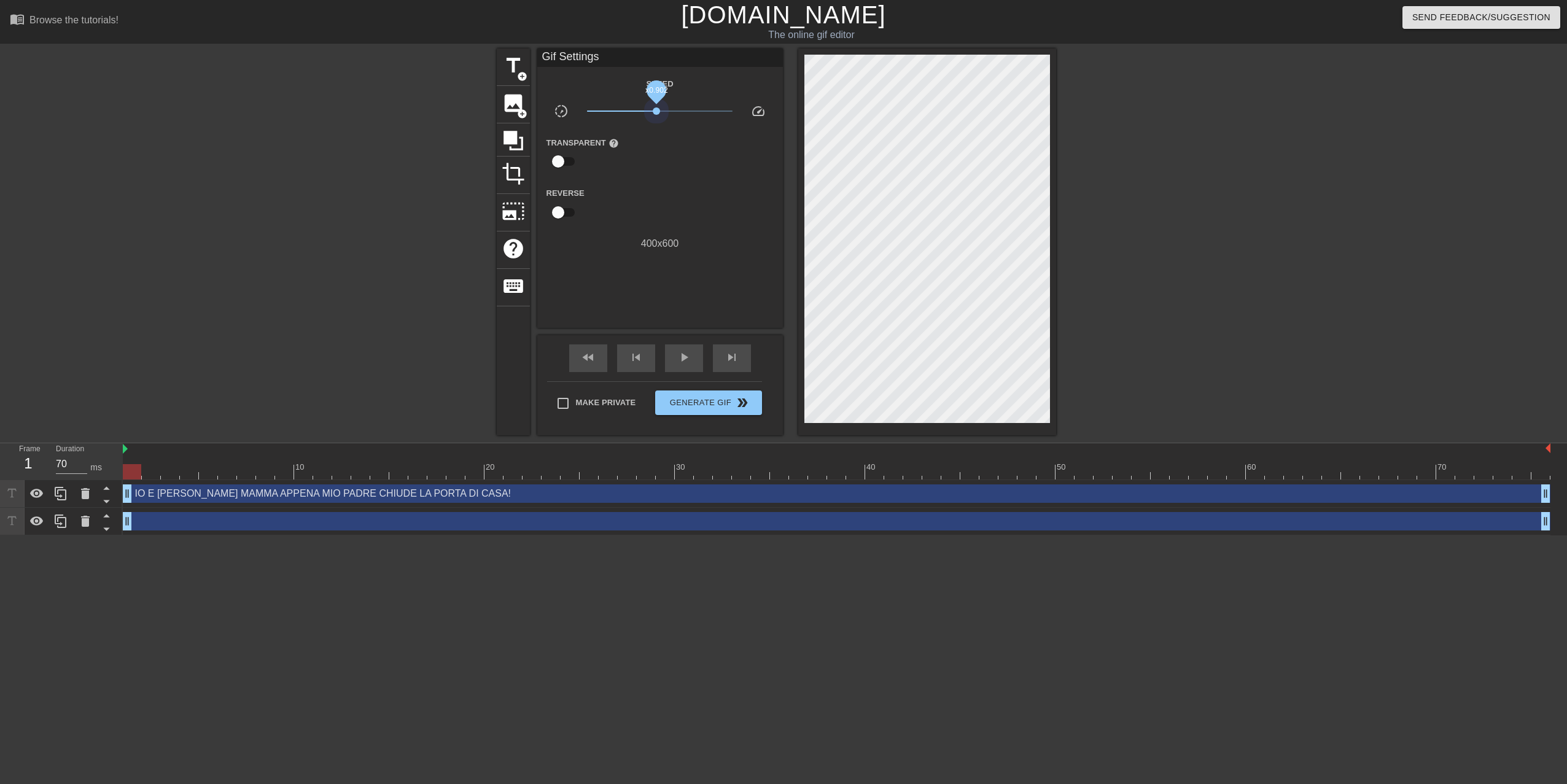
click at [656, 124] on div "Speed slow_motion_video x0.902 speed Transparent help Reverse 400 x 600" at bounding box center [660, 164] width 227 height 174
click at [709, 403] on span "Generate Gif double_arrow" at bounding box center [708, 402] width 96 height 15
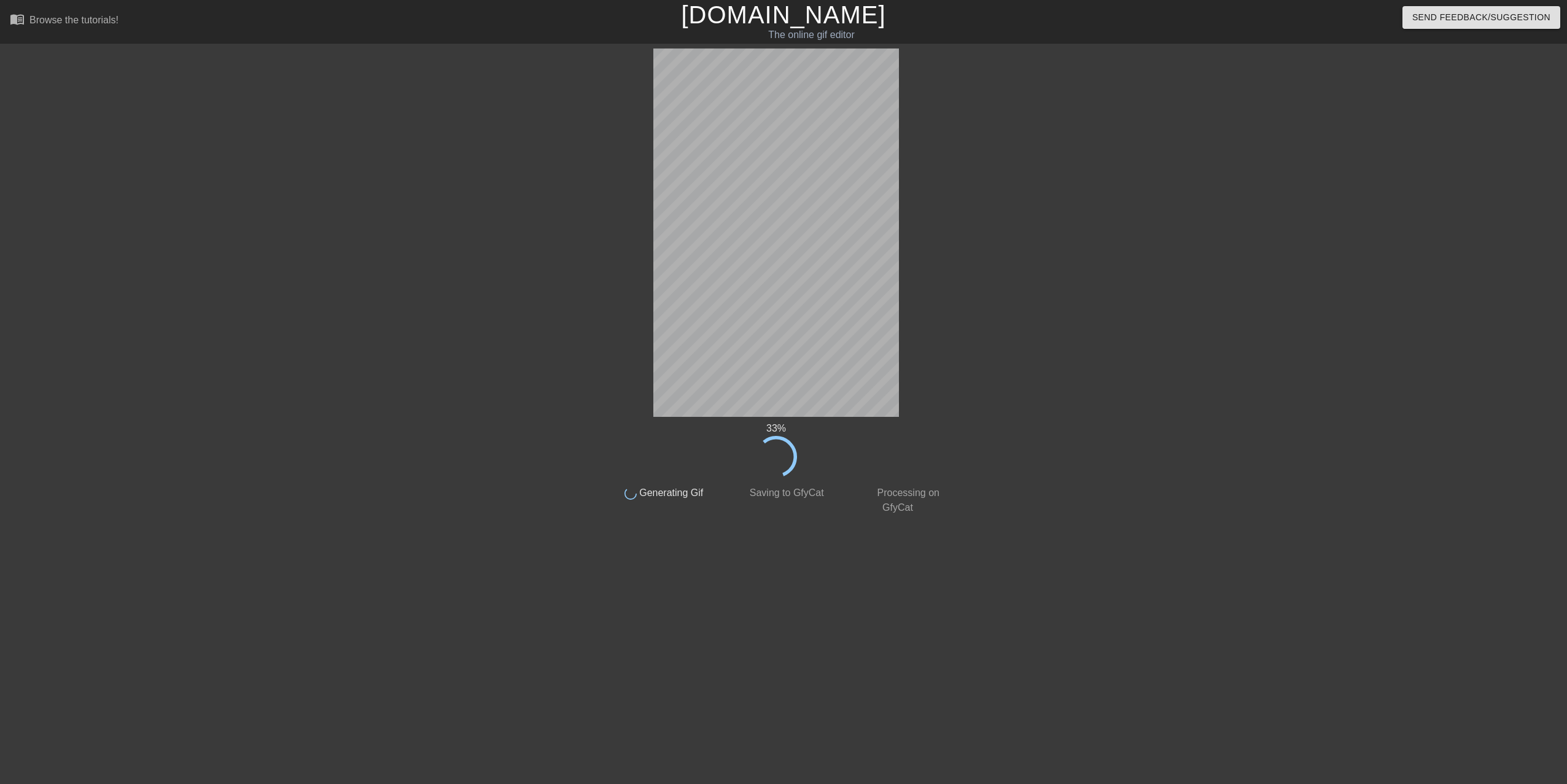
click at [894, 41] on div "The online gif editor" at bounding box center [811, 34] width 566 height 15
